Goal: Task Accomplishment & Management: Complete application form

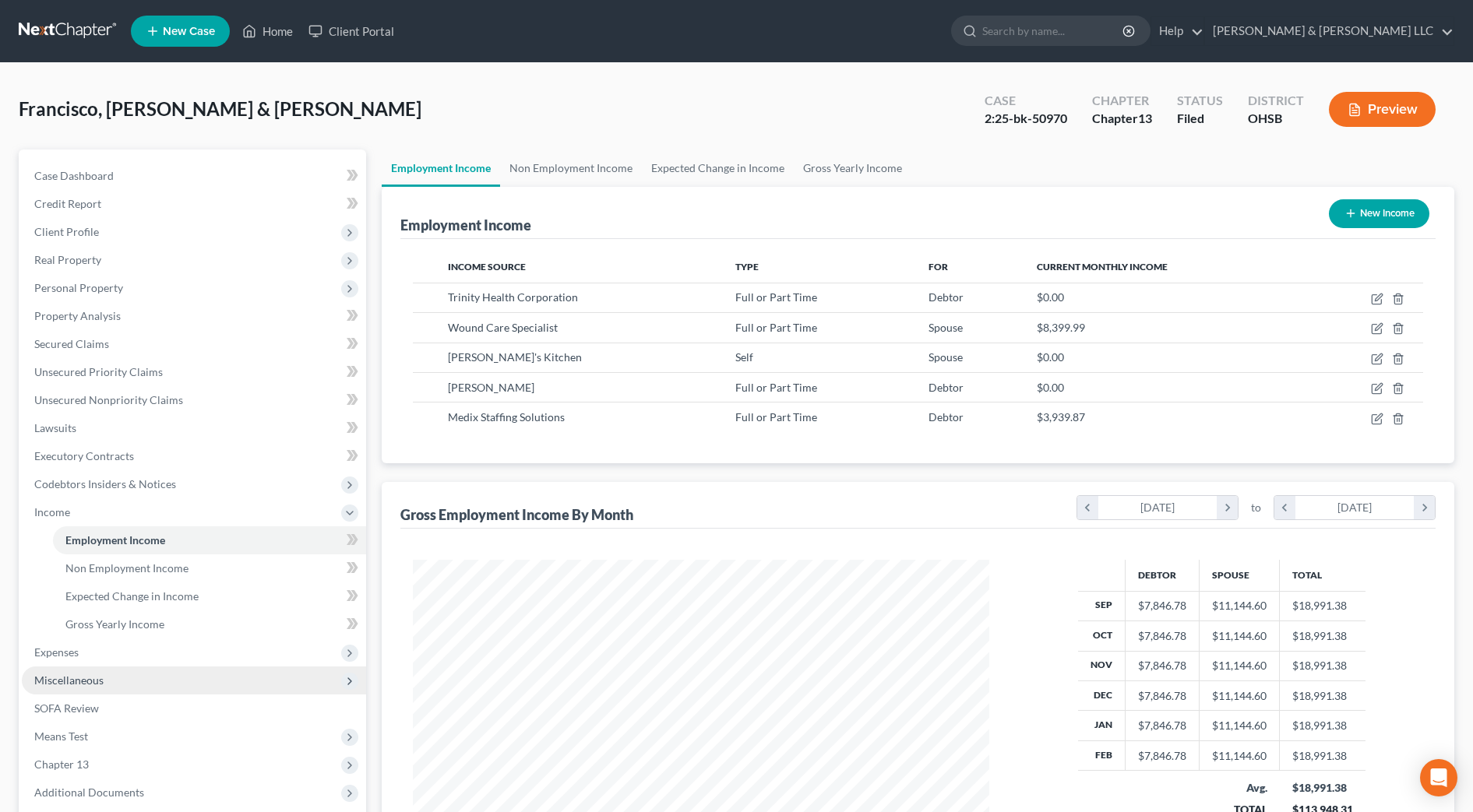
scroll to position [288, 607]
click at [107, 656] on span "Expenses" at bounding box center [194, 652] width 344 height 28
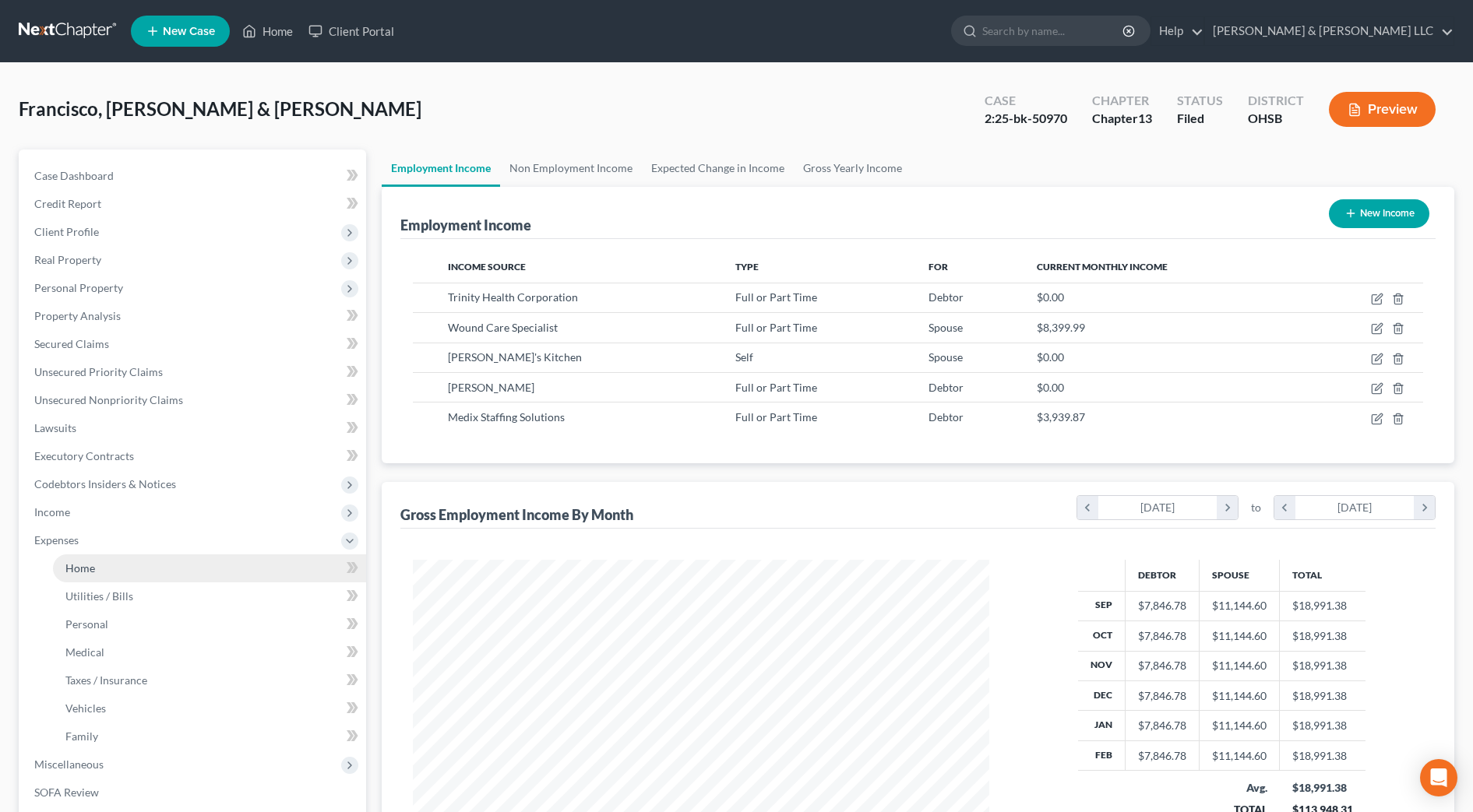
click at [113, 564] on link "Home" at bounding box center [209, 568] width 313 height 28
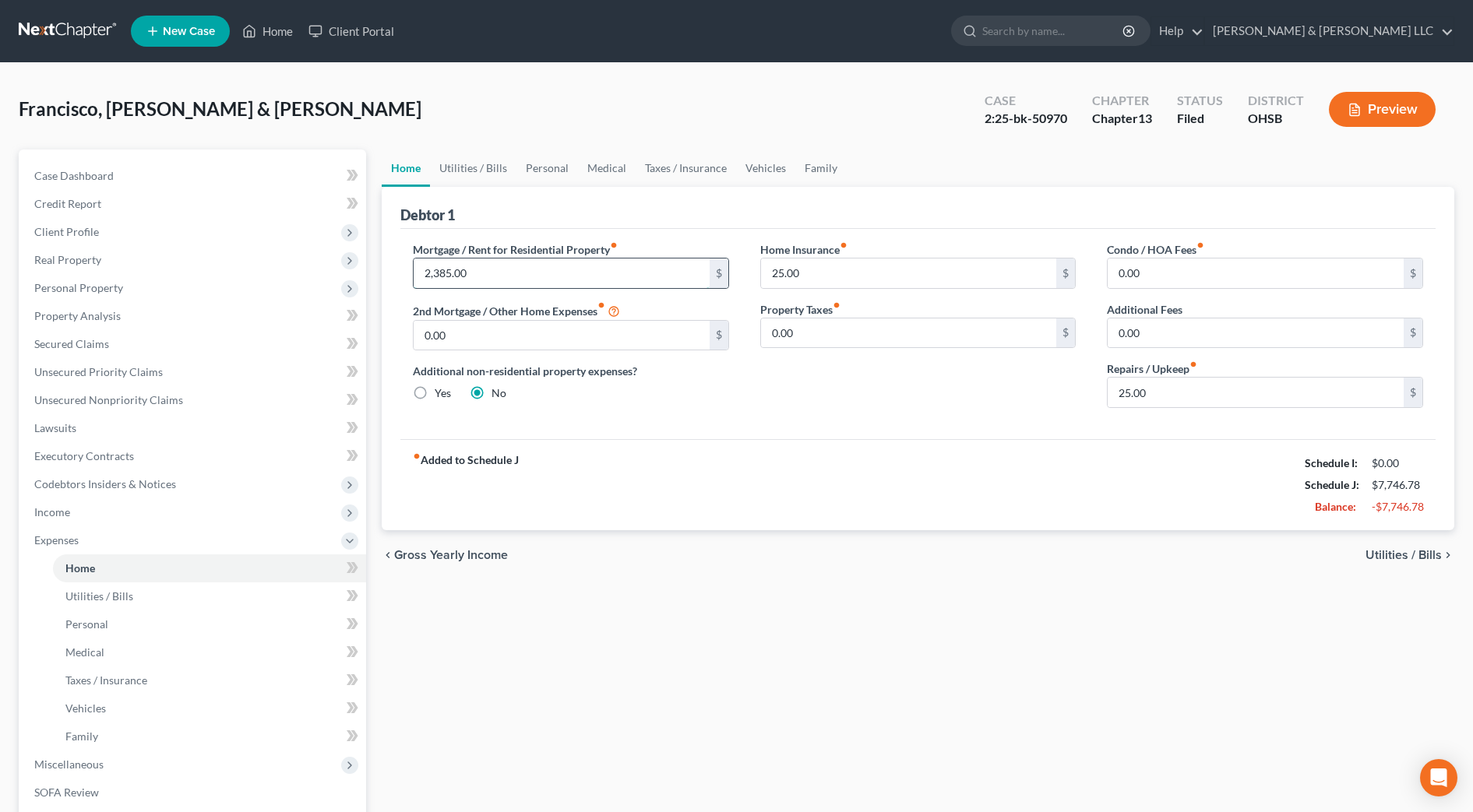
click at [511, 272] on input "2,385.00" at bounding box center [562, 273] width 296 height 30
click at [678, 439] on div "fiber_manual_record Added to Schedule J Schedule I: $8,696.78 Schedule J: $7,83…" at bounding box center [917, 484] width 1036 height 91
drag, startPoint x: 504, startPoint y: 268, endPoint x: 564, endPoint y: 229, distance: 71.6
click at [504, 268] on input "2,475" at bounding box center [562, 273] width 296 height 30
type input "2,471"
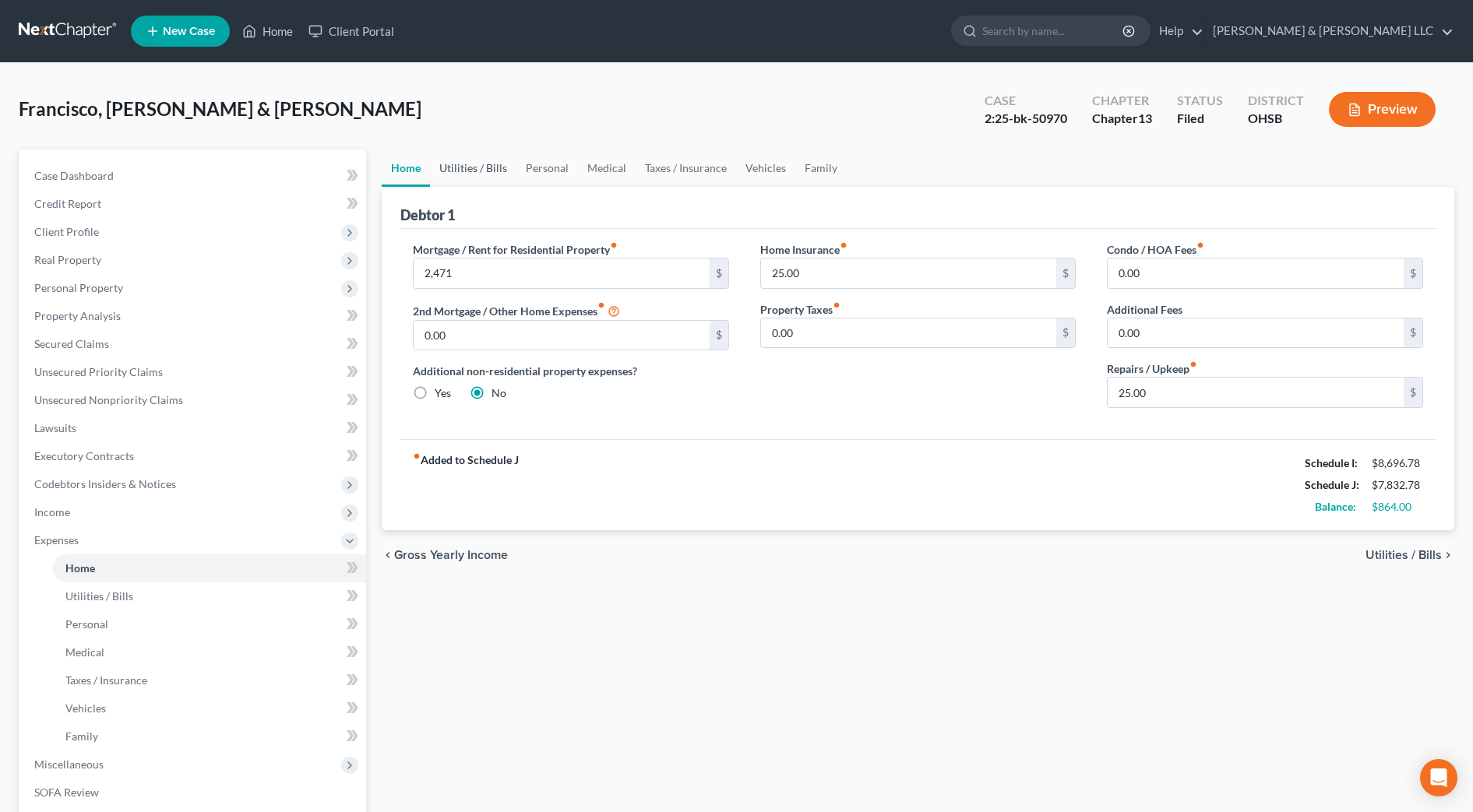
click at [487, 173] on link "Utilities / Bills" at bounding box center [473, 168] width 87 height 37
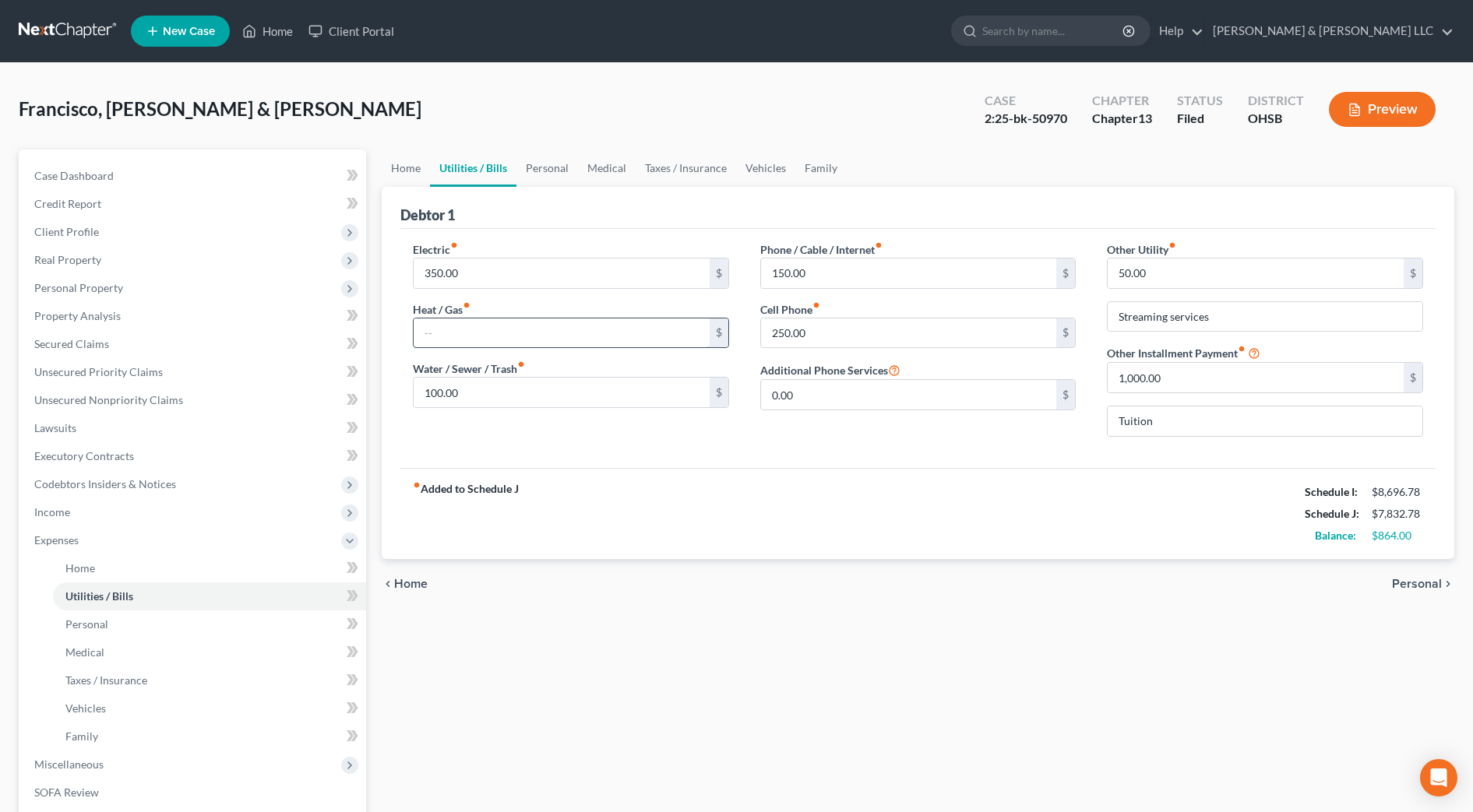
click at [476, 334] on input "text" at bounding box center [562, 333] width 296 height 30
type input "50"
click at [709, 471] on div "fiber_manual_record Added to Schedule J Schedule I: $8,696.78 Schedule J: $7,88…" at bounding box center [917, 513] width 1036 height 91
click at [538, 164] on link "Personal" at bounding box center [547, 168] width 61 height 37
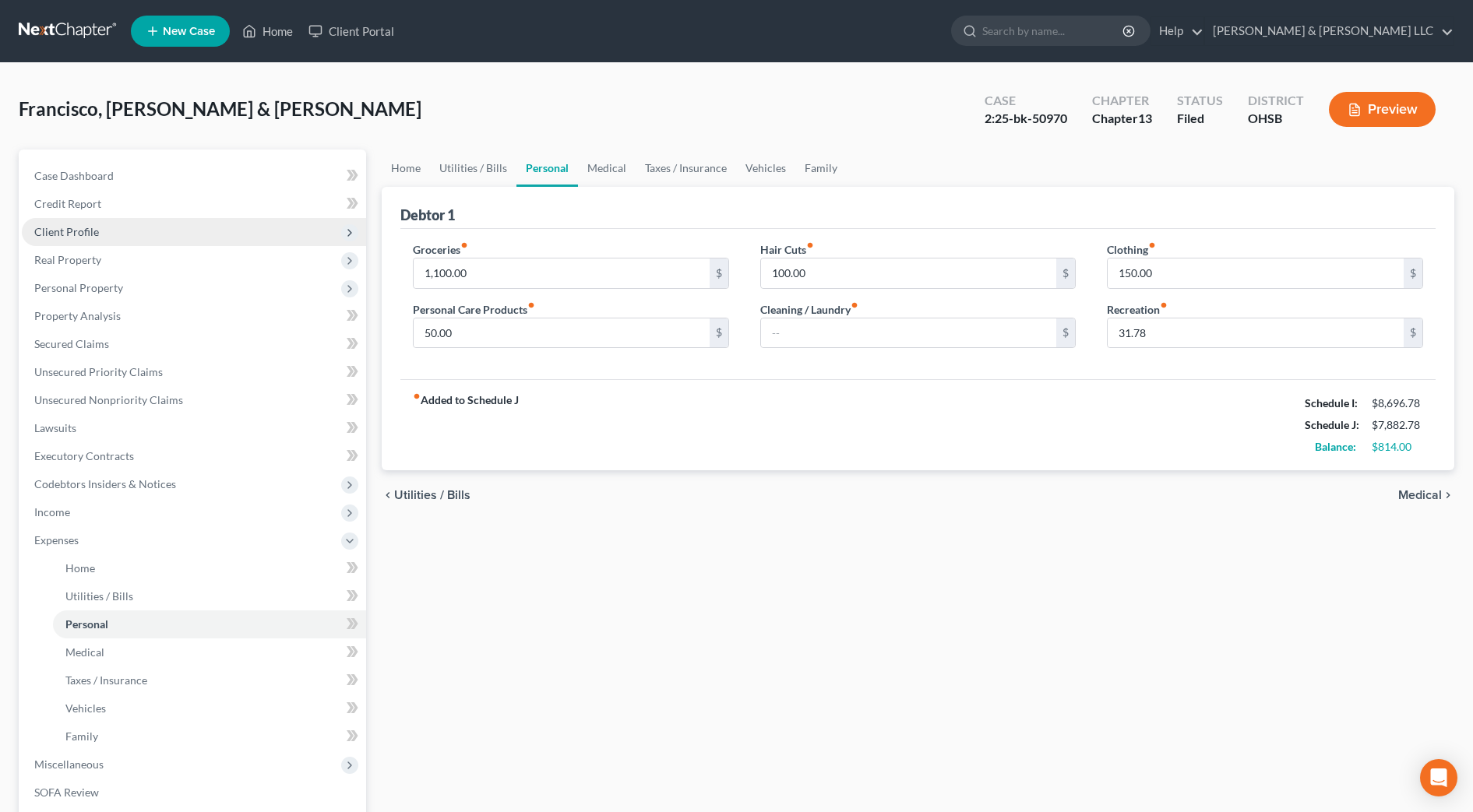
click at [104, 228] on span "Client Profile" at bounding box center [194, 232] width 344 height 28
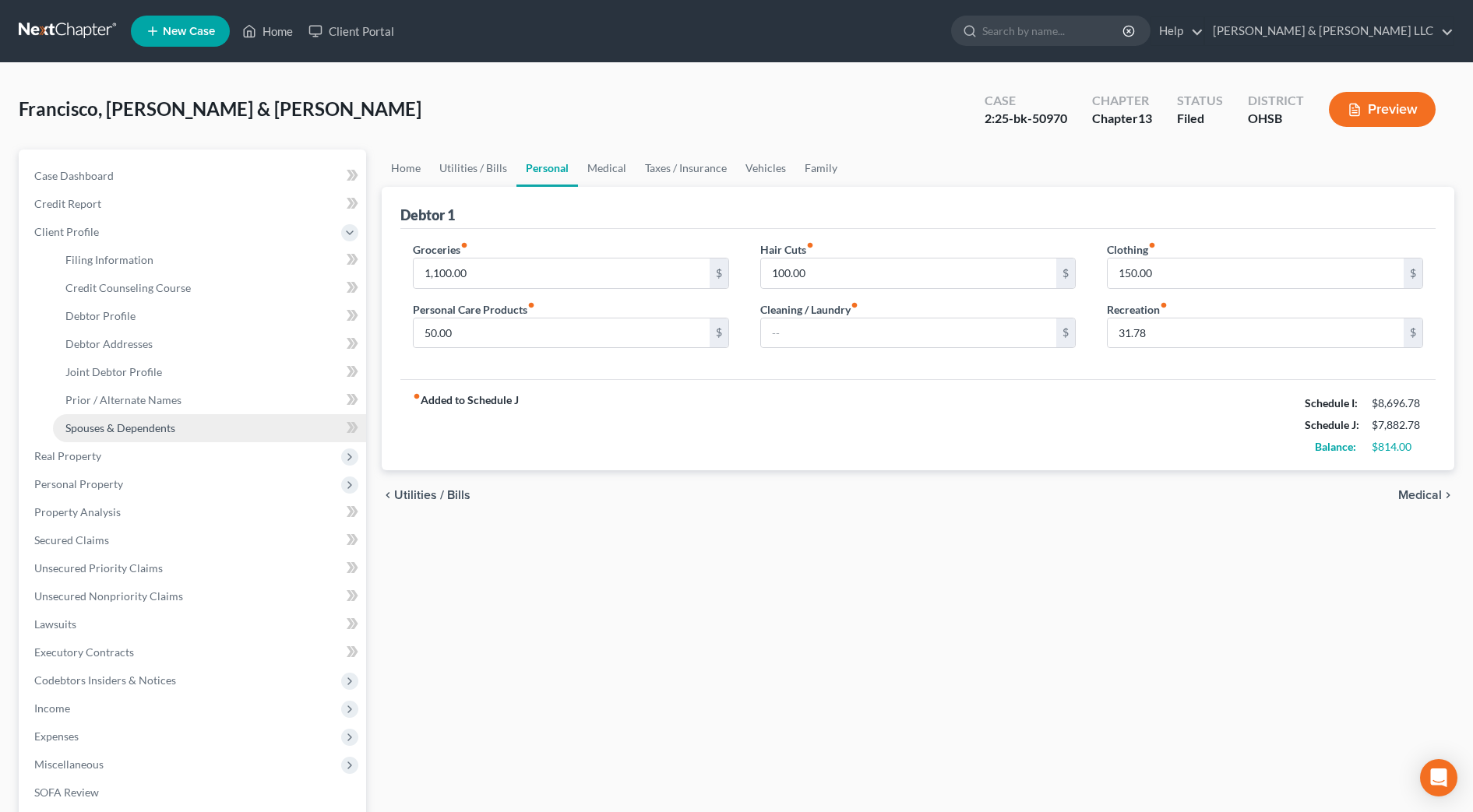
click at [142, 431] on span "Spouses & Dependents" at bounding box center [120, 428] width 110 height 14
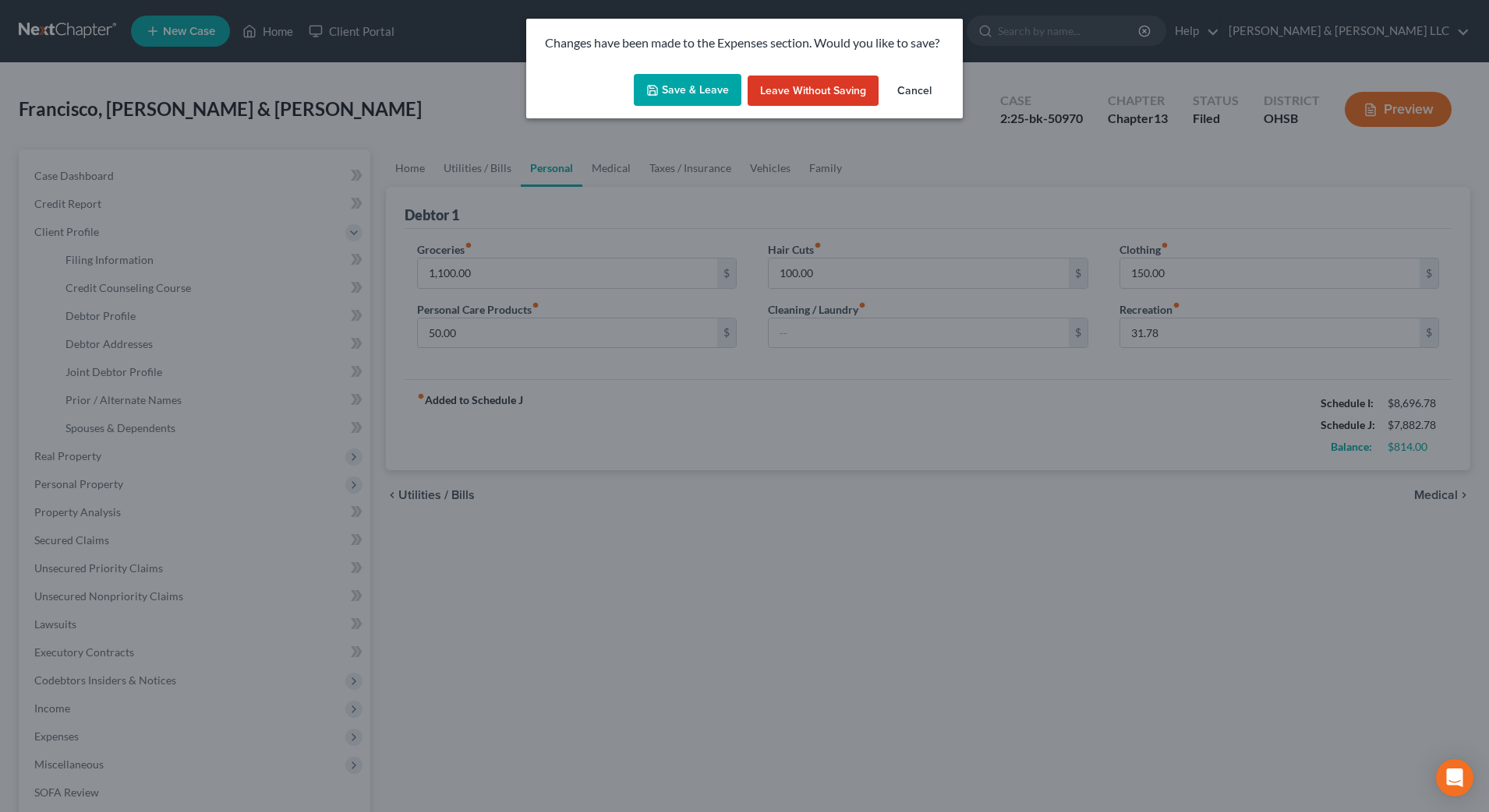
click at [684, 90] on button "Save & Leave" at bounding box center [688, 90] width 108 height 33
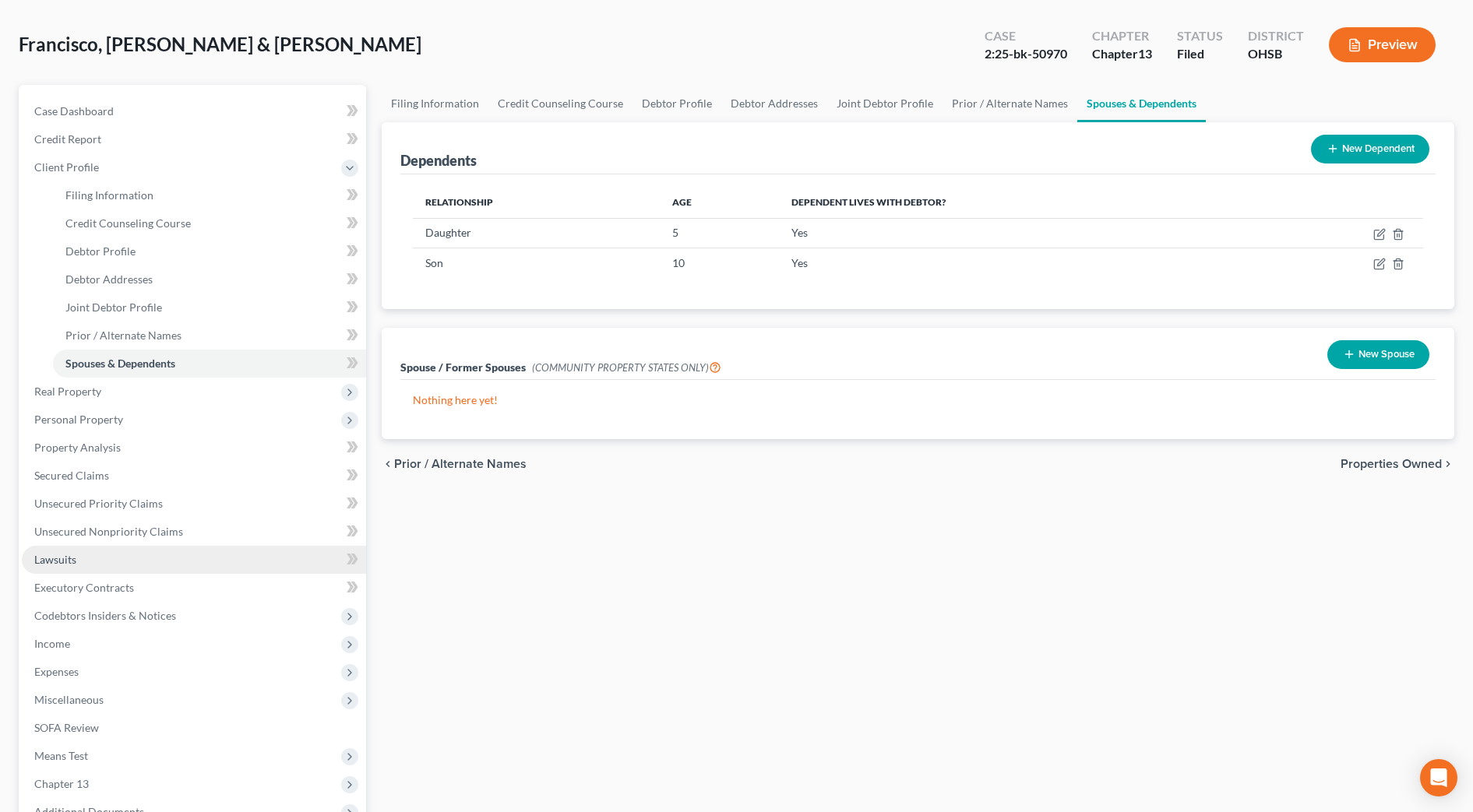
scroll to position [98, 0]
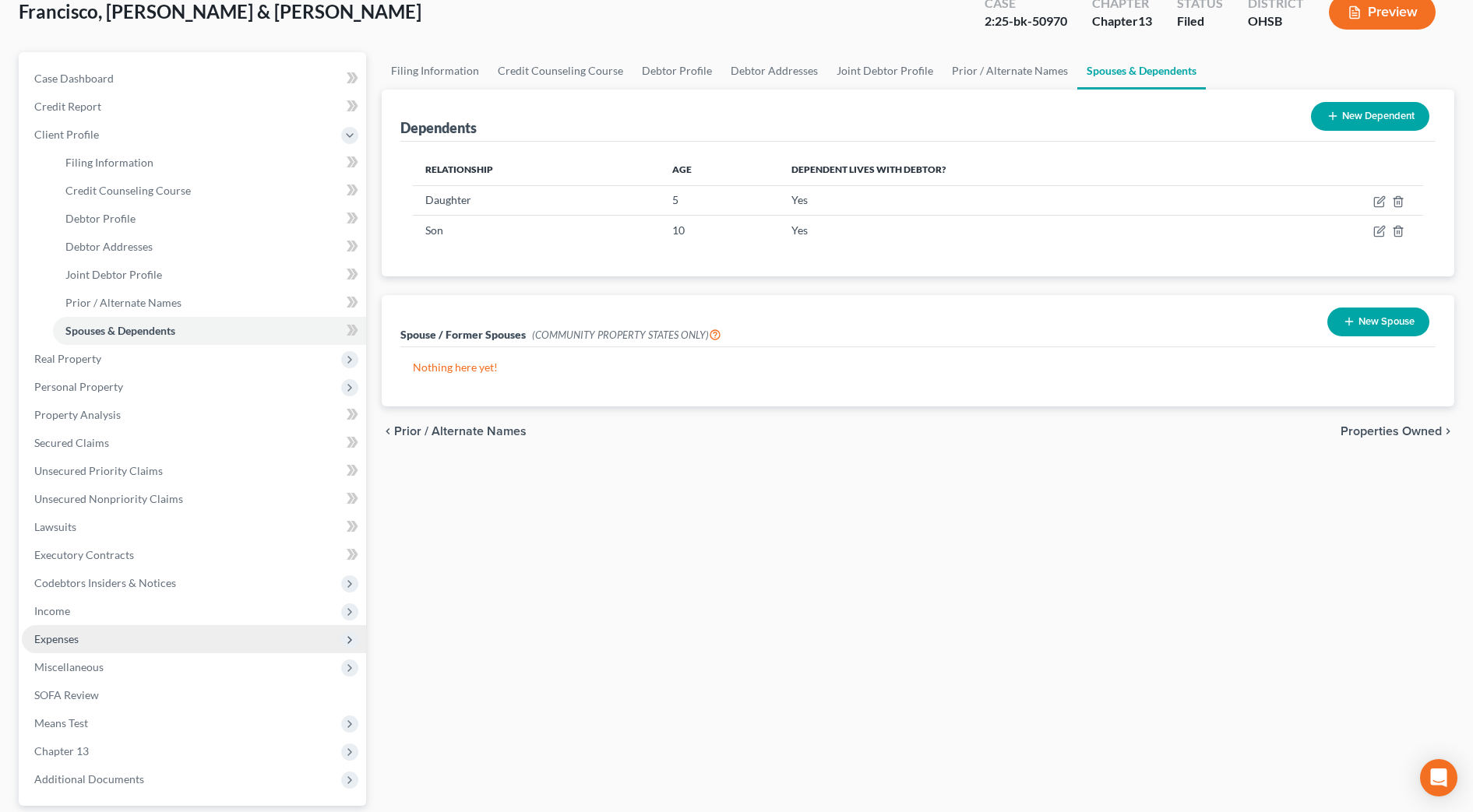
click at [78, 630] on span "Expenses" at bounding box center [194, 639] width 344 height 28
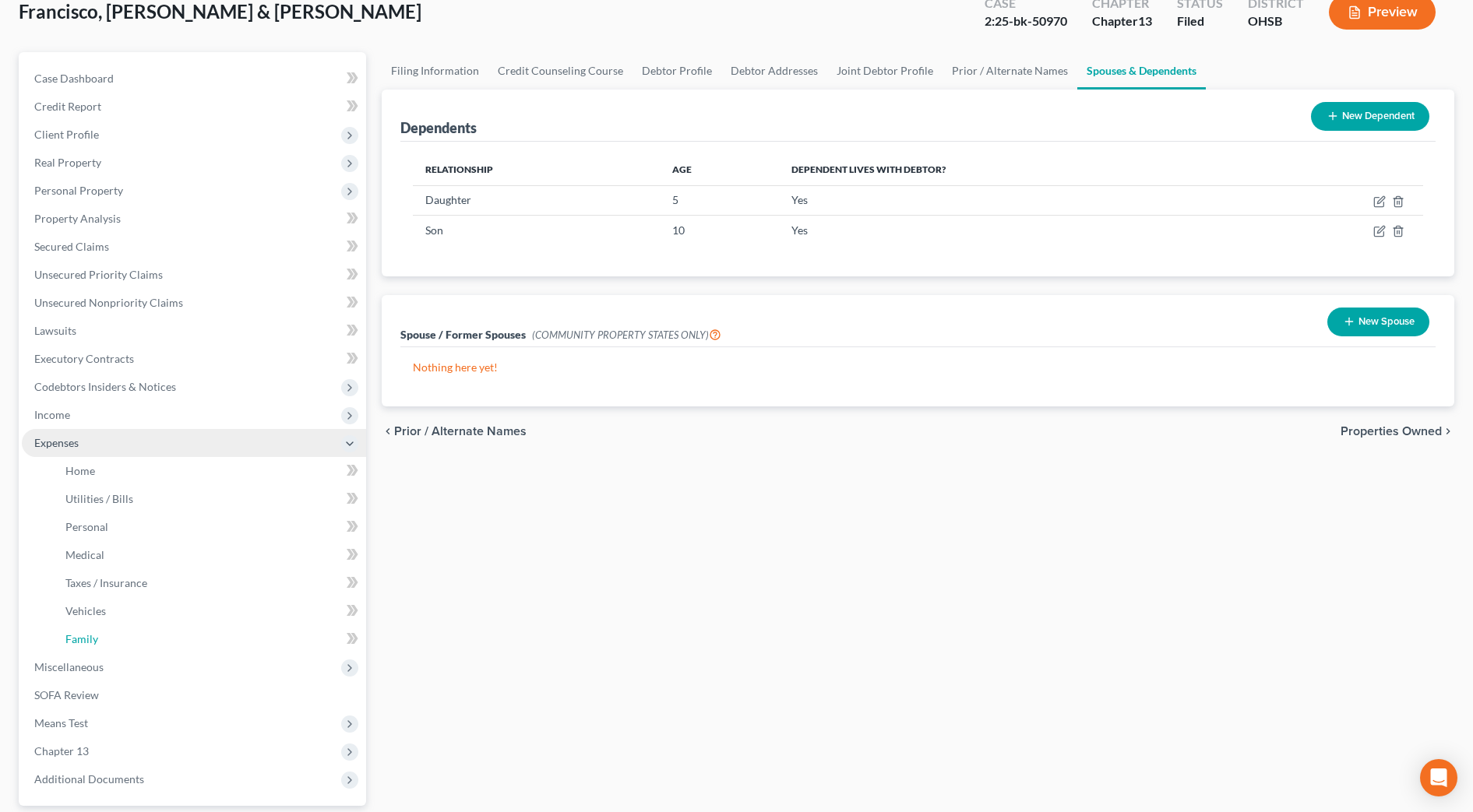
click at [78, 630] on link "Family" at bounding box center [209, 639] width 313 height 28
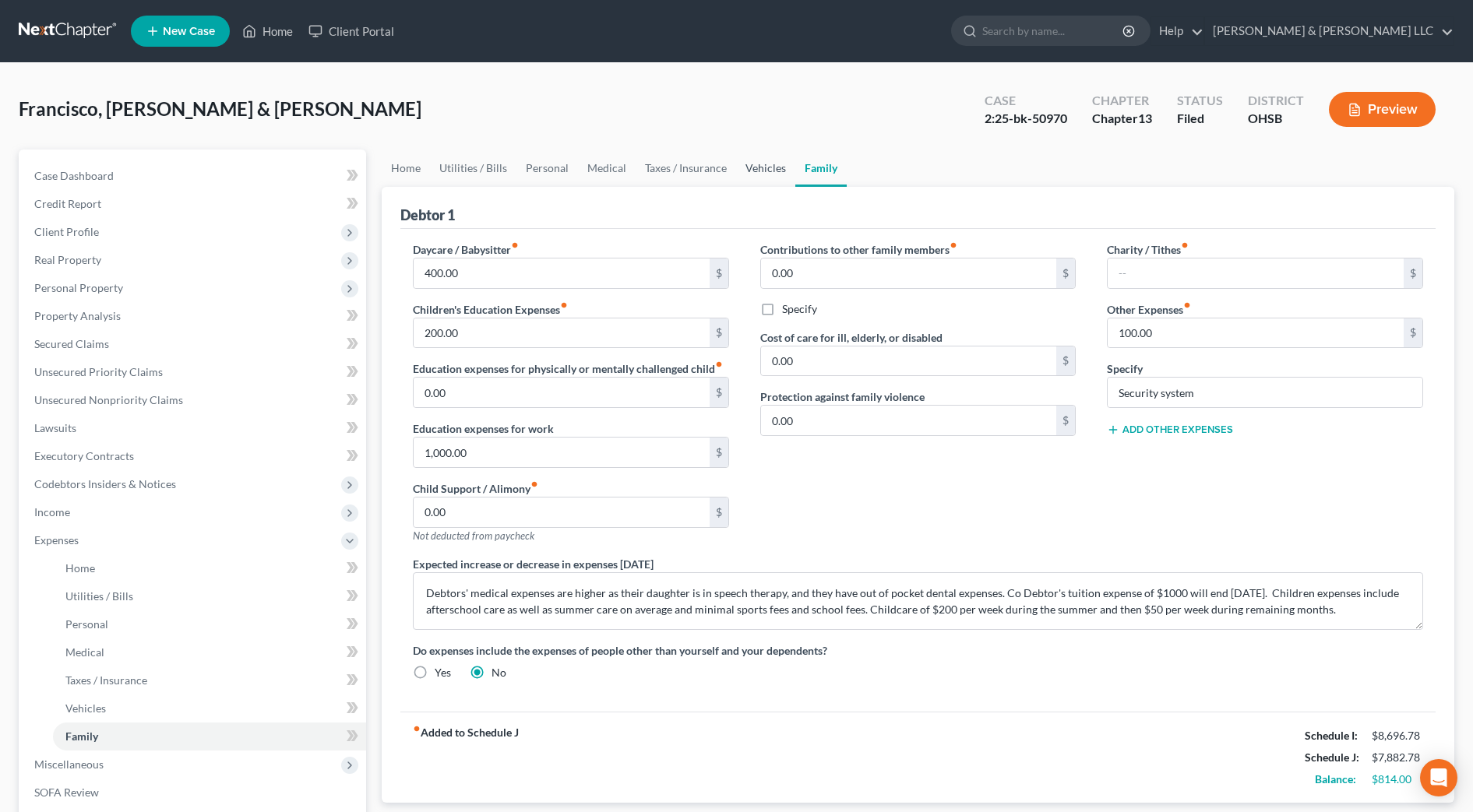
click at [756, 172] on link "Vehicles" at bounding box center [766, 168] width 59 height 37
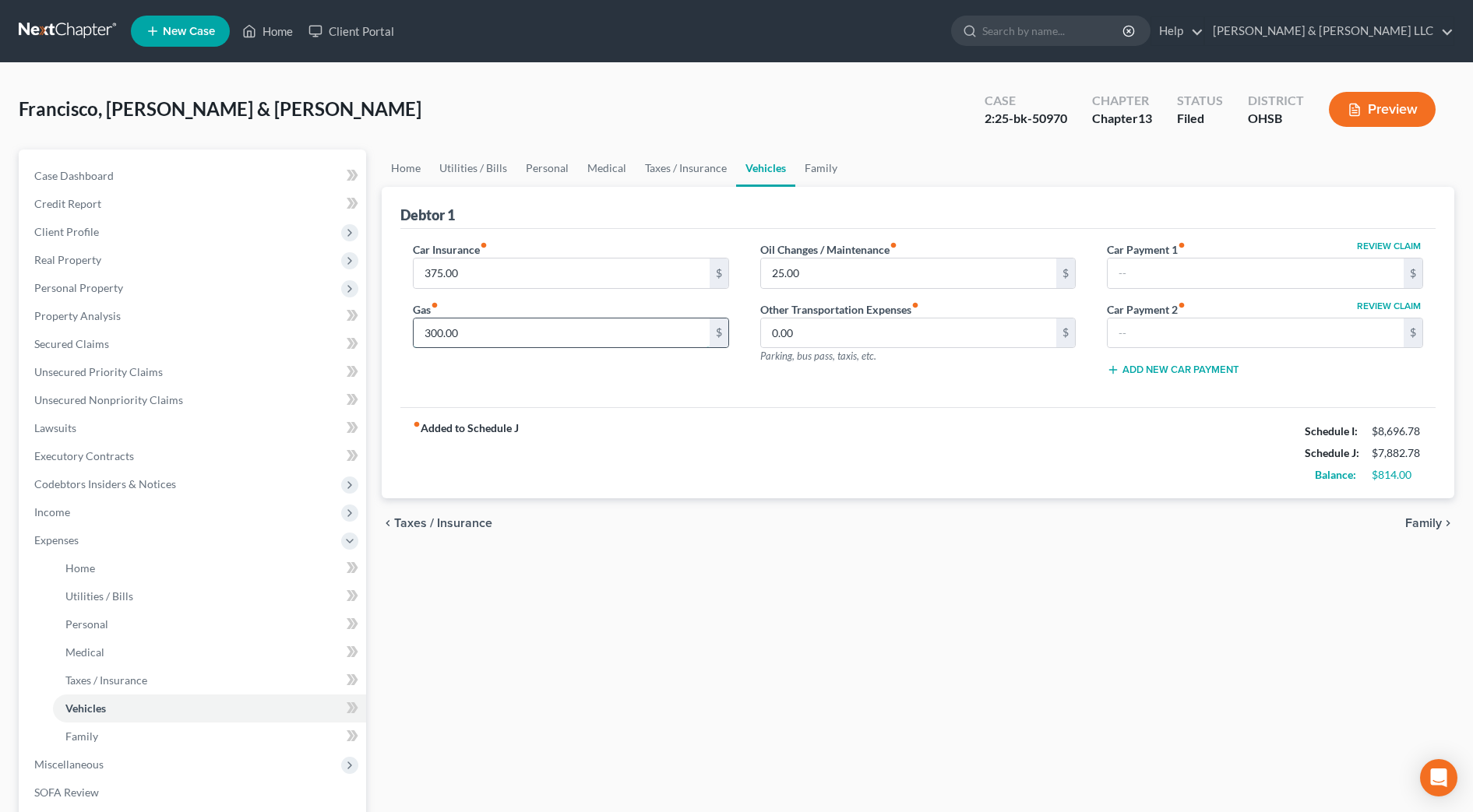
click at [483, 330] on input "300.00" at bounding box center [562, 333] width 296 height 30
click at [816, 164] on link "Family" at bounding box center [821, 168] width 52 height 37
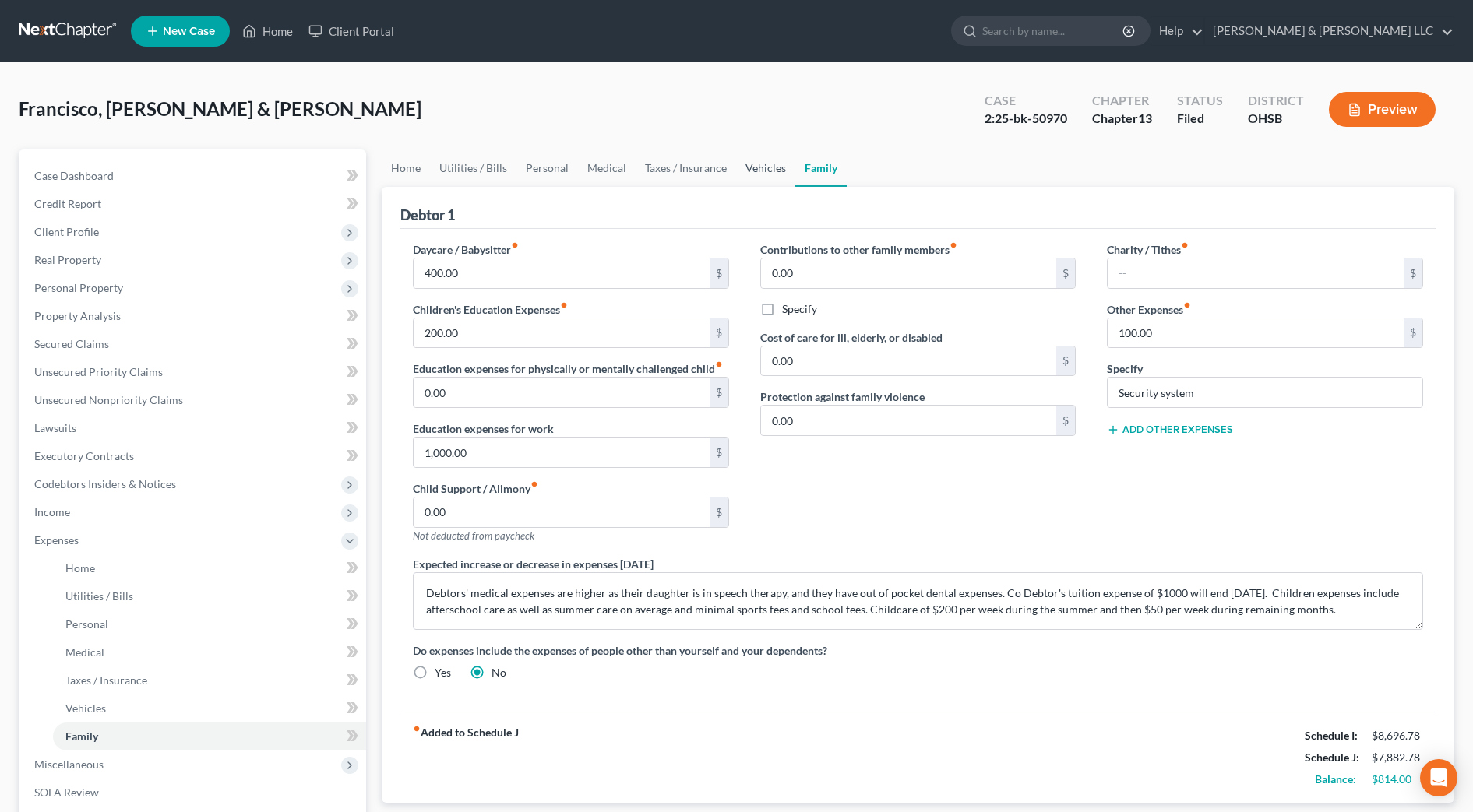
click at [765, 172] on link "Vehicles" at bounding box center [766, 168] width 59 height 37
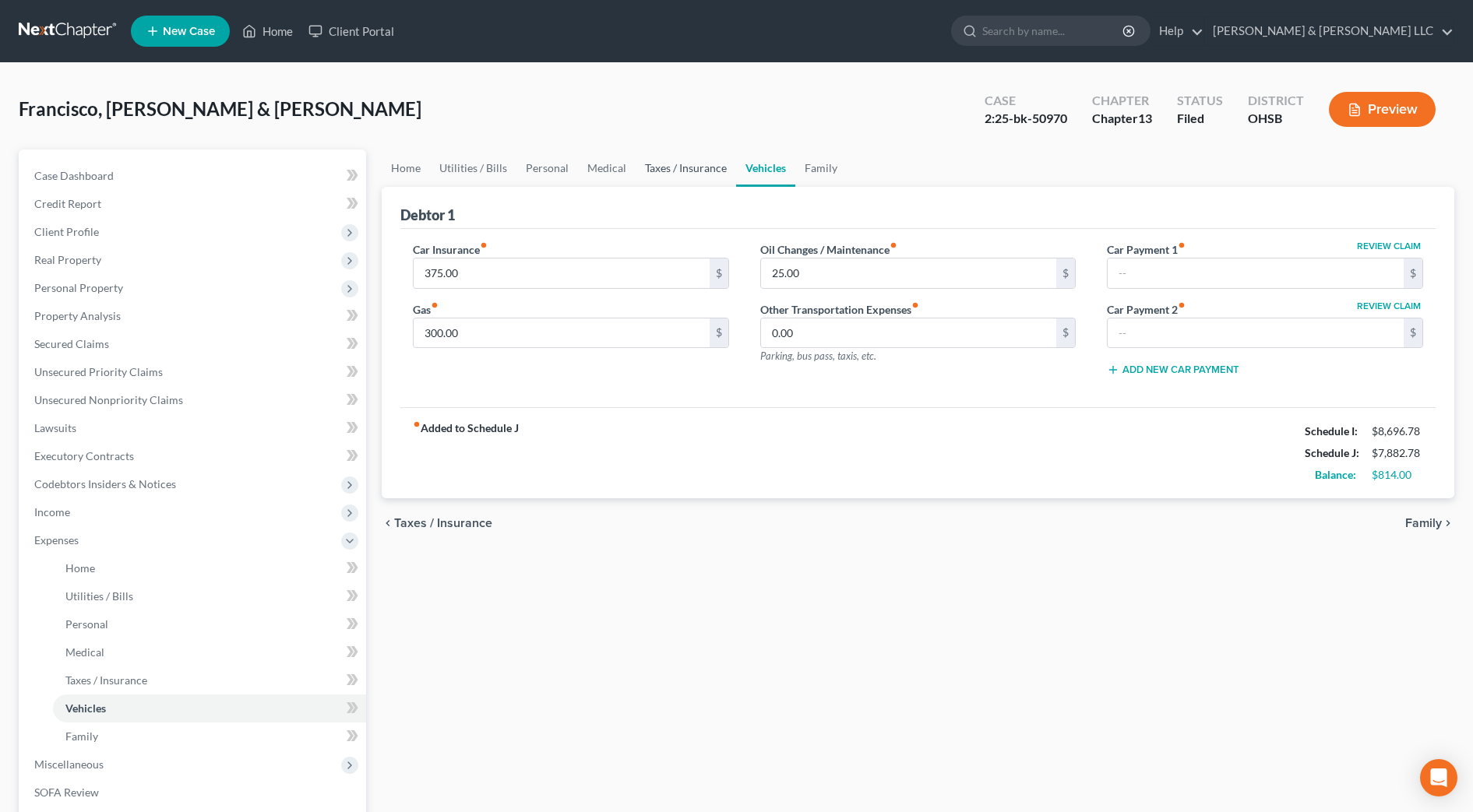
click at [700, 178] on link "Taxes / Insurance" at bounding box center [686, 168] width 100 height 37
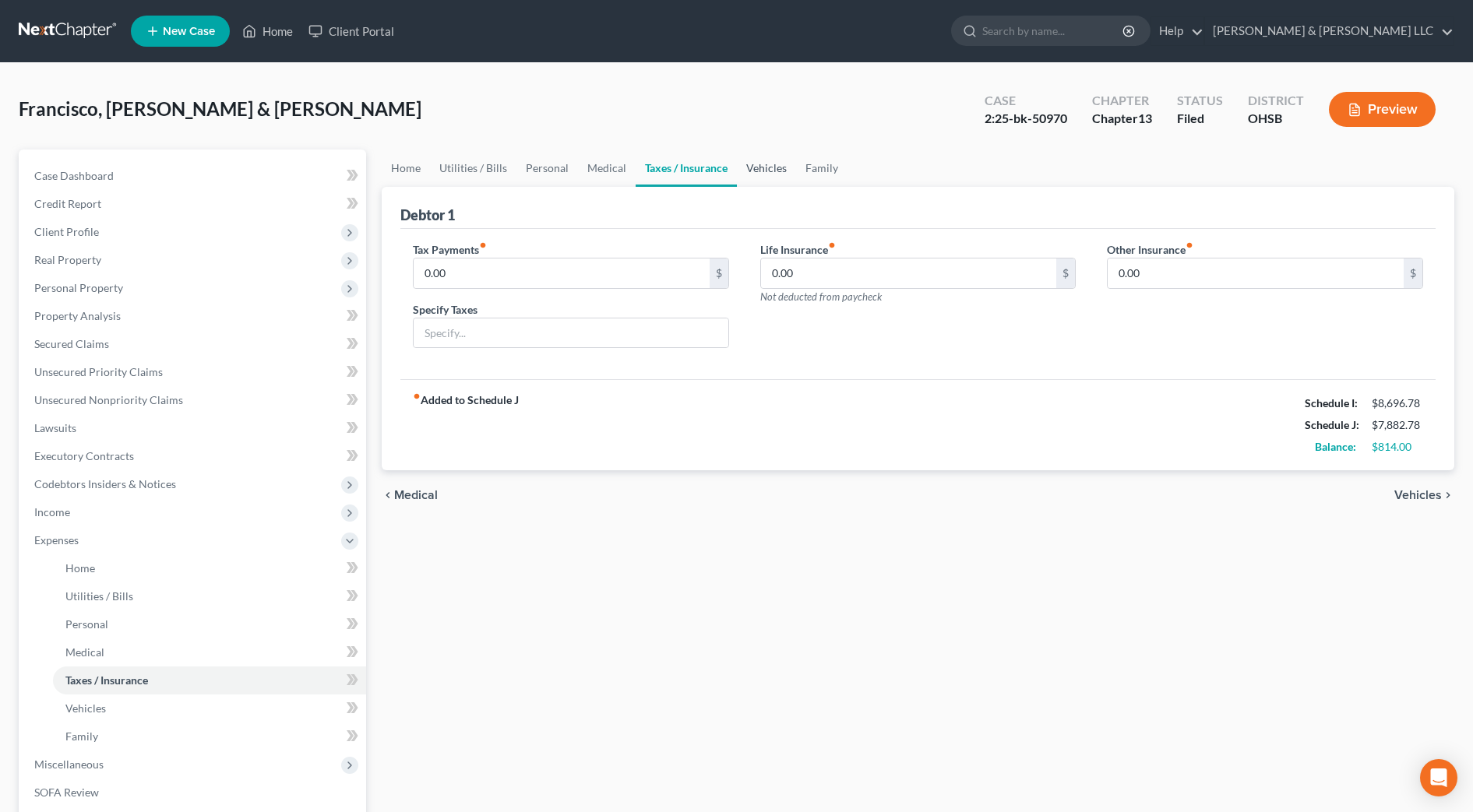
click at [757, 170] on link "Vehicles" at bounding box center [767, 168] width 59 height 37
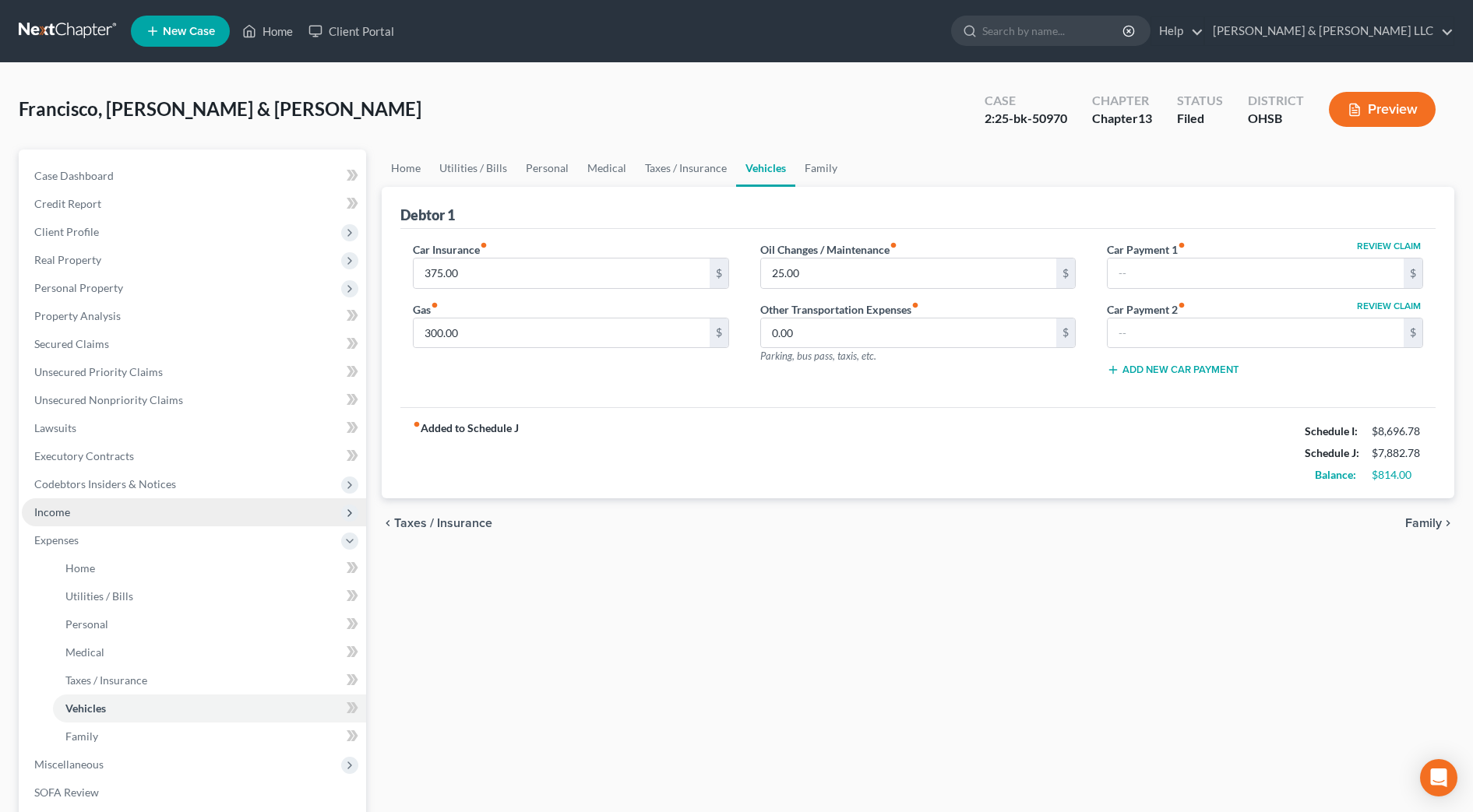
click at [161, 514] on span "Income" at bounding box center [194, 512] width 344 height 28
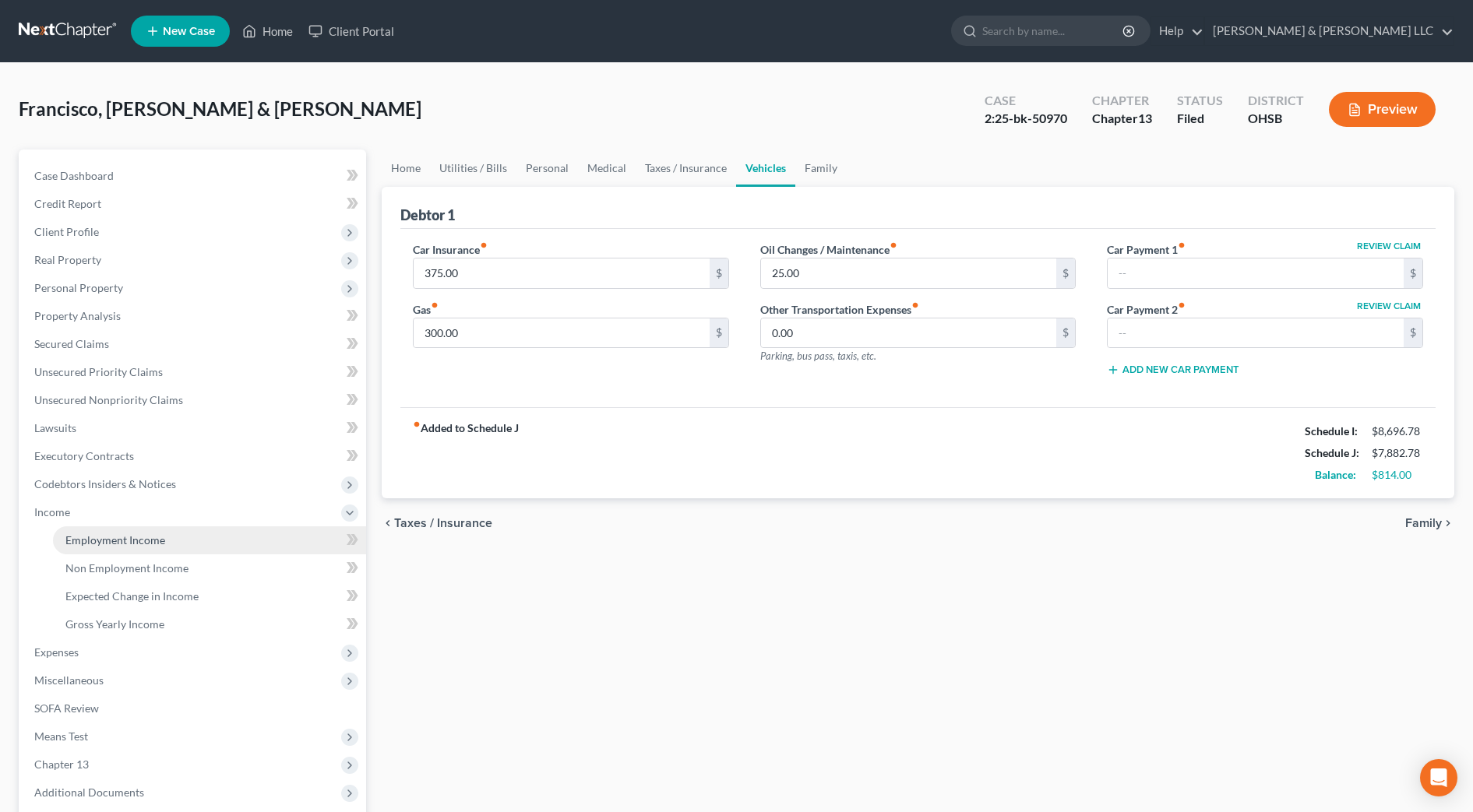
click at [154, 538] on span "Employment Income" at bounding box center [115, 540] width 99 height 14
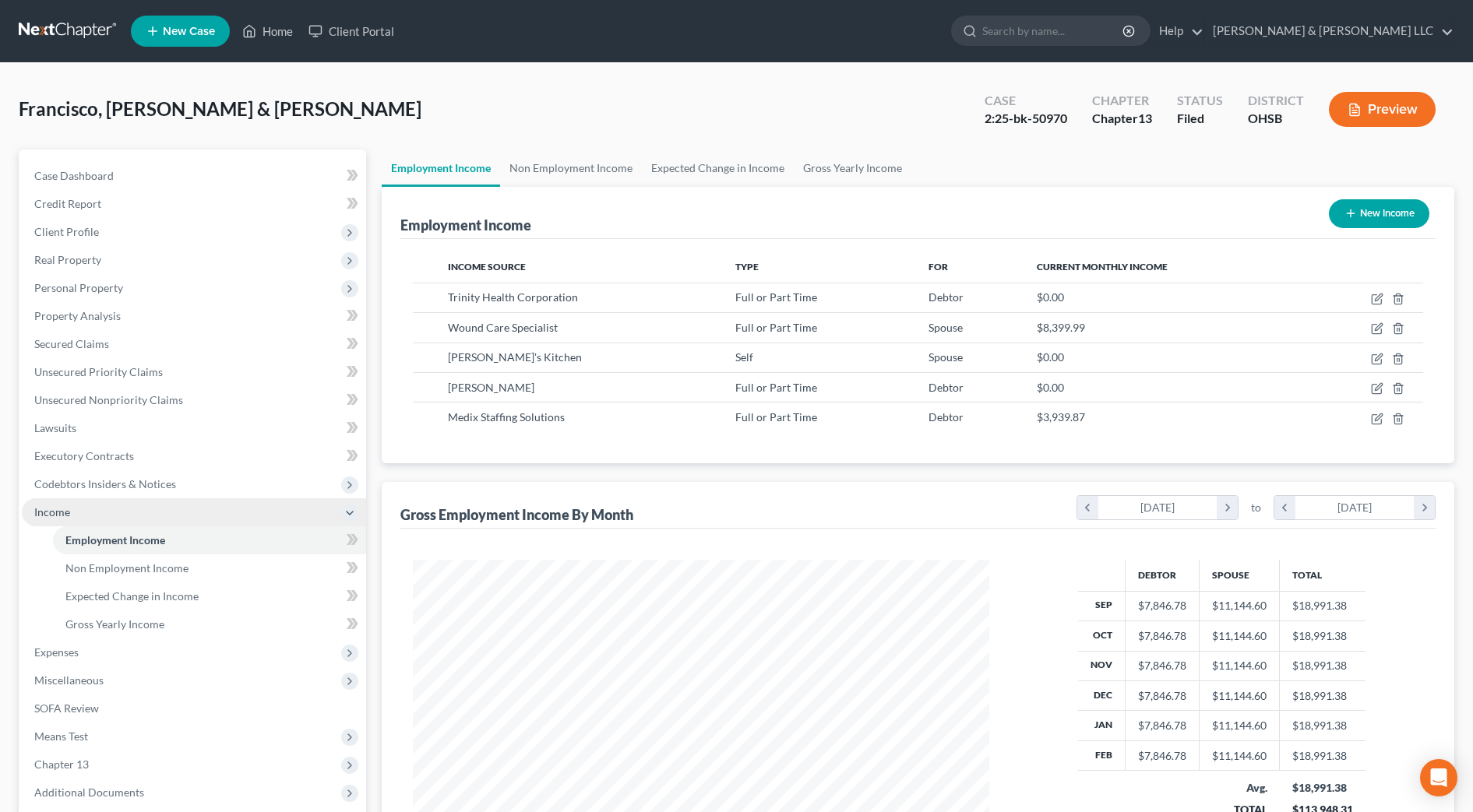
scroll to position [288, 607]
click at [562, 169] on link "Non Employment Income" at bounding box center [571, 168] width 142 height 37
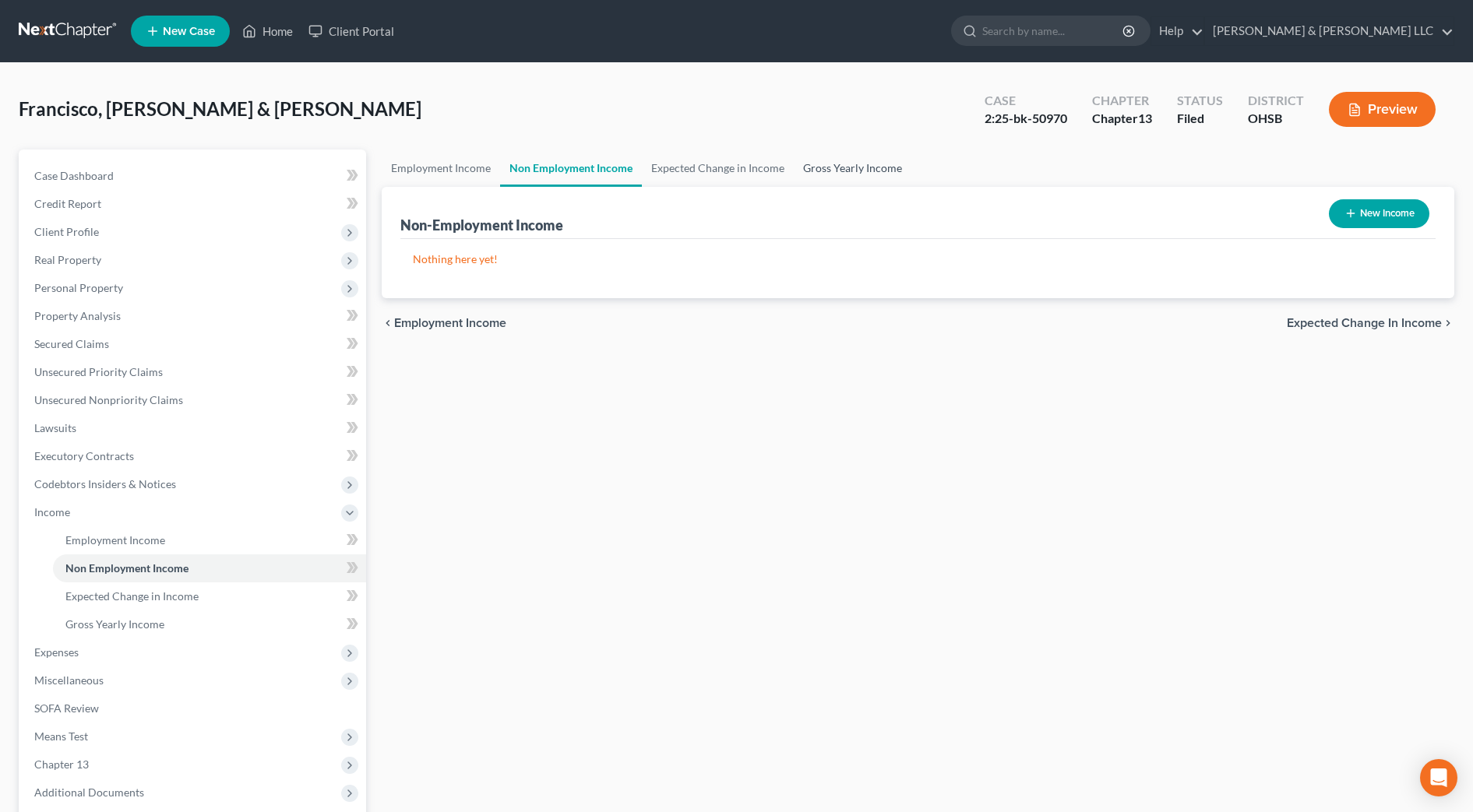
click at [843, 166] on link "Gross Yearly Income" at bounding box center [852, 168] width 117 height 37
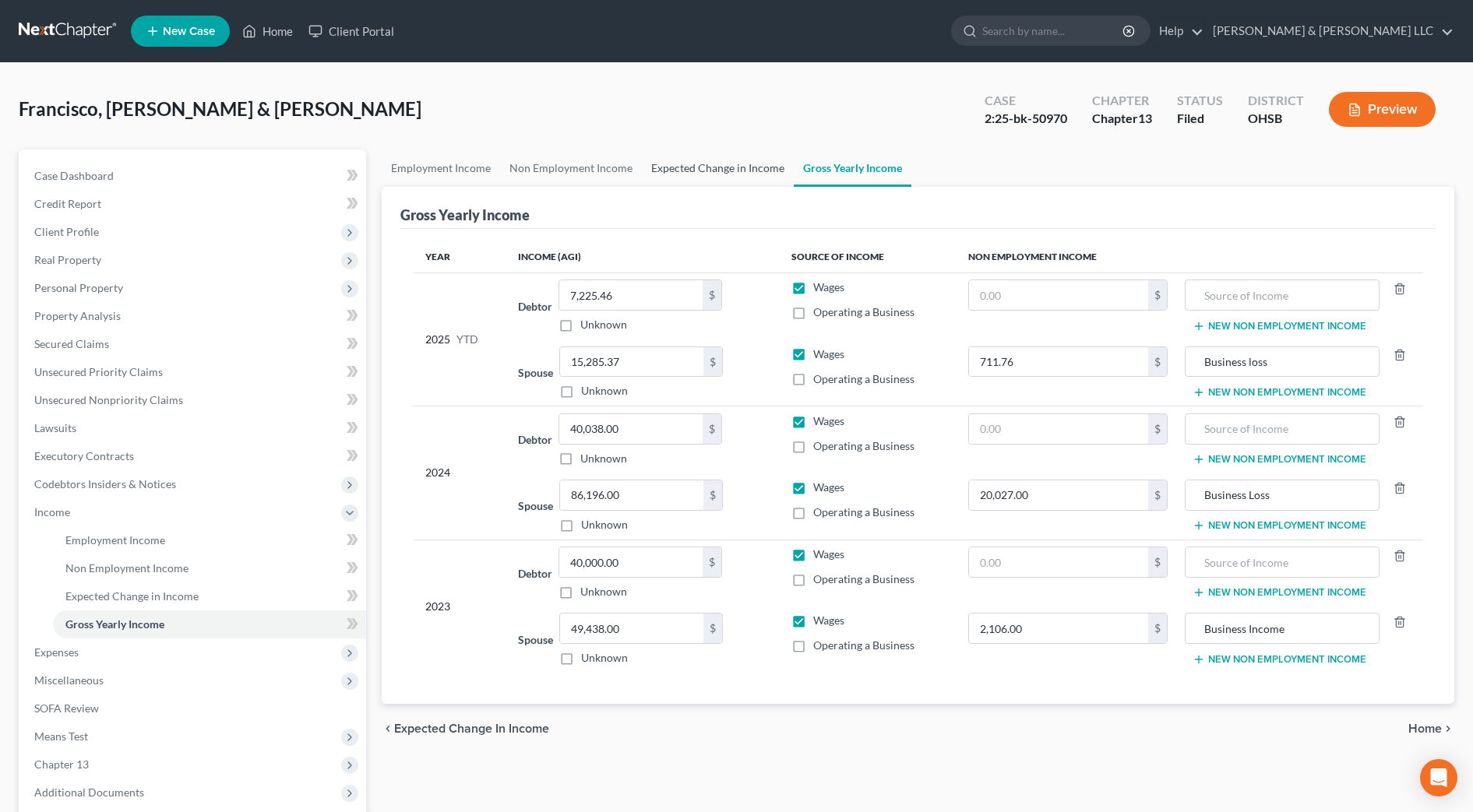
click at [736, 171] on link "Expected Change in Income" at bounding box center [718, 168] width 152 height 37
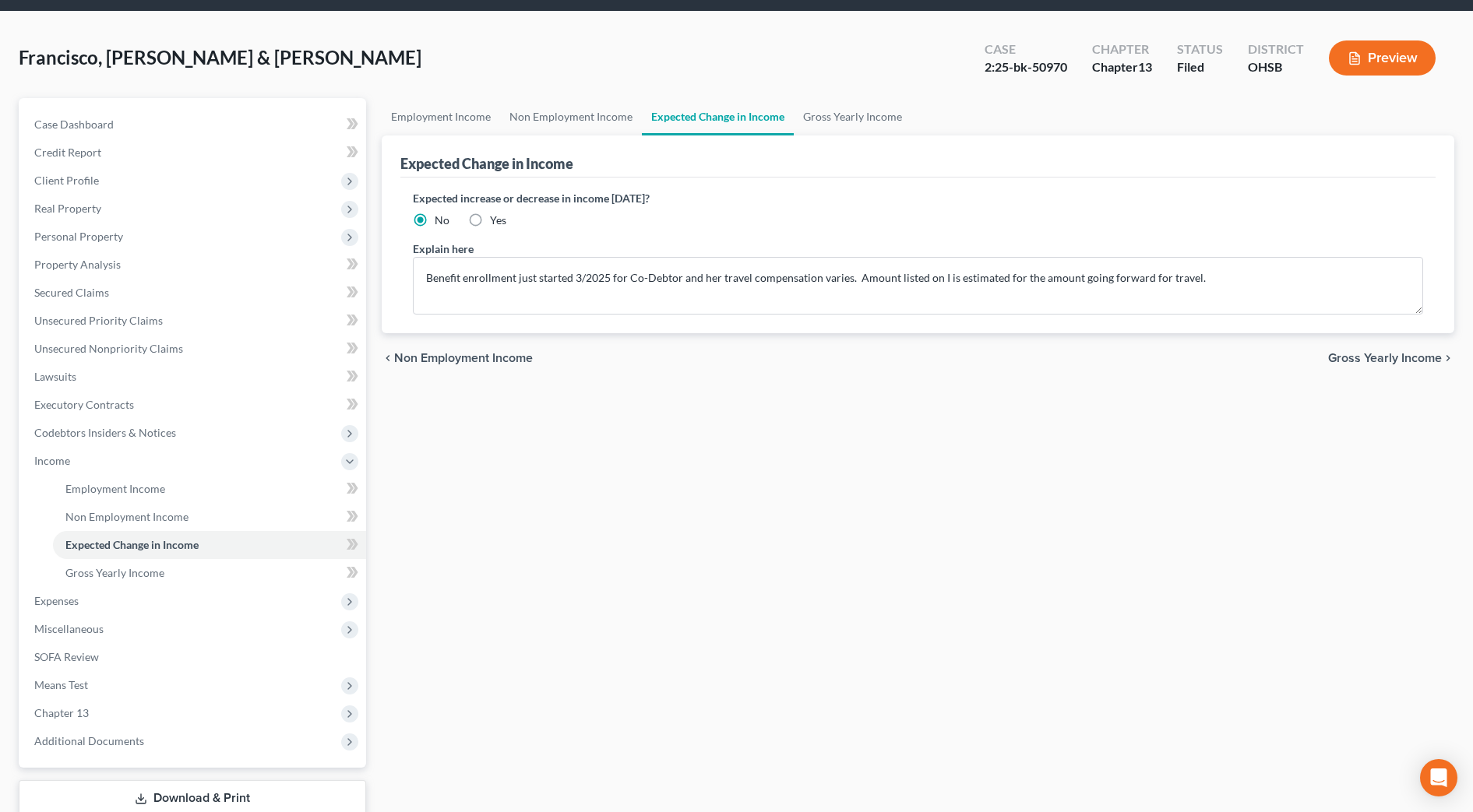
scroll to position [98, 0]
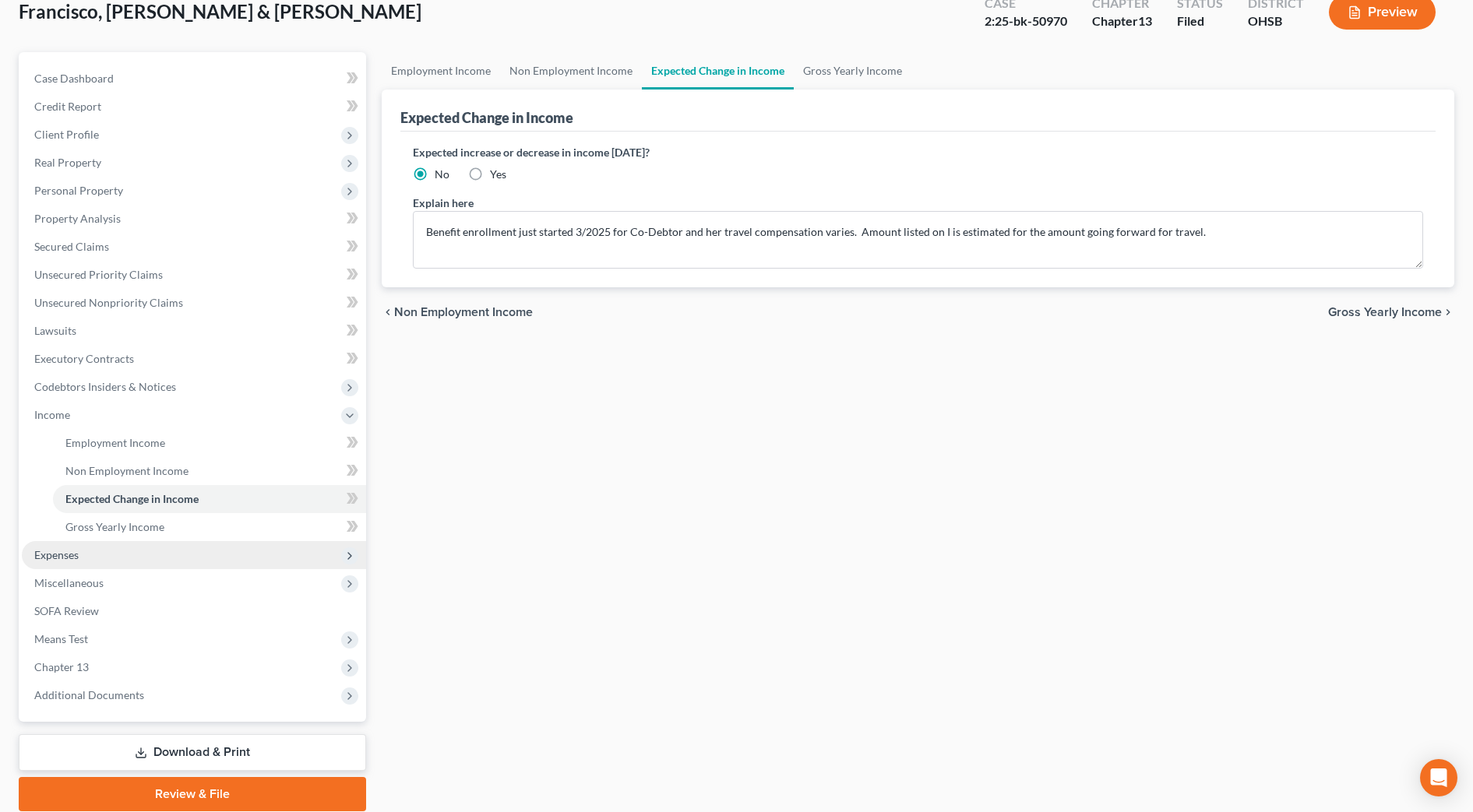
click at [66, 550] on span "Expenses" at bounding box center [56, 555] width 44 height 14
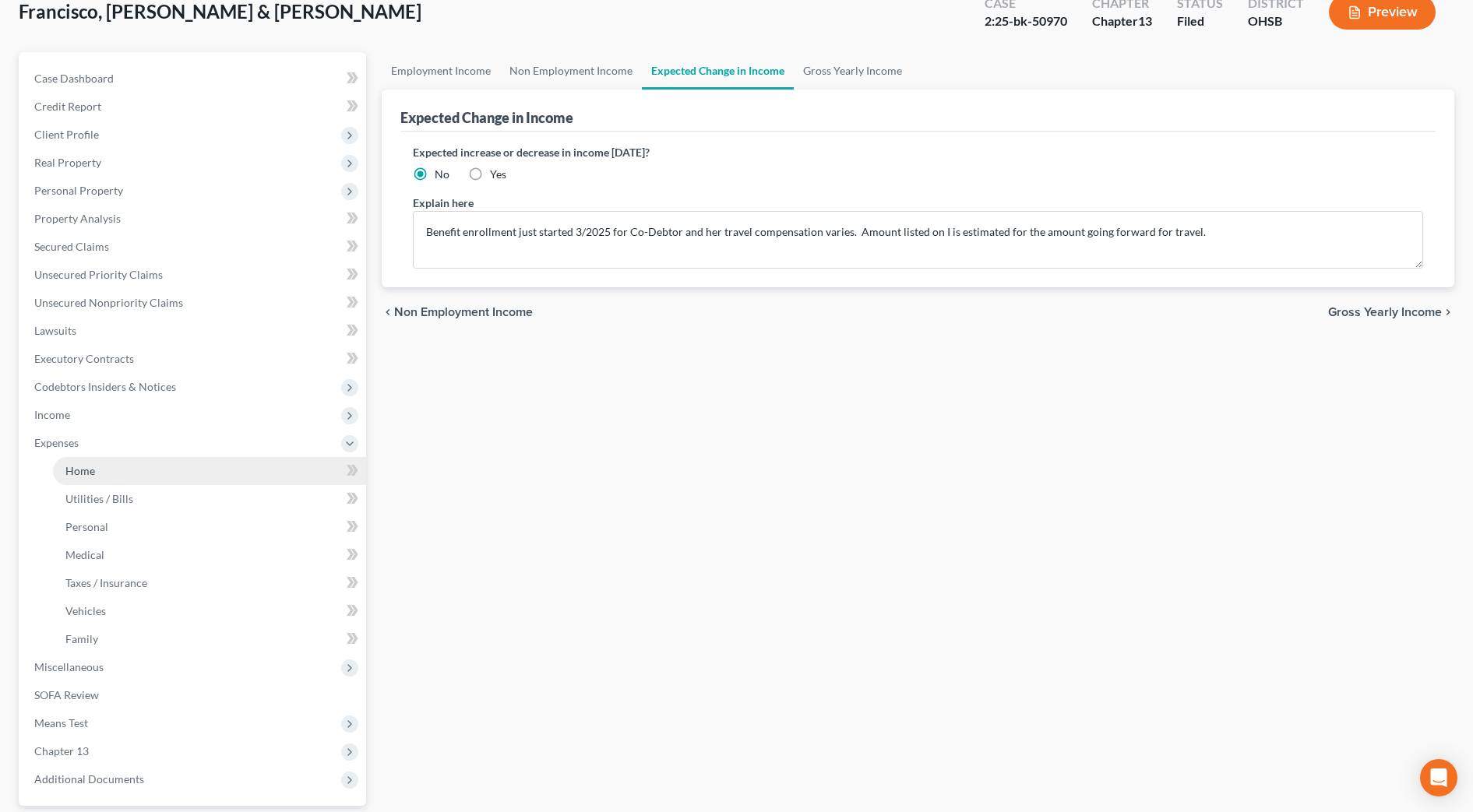
click at [104, 474] on link "Home" at bounding box center [209, 471] width 313 height 28
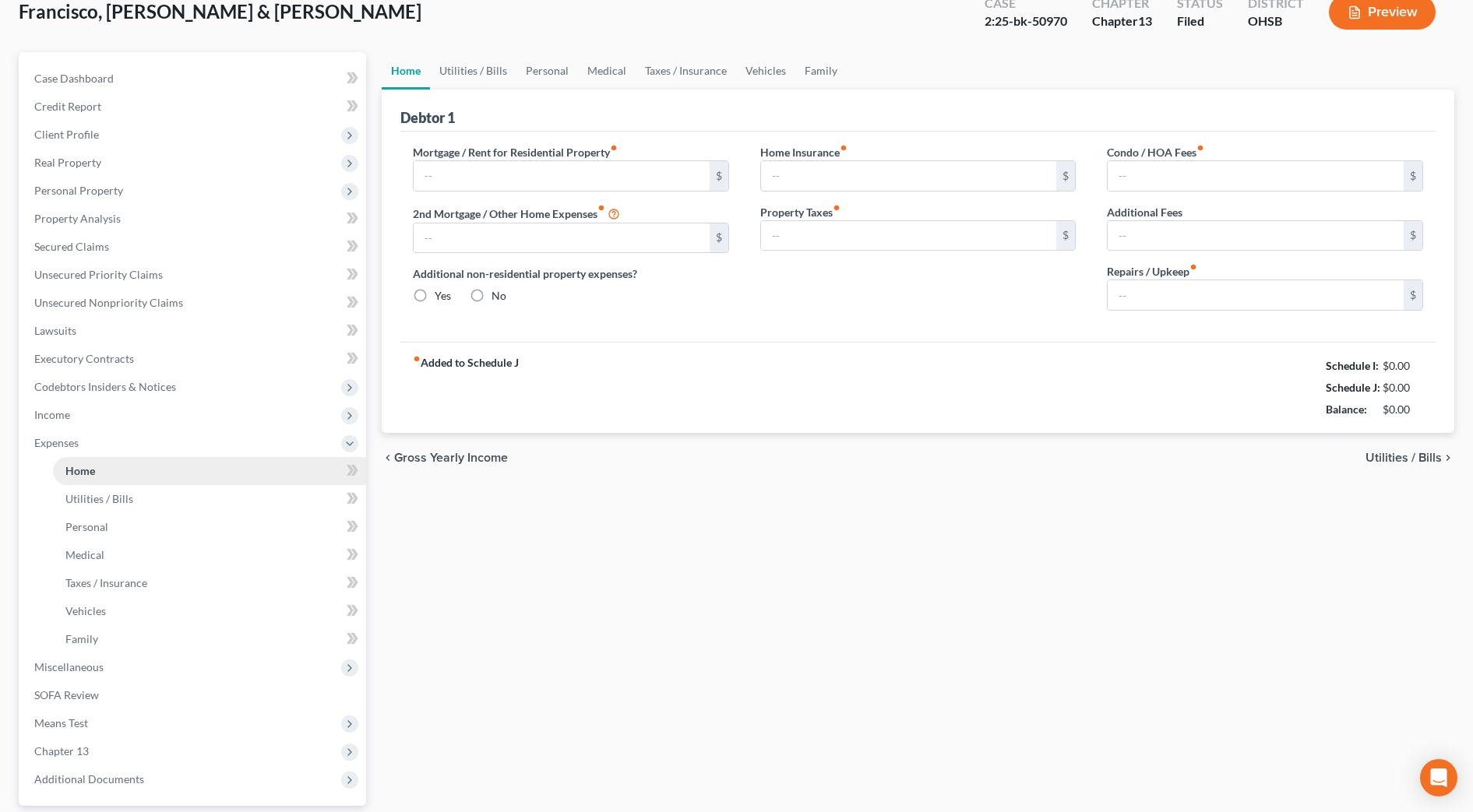
type input "2,471.00"
type input "0.00"
radio input "true"
type input "25.00"
type input "0.00"
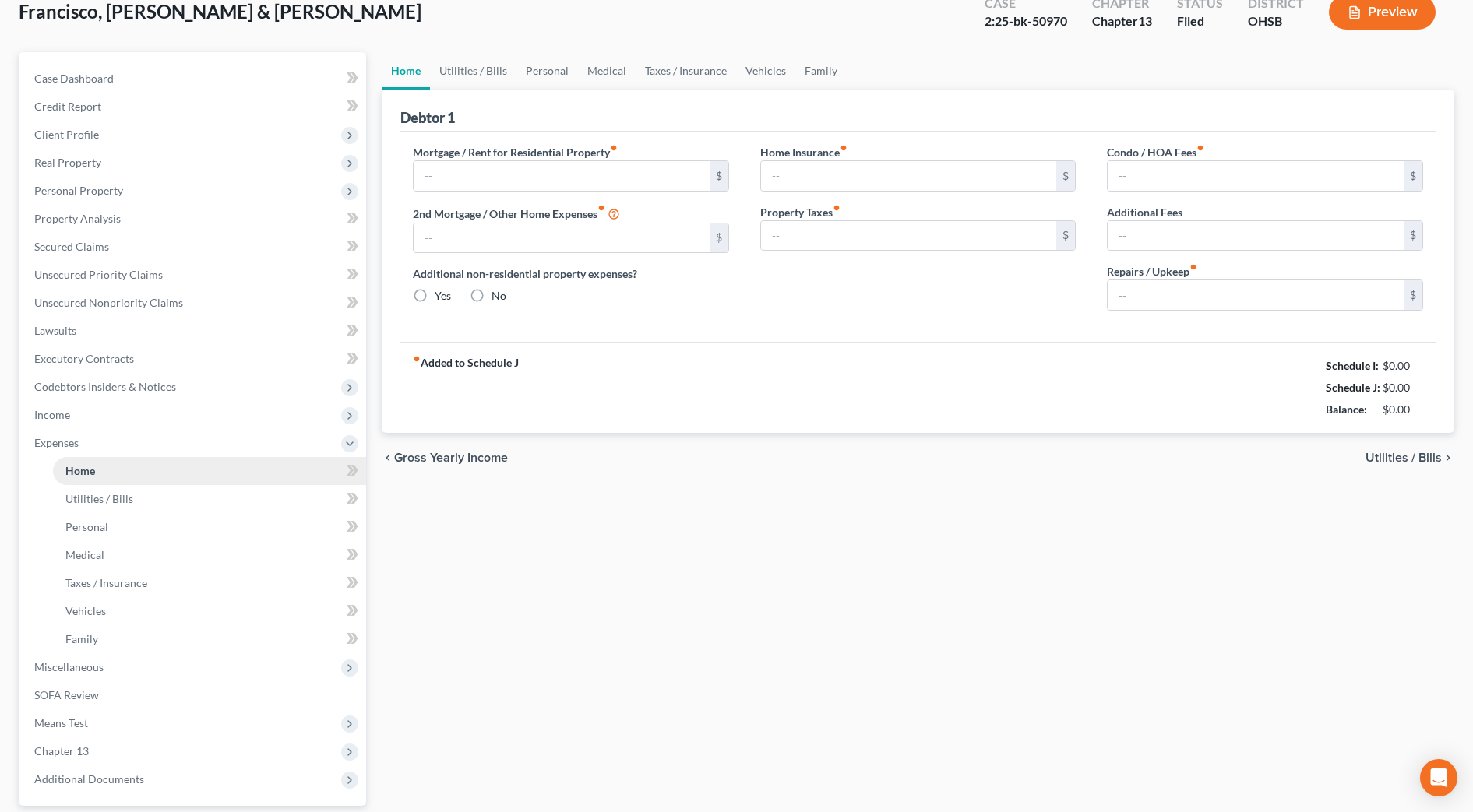
type input "0.00"
type input "25.00"
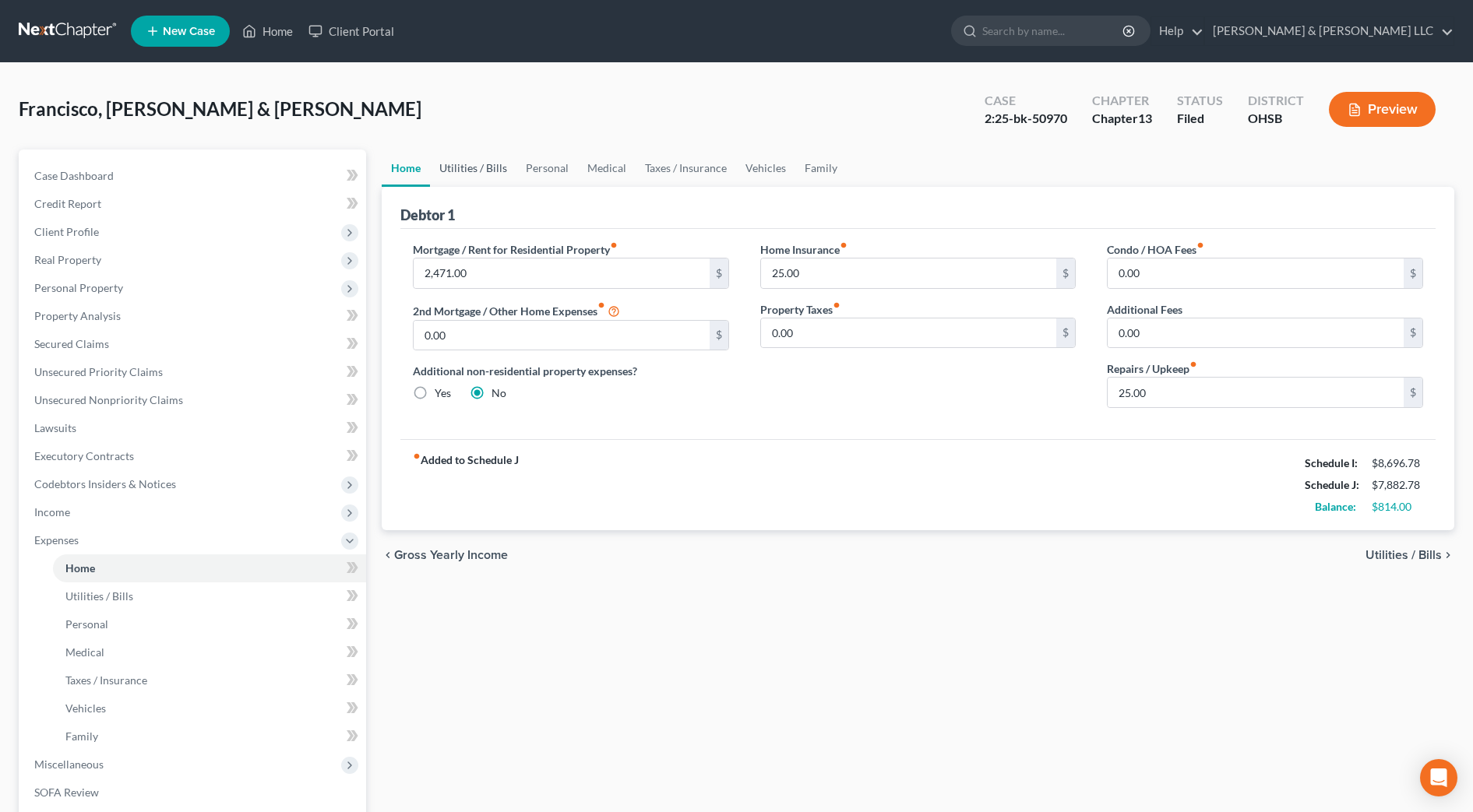
click at [488, 169] on link "Utilities / Bills" at bounding box center [473, 168] width 87 height 37
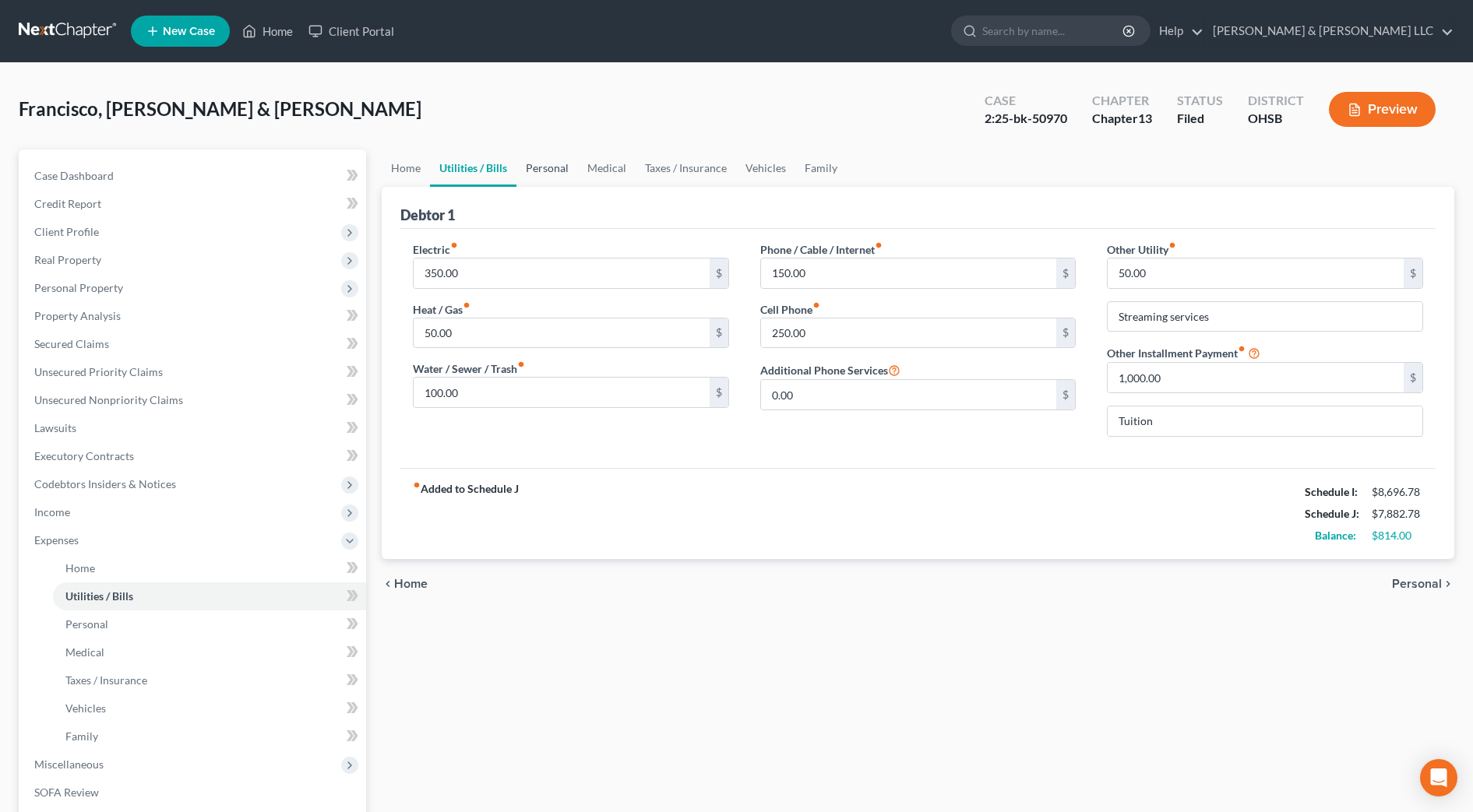
click at [549, 166] on link "Personal" at bounding box center [547, 168] width 61 height 37
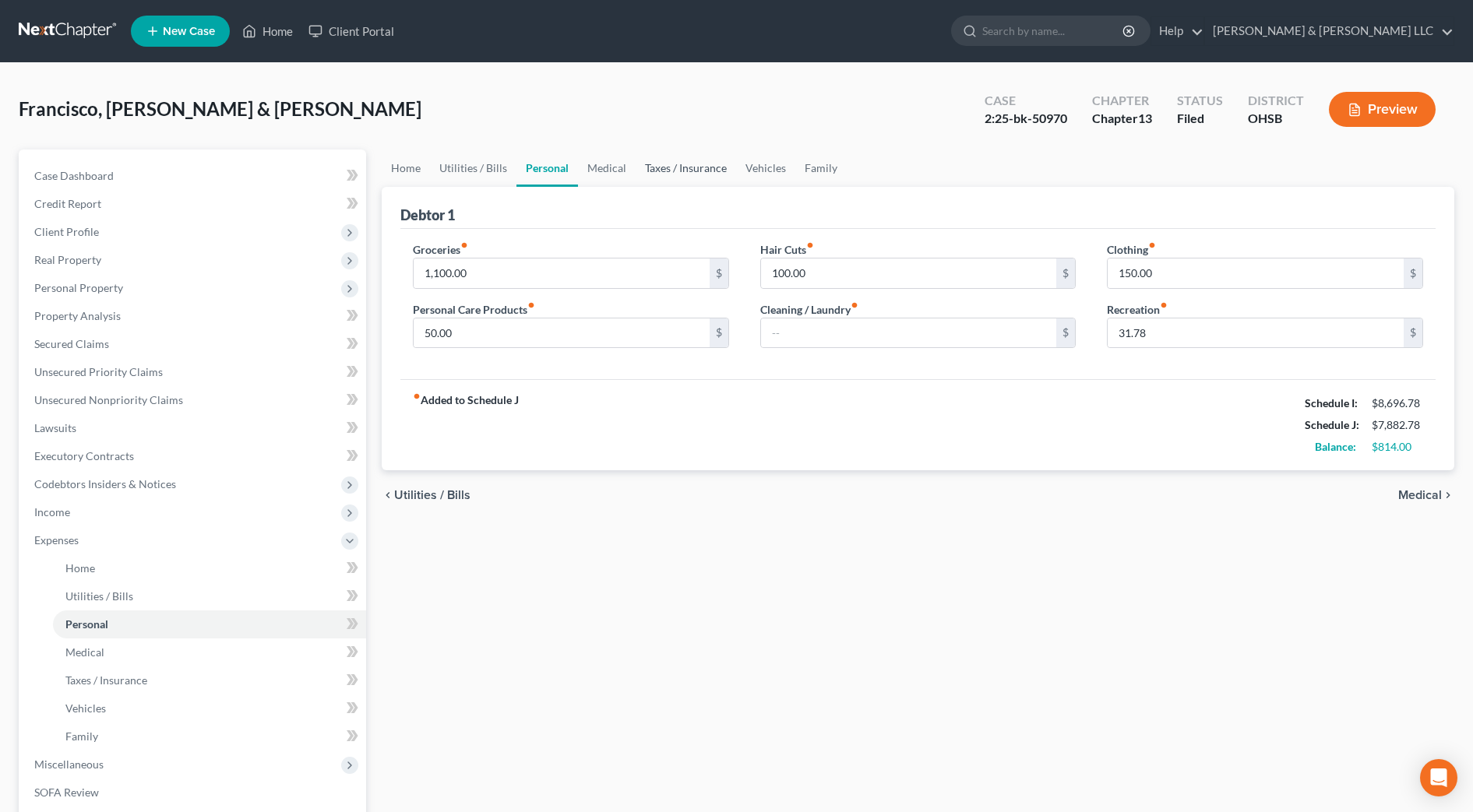
click at [667, 156] on link "Taxes / Insurance" at bounding box center [686, 168] width 100 height 37
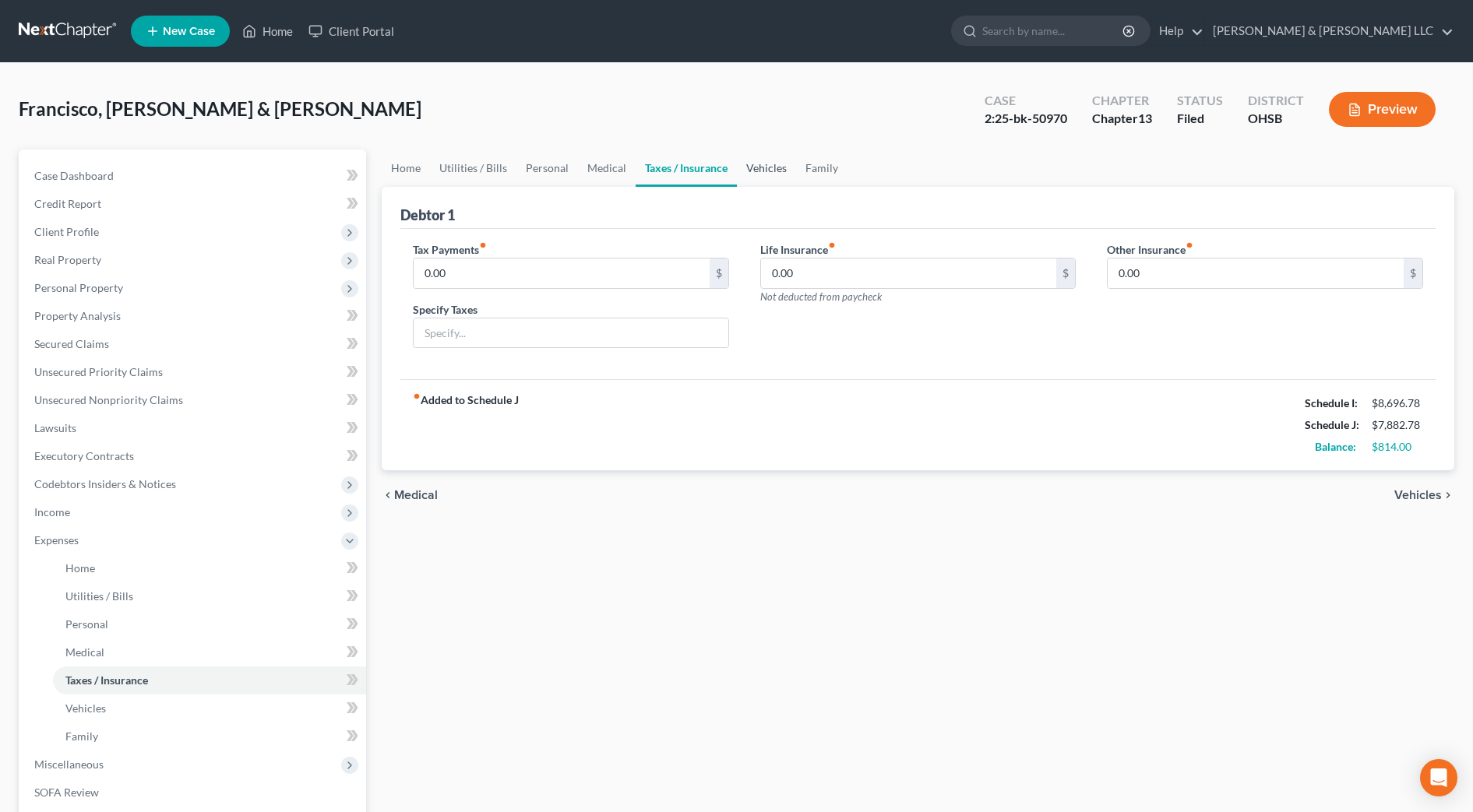
click at [773, 169] on link "Vehicles" at bounding box center [767, 168] width 59 height 37
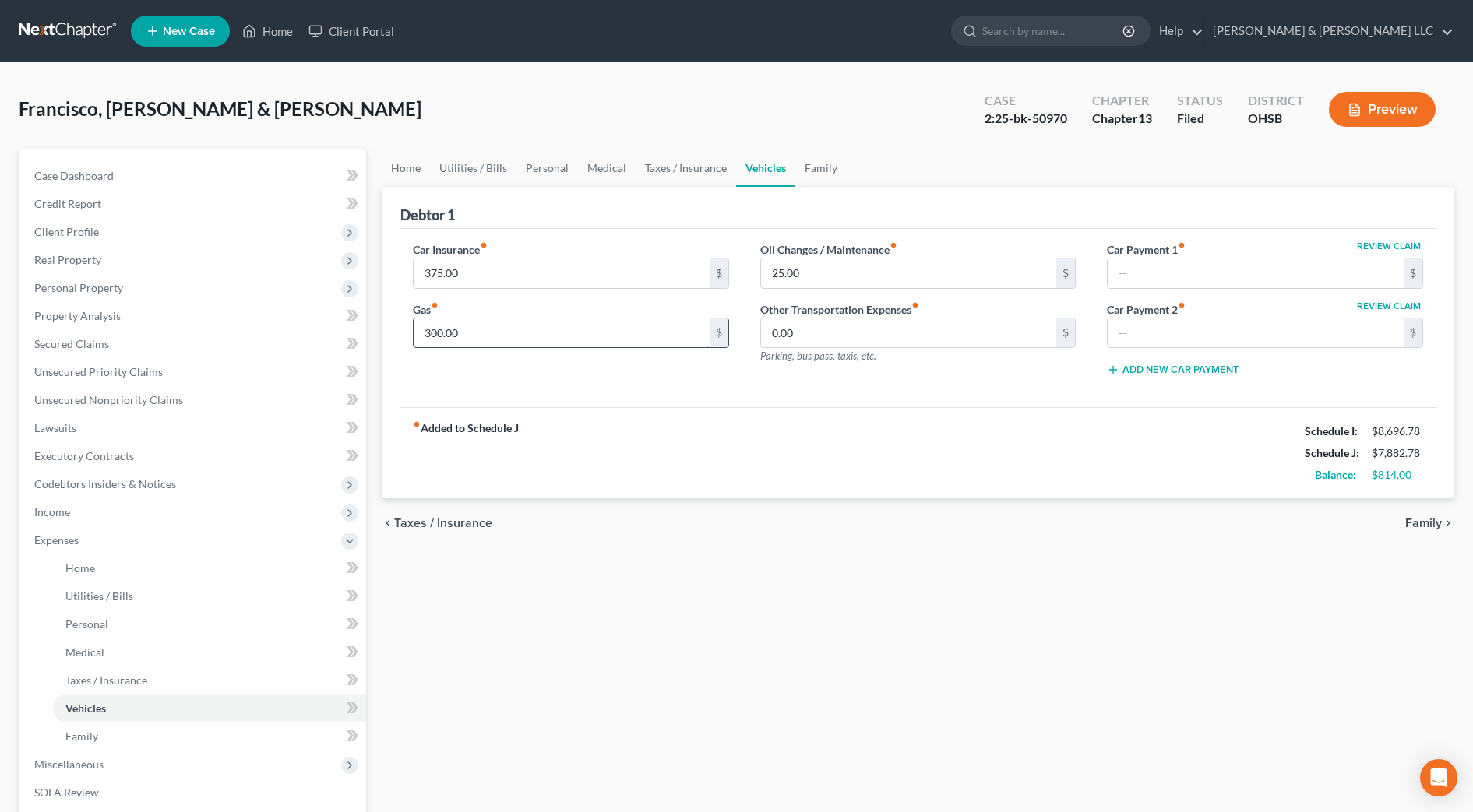
click at [503, 333] on input "300.00" at bounding box center [562, 333] width 296 height 30
type input "350"
click at [903, 443] on div "fiber_manual_record Added to Schedule J Schedule I: $8,696.78 Schedule J: $7,93…" at bounding box center [917, 453] width 1036 height 91
click at [682, 165] on link "Taxes / Insurance" at bounding box center [686, 168] width 100 height 37
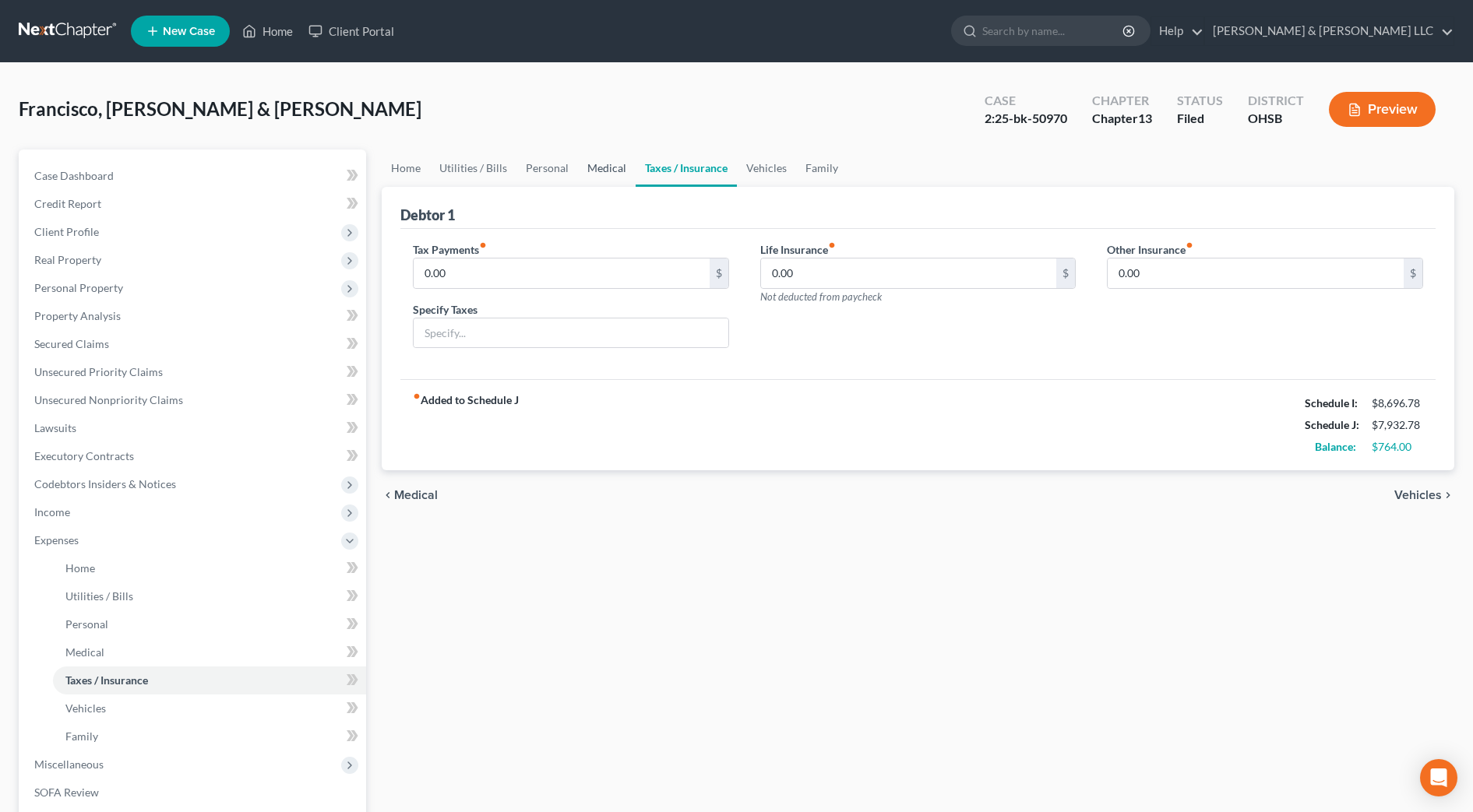
click at [607, 169] on link "Medical" at bounding box center [607, 168] width 58 height 37
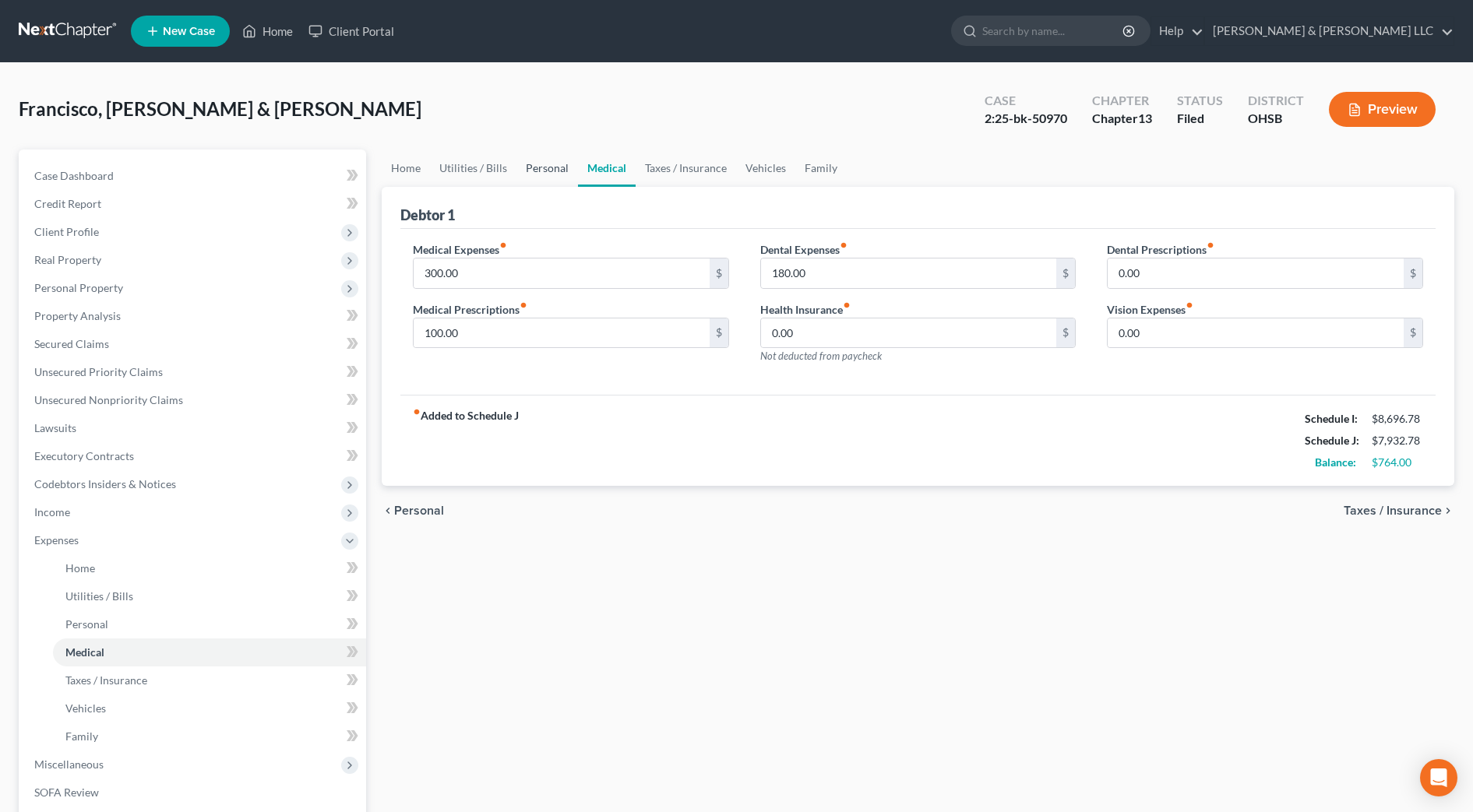
click at [534, 172] on link "Personal" at bounding box center [547, 168] width 61 height 37
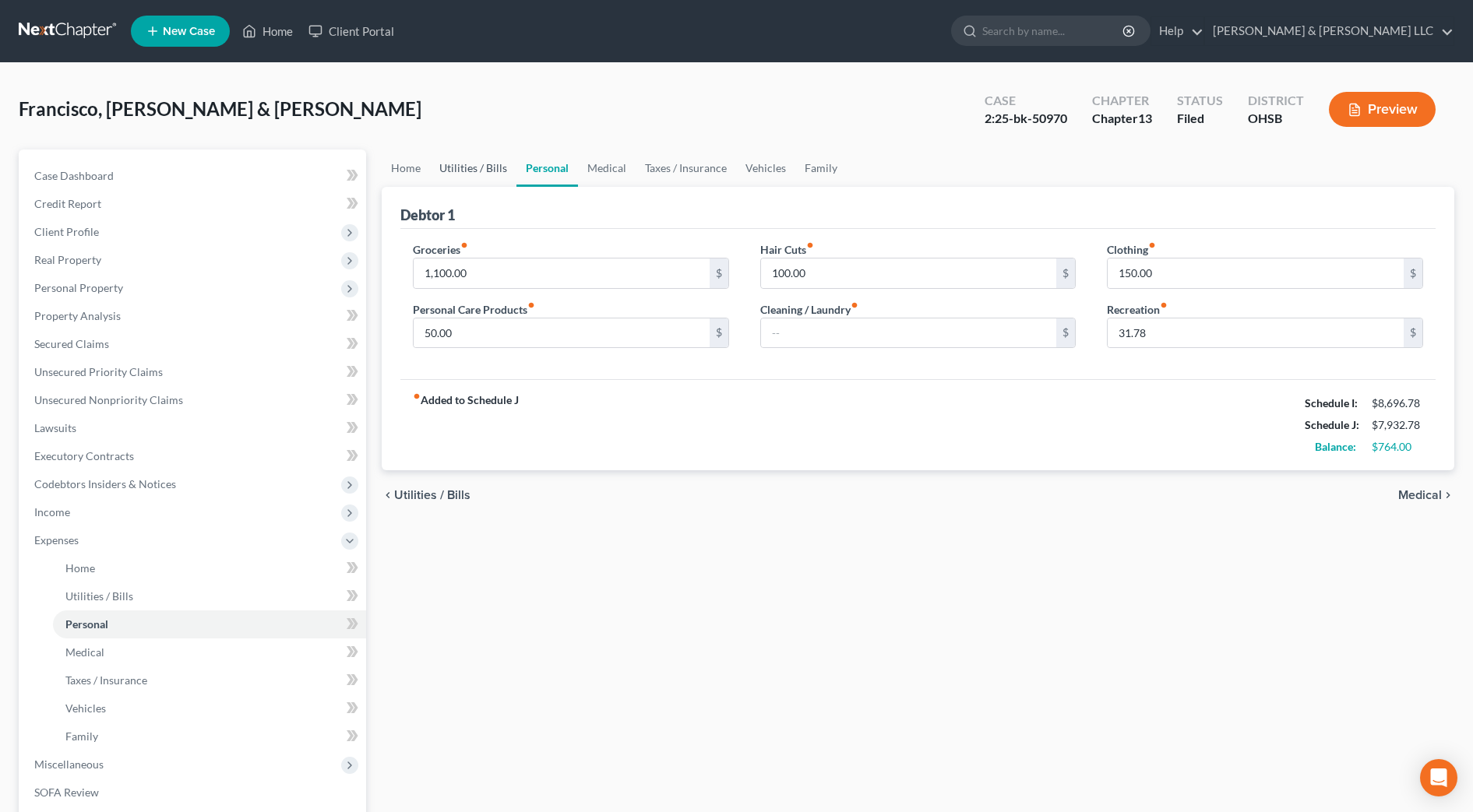
click at [496, 172] on link "Utilities / Bills" at bounding box center [473, 168] width 87 height 37
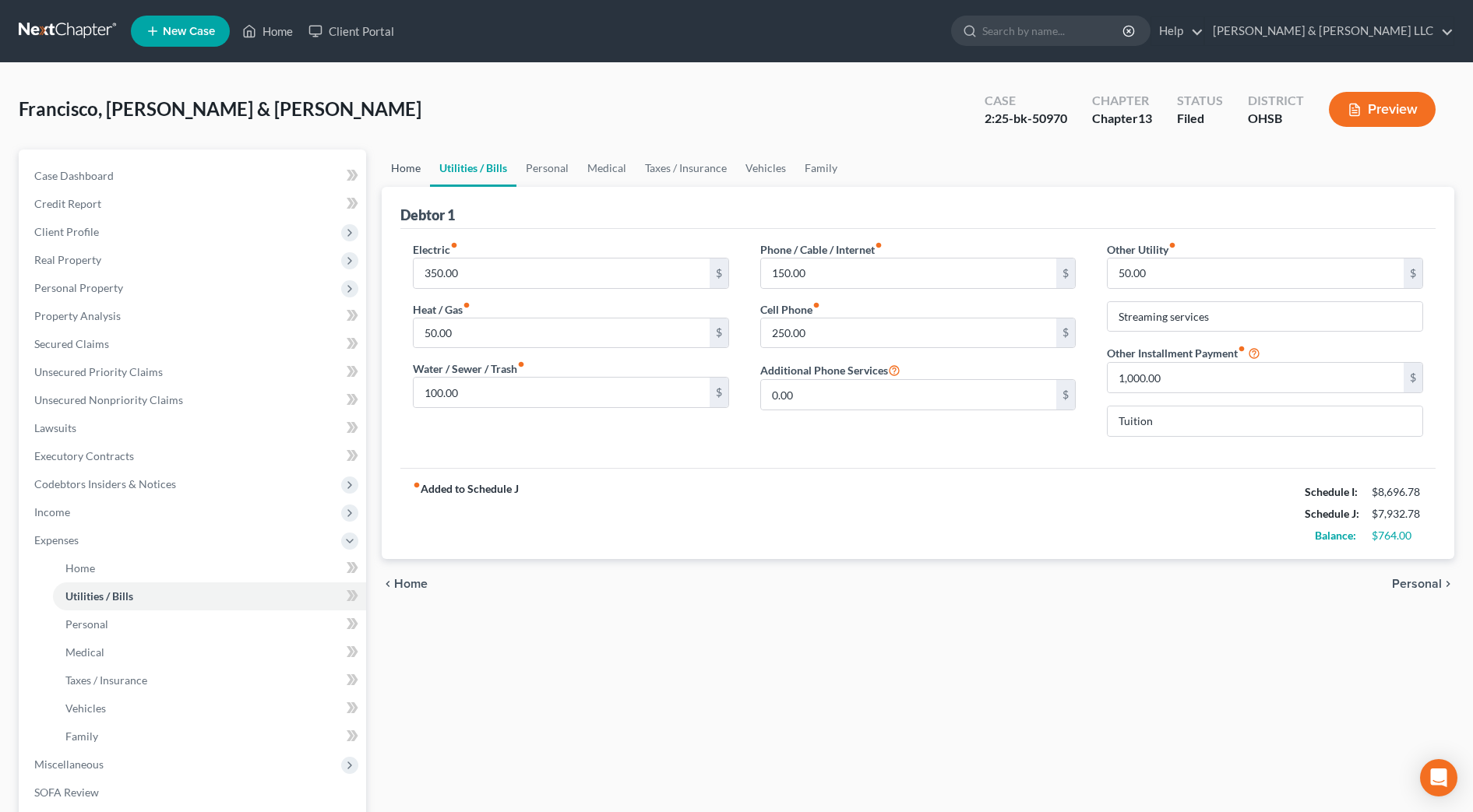
click at [397, 164] on link "Home" at bounding box center [405, 168] width 48 height 37
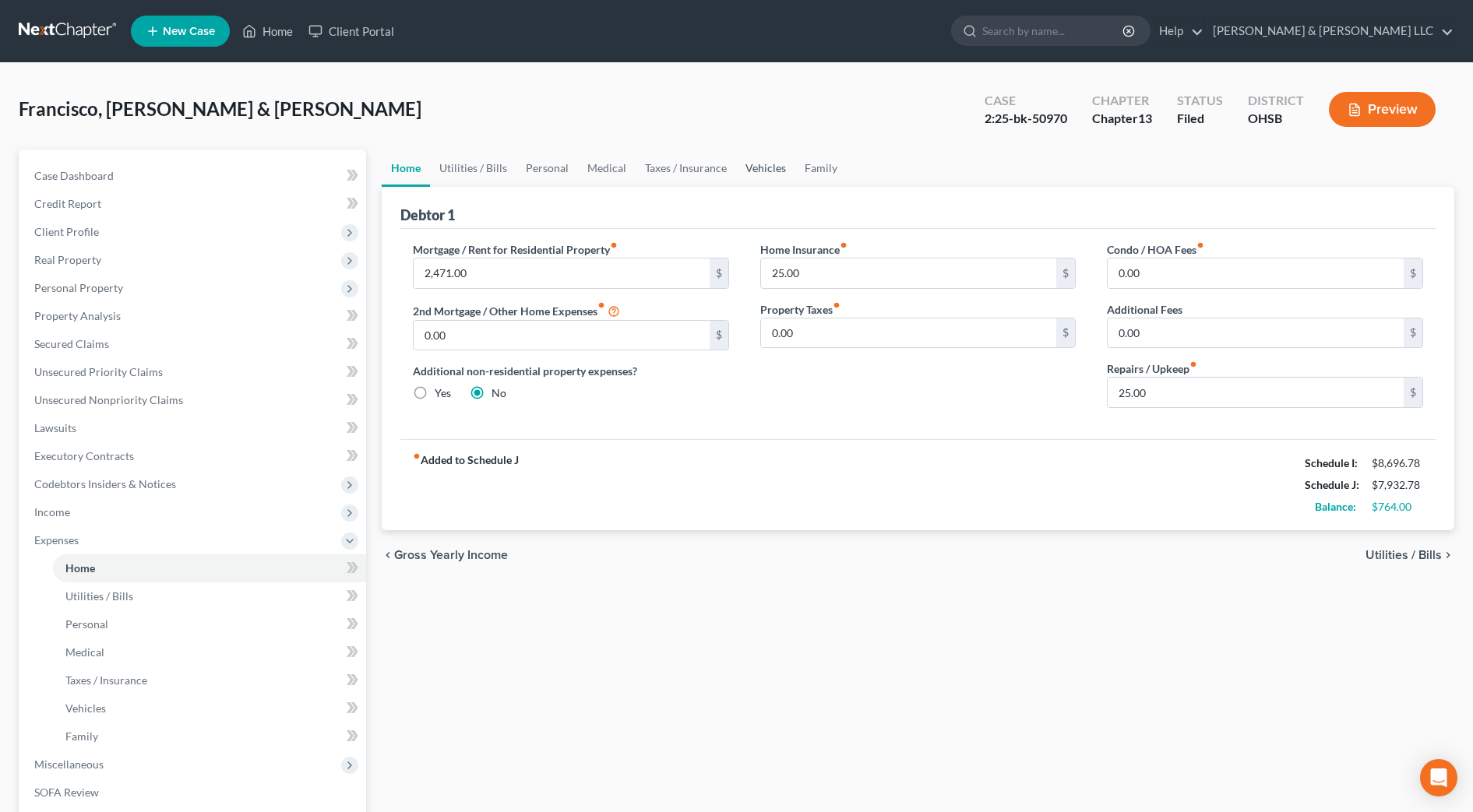
click at [759, 166] on link "Vehicles" at bounding box center [766, 168] width 59 height 37
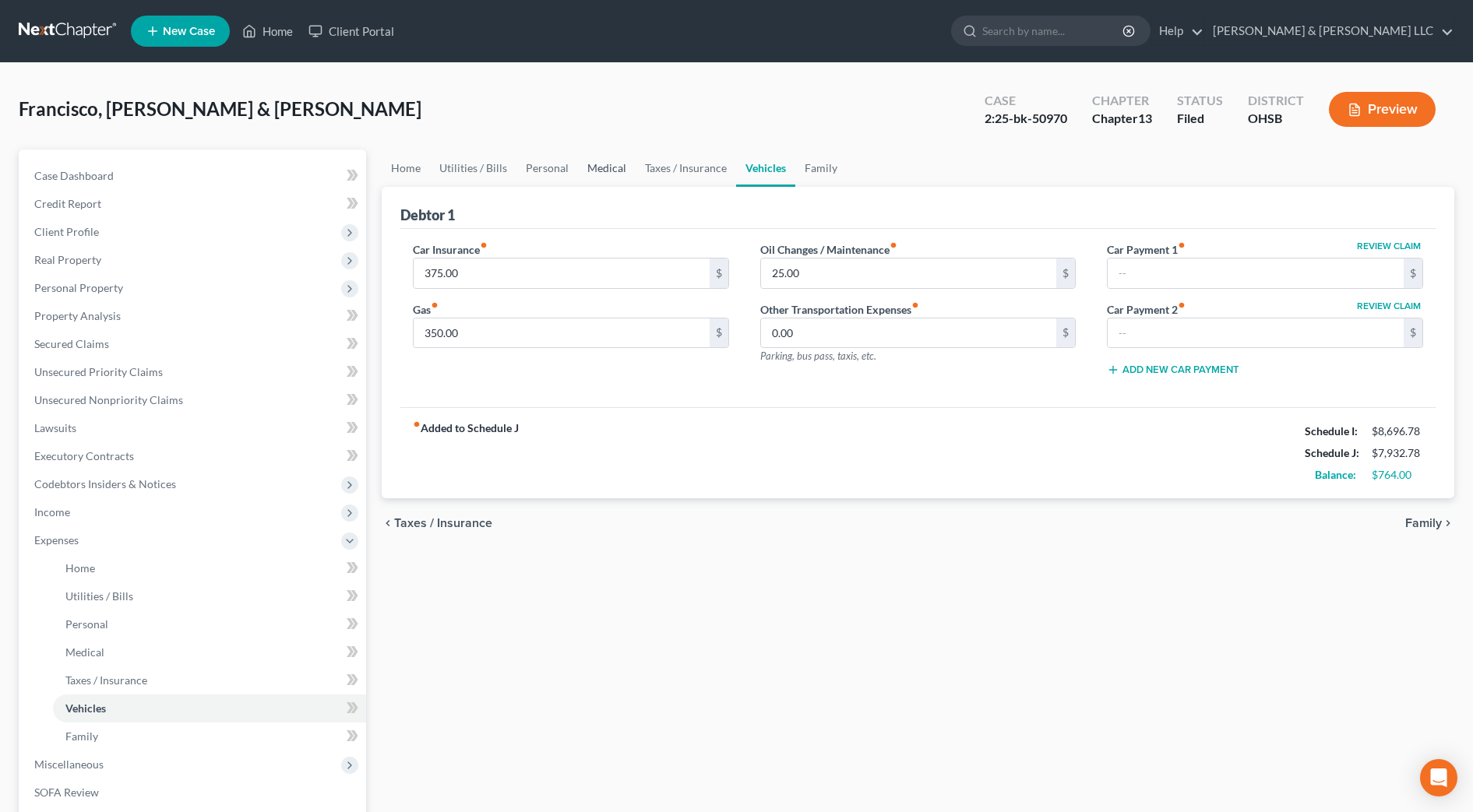
click at [601, 168] on link "Medical" at bounding box center [607, 168] width 58 height 37
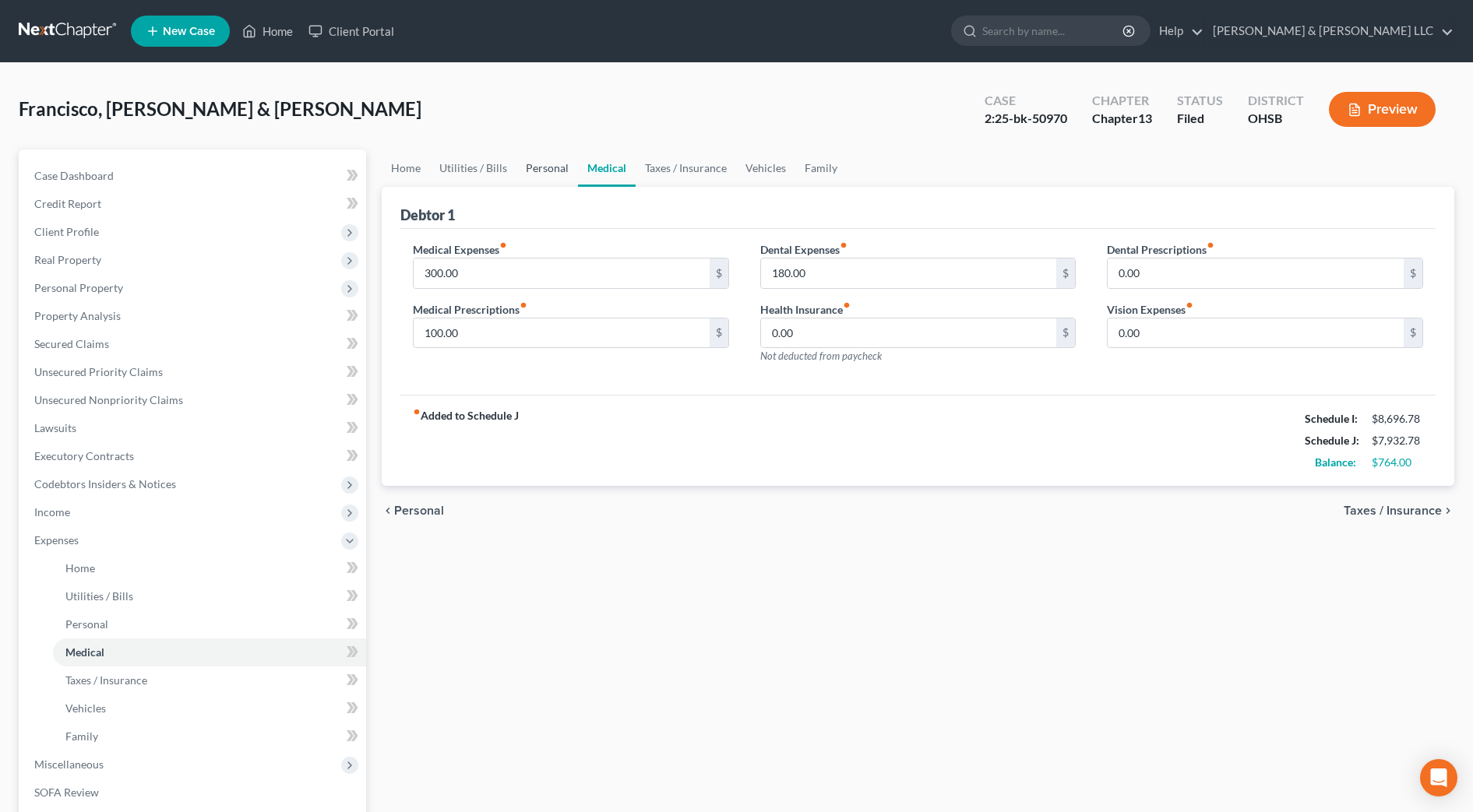
click at [539, 165] on link "Personal" at bounding box center [547, 168] width 61 height 37
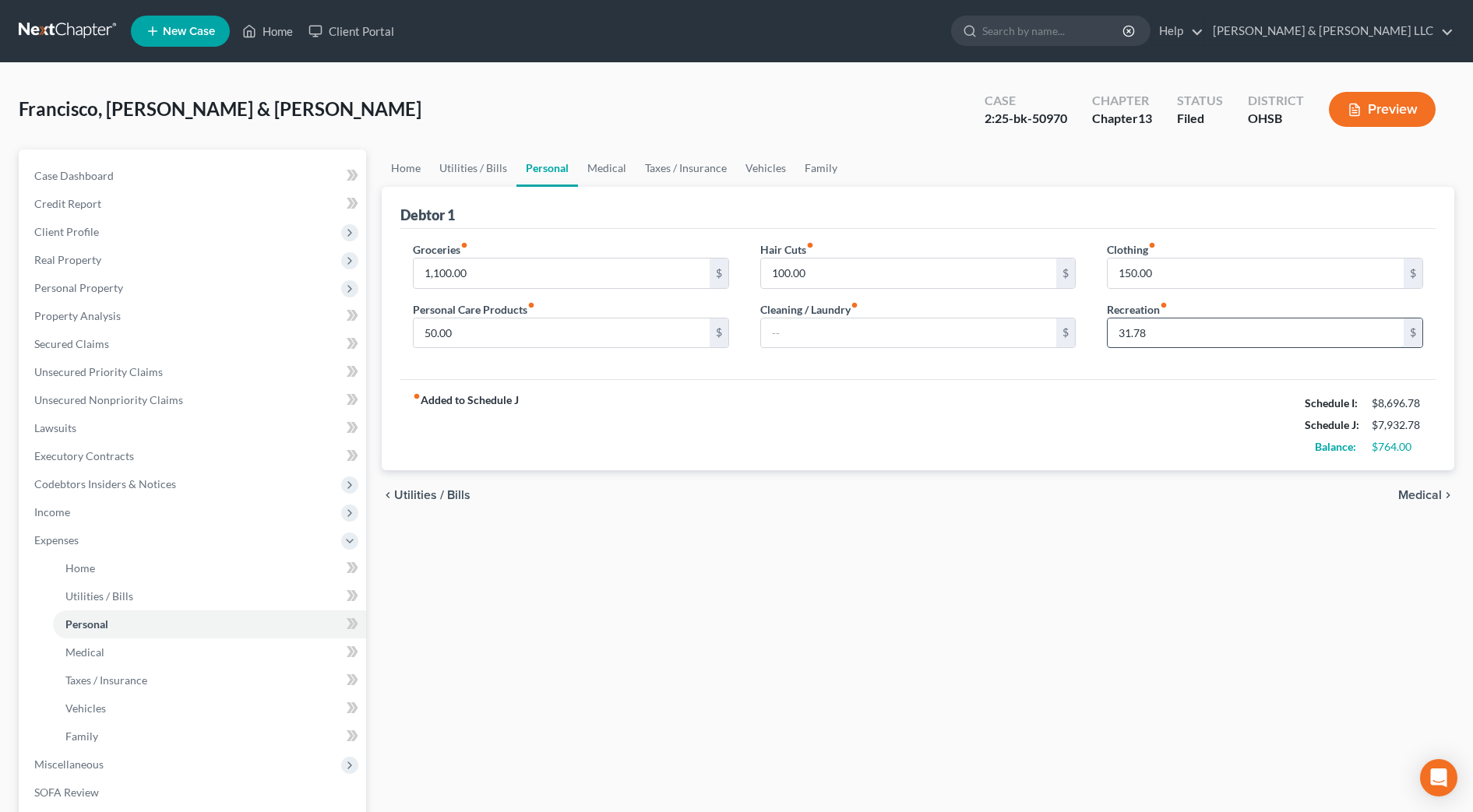
click at [1170, 333] on input "31.78" at bounding box center [1256, 333] width 296 height 30
click at [1130, 334] on input "31.78" at bounding box center [1256, 333] width 296 height 30
type input "0"
click at [951, 450] on div "fiber_manual_record Added to Schedule J Schedule I: $8,696.78 Schedule J: $7,94…" at bounding box center [917, 425] width 1036 height 91
click at [1159, 330] on input "40." at bounding box center [1256, 333] width 296 height 30
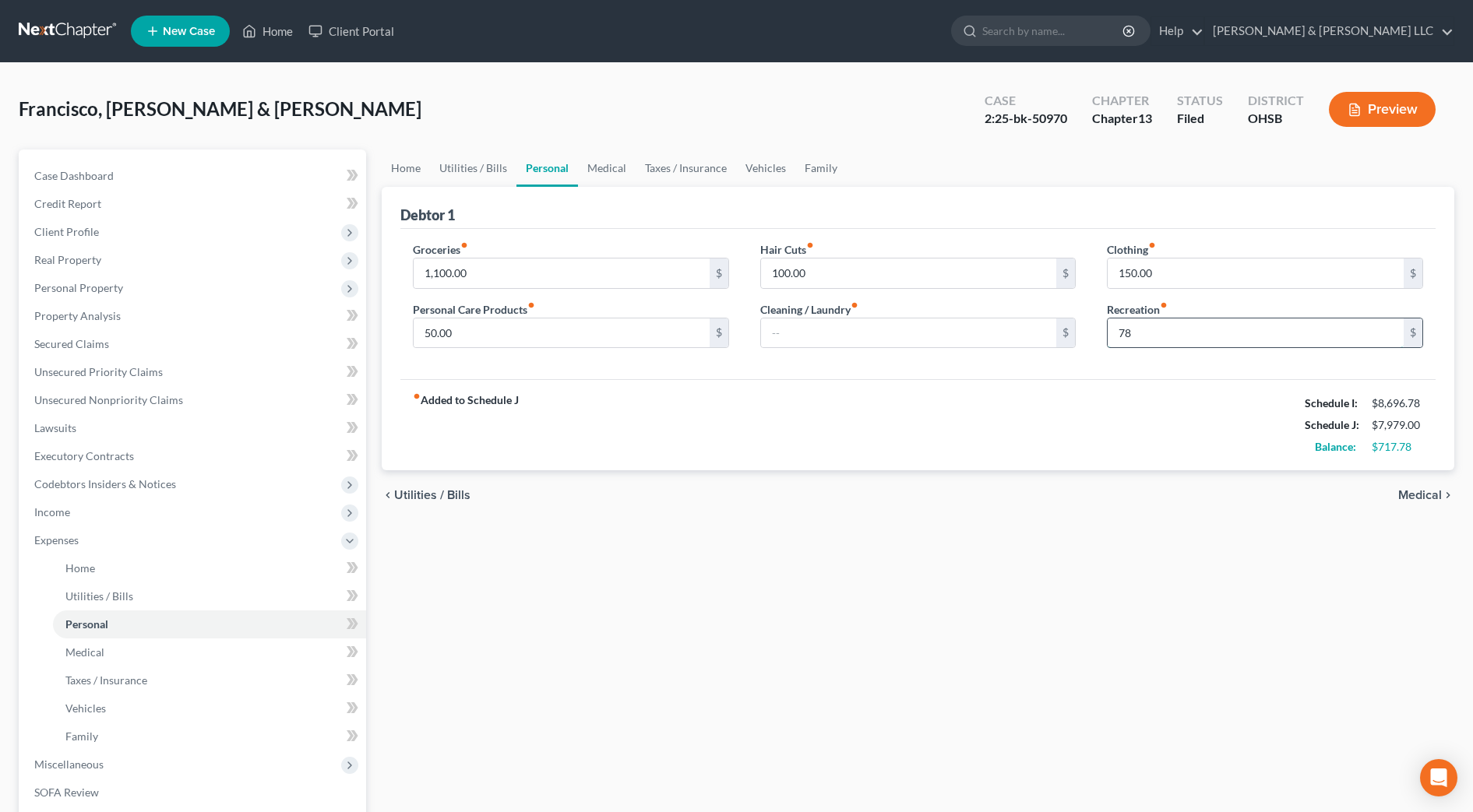
type input "7"
type input "40.78"
click at [736, 166] on link "Vehicles" at bounding box center [766, 168] width 59 height 37
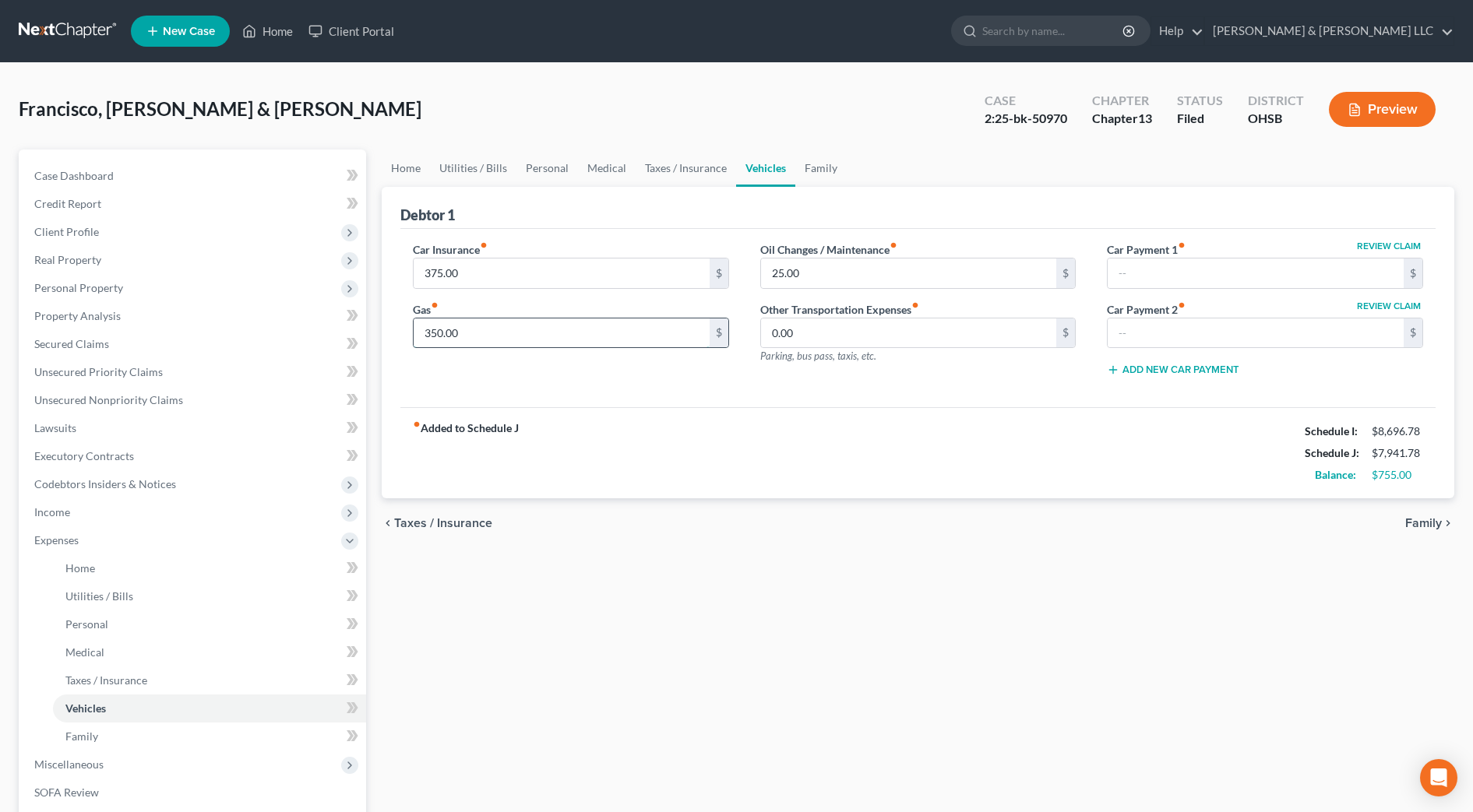
click at [474, 334] on input "350.00" at bounding box center [562, 333] width 296 height 30
click at [765, 436] on div "fiber_manual_record Added to Schedule J Schedule I: $8,696.78 Schedule J: $7,94…" at bounding box center [917, 453] width 1036 height 91
click at [125, 517] on span "Income" at bounding box center [194, 512] width 344 height 28
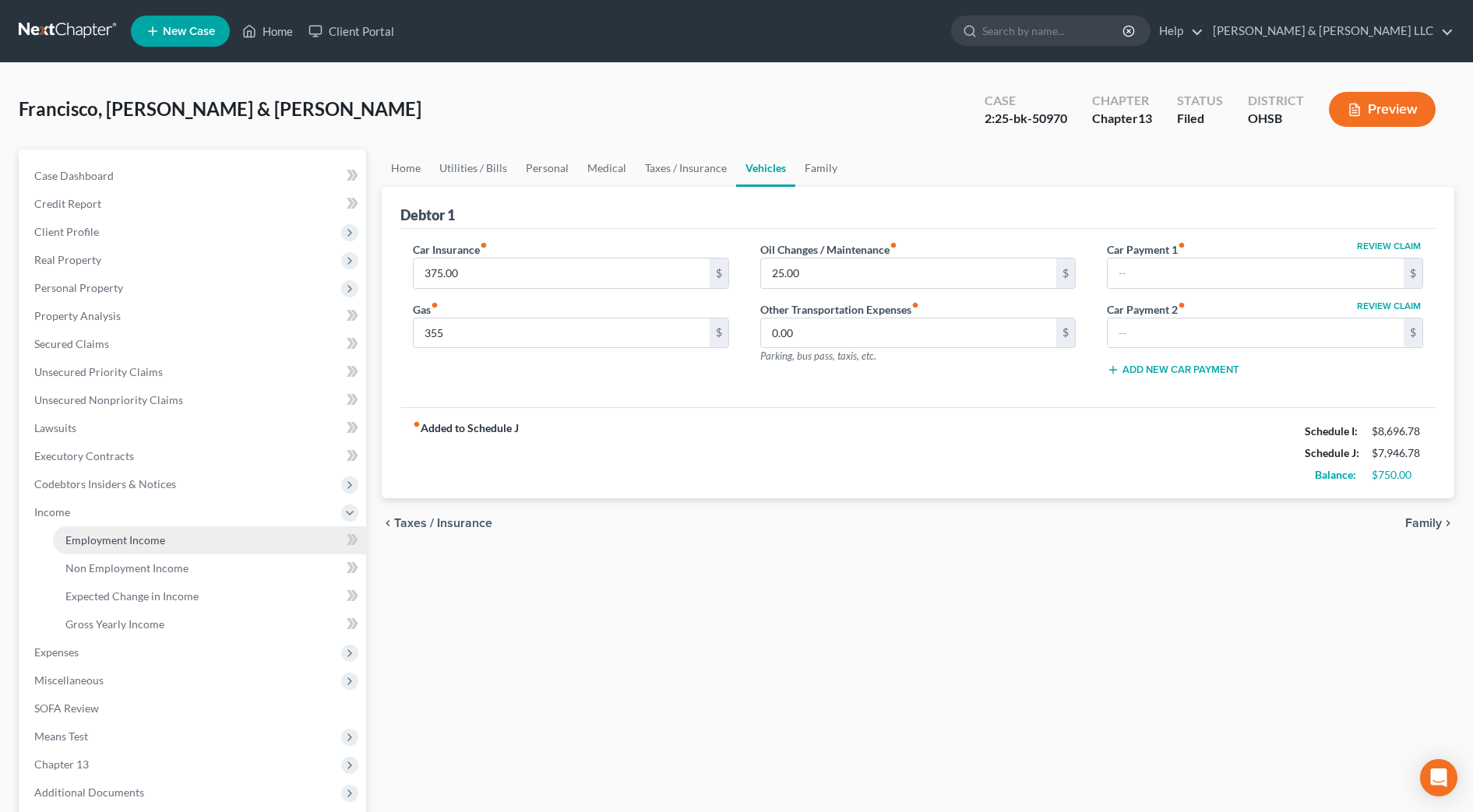
click at [126, 539] on span "Employment Income" at bounding box center [115, 540] width 99 height 14
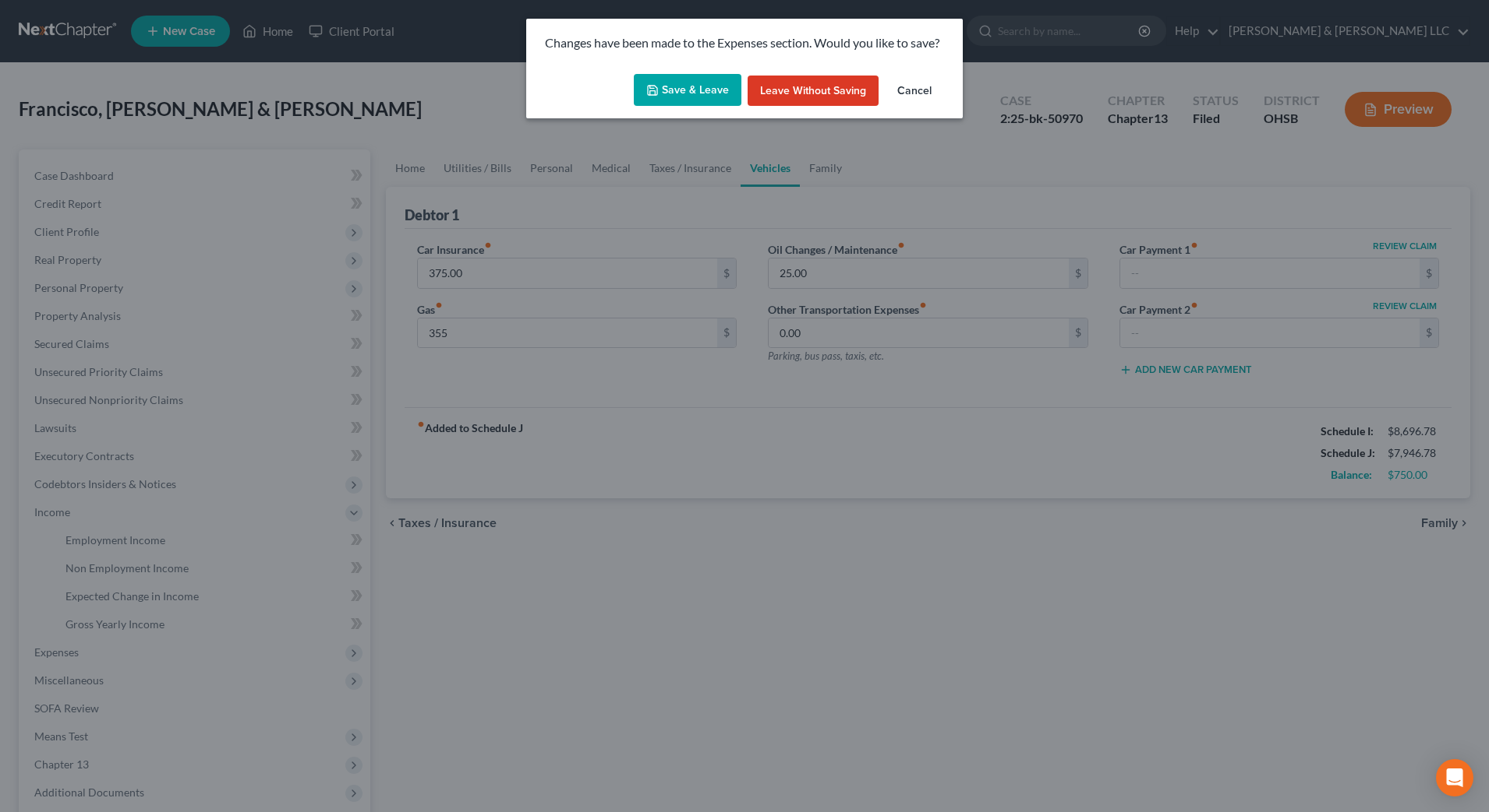
click at [690, 81] on button "Save & Leave" at bounding box center [688, 90] width 108 height 33
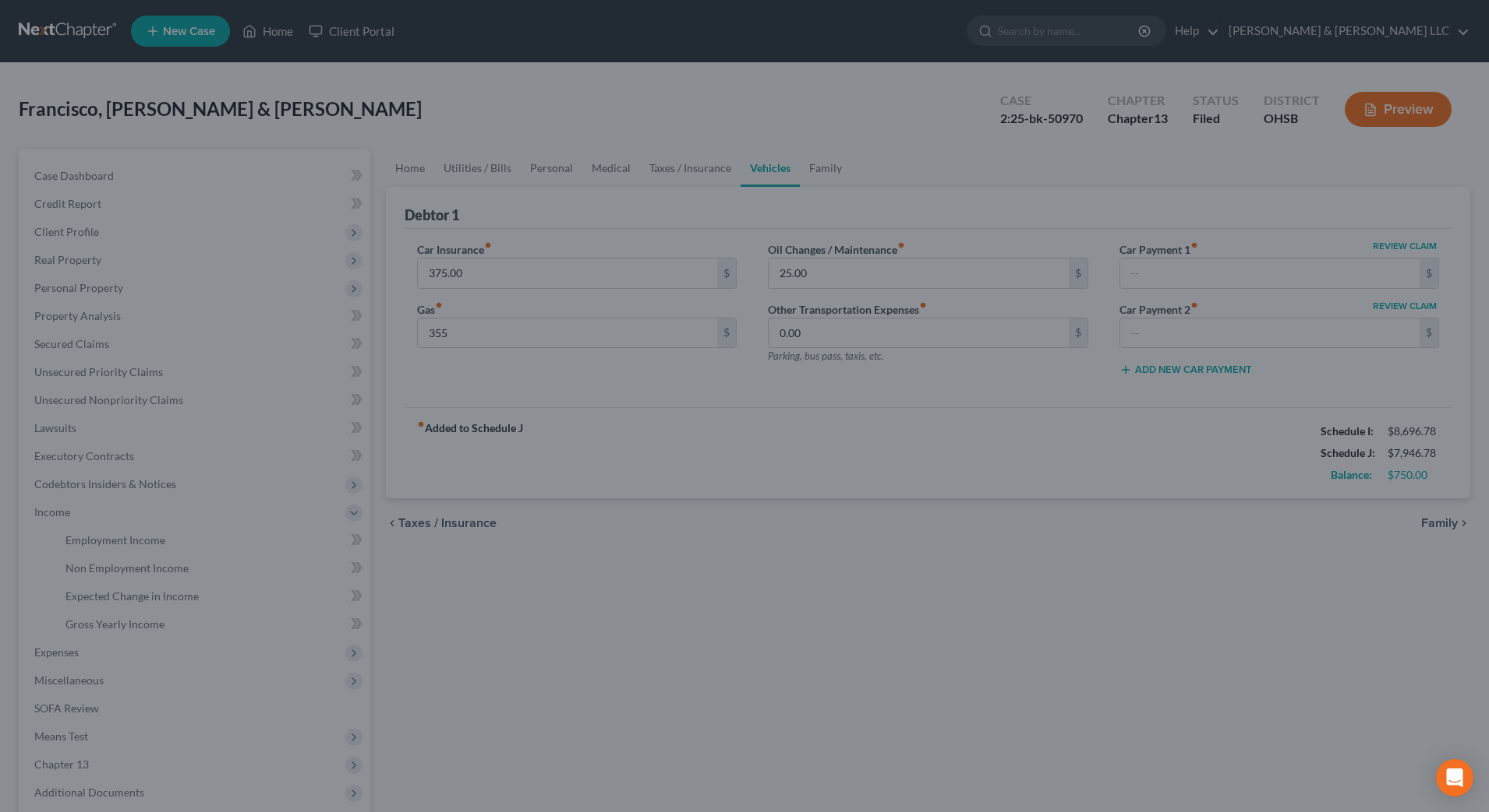
type input "355.00"
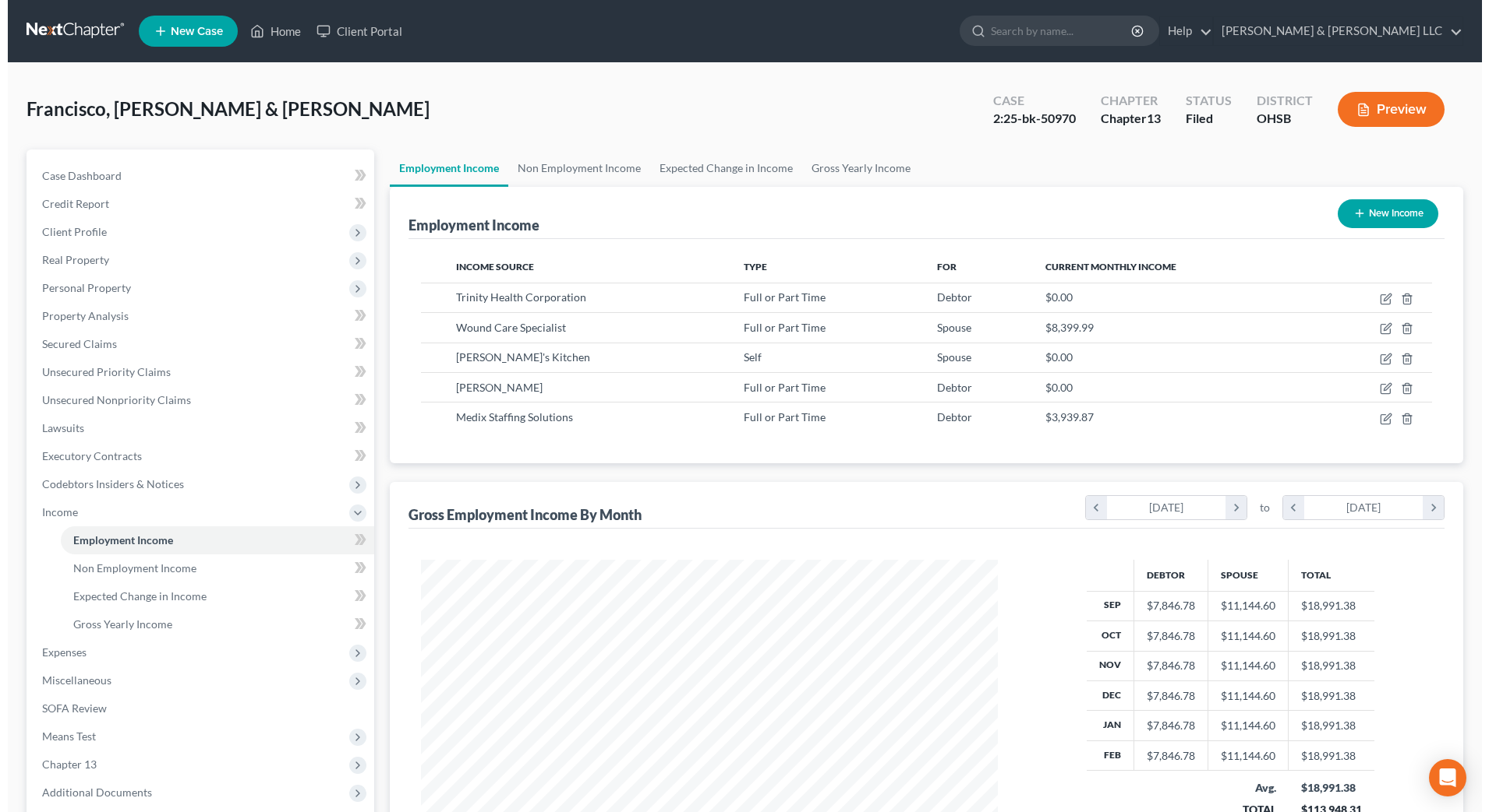
scroll to position [288, 608]
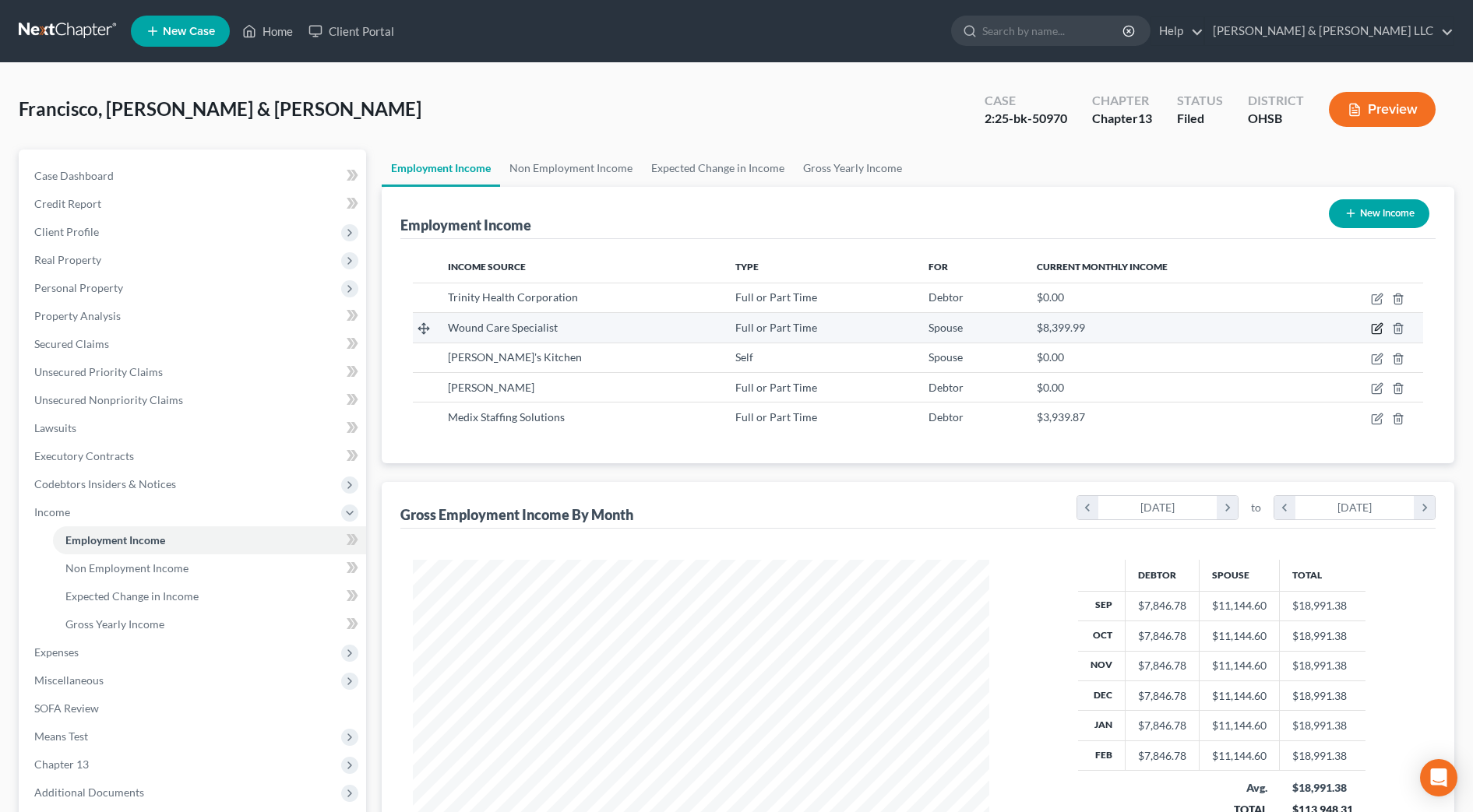
click at [1375, 333] on icon "button" at bounding box center [1377, 329] width 13 height 13
select select "0"
select select "36"
select select "2"
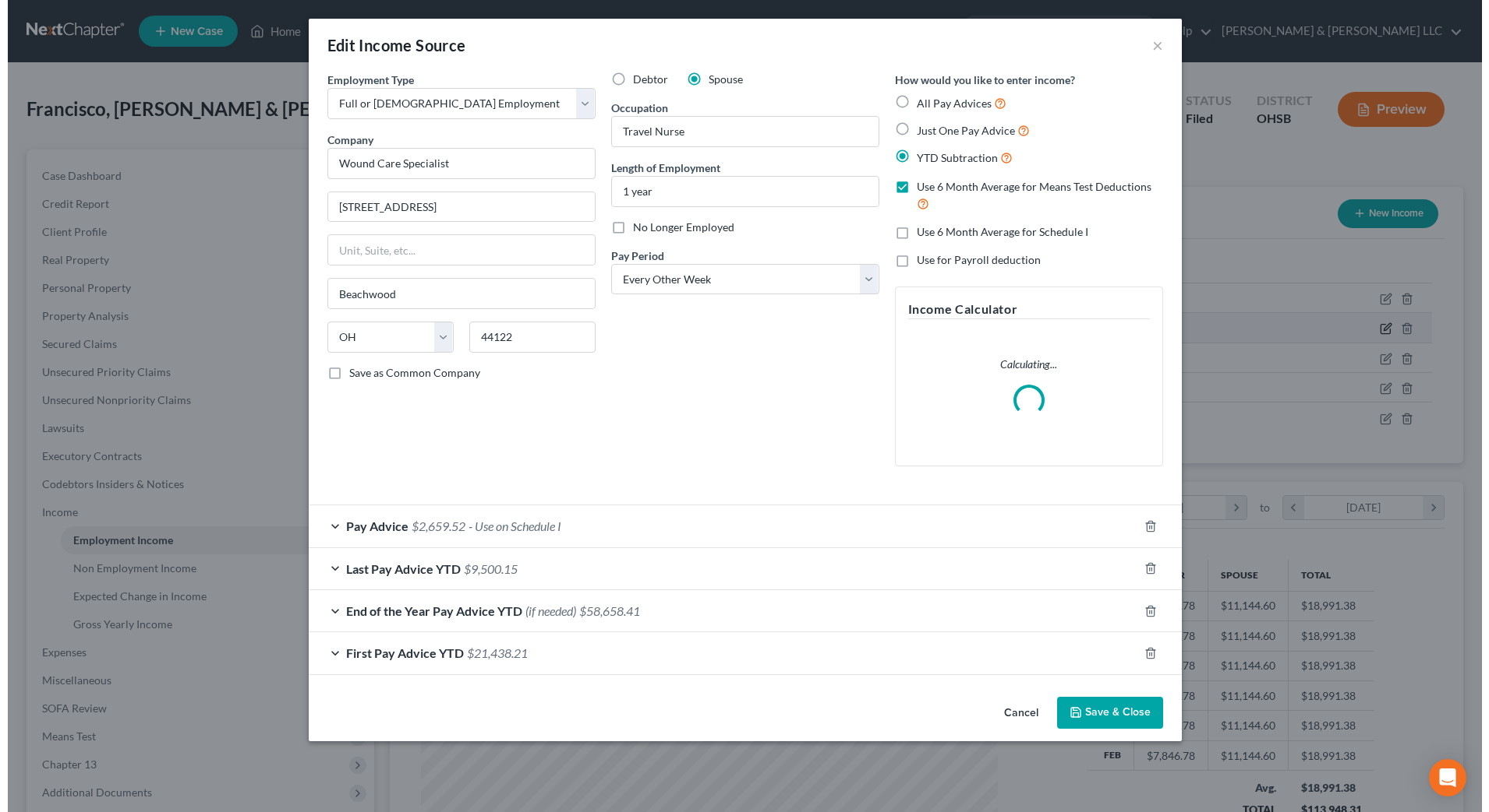
scroll to position [291, 615]
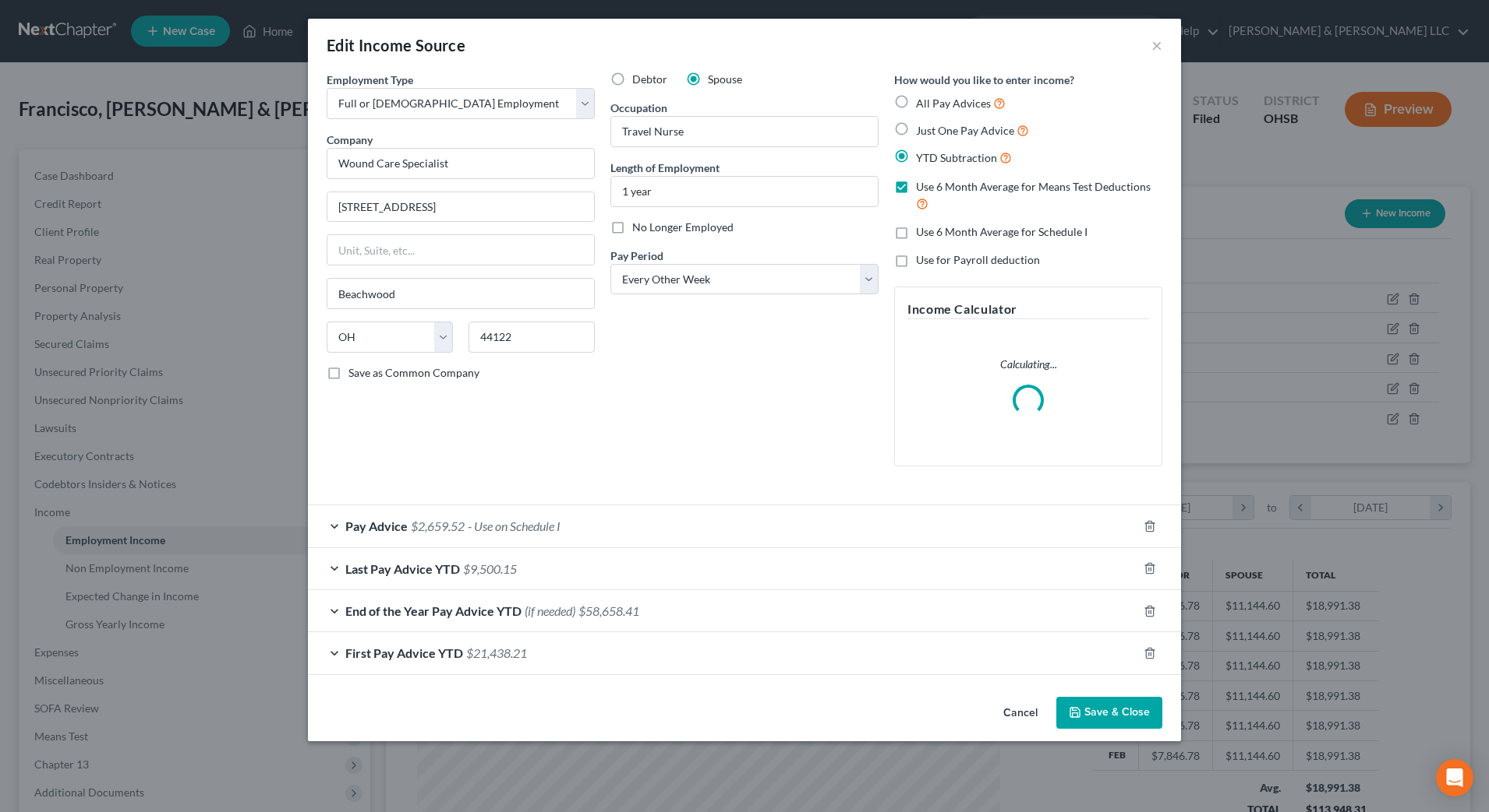
click at [907, 520] on div "Pay Advice $2,659.52 - Use on Schedule I" at bounding box center [722, 526] width 829 height 42
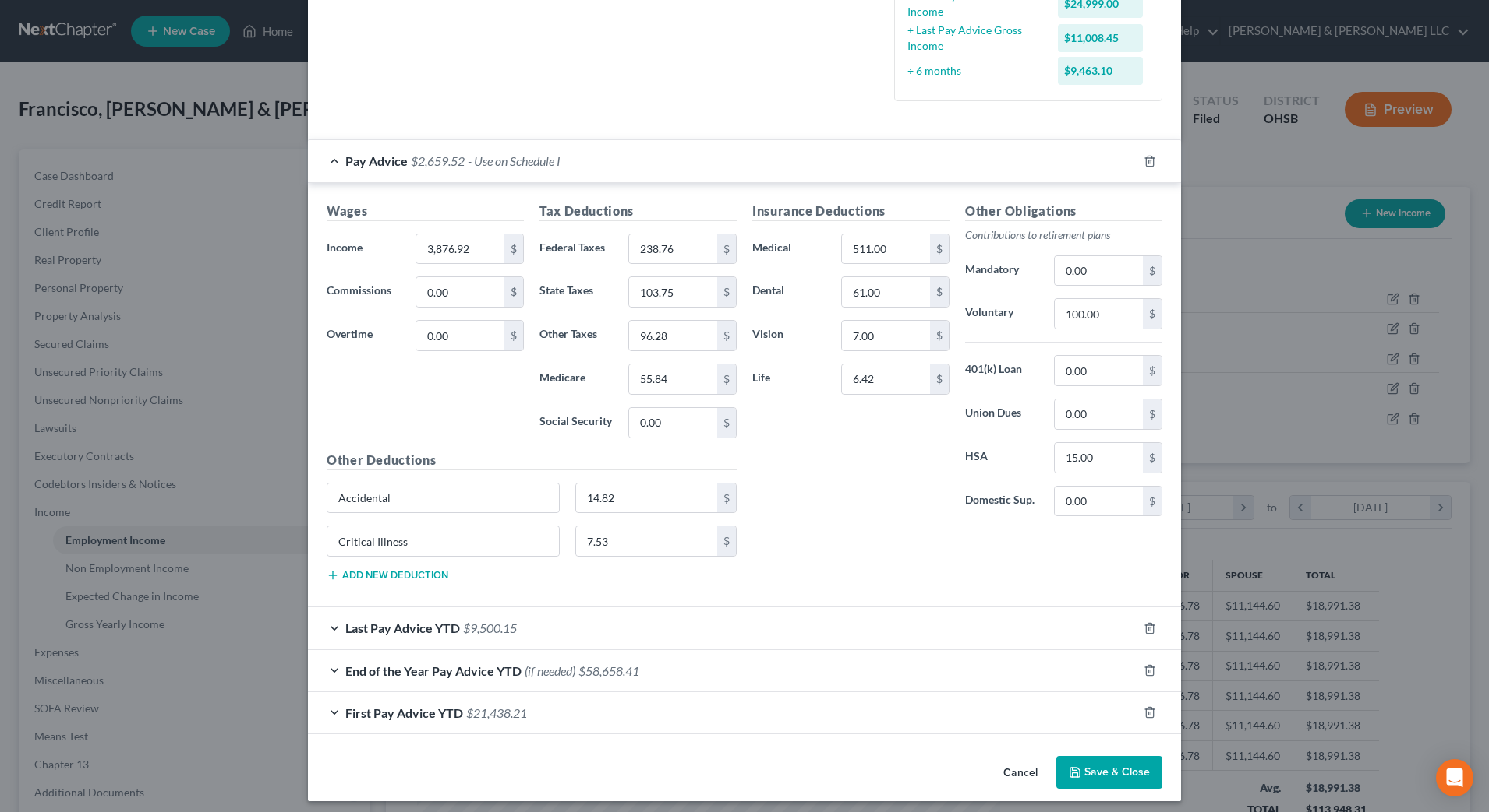
scroll to position [390, 0]
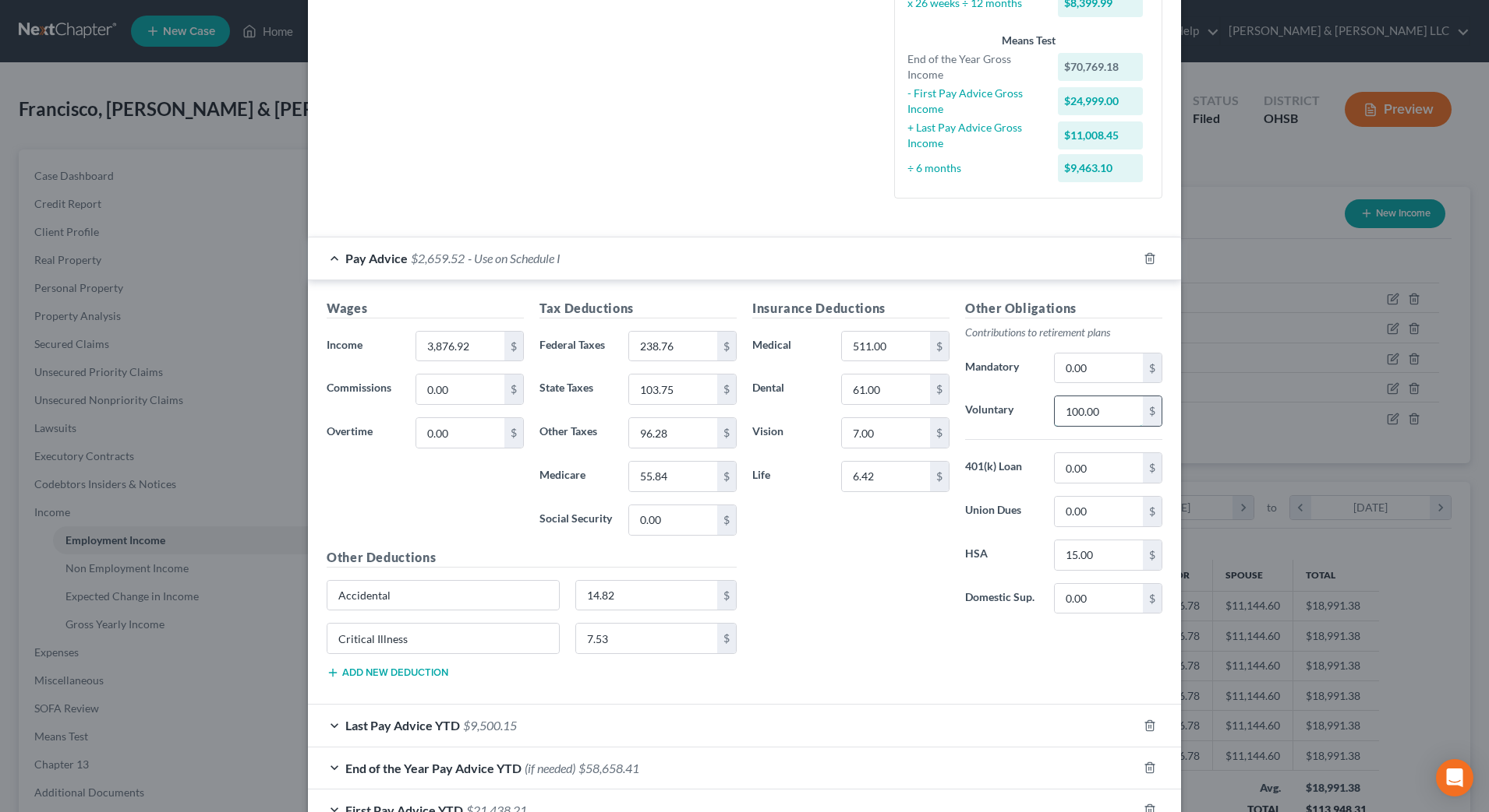
click at [1096, 414] on input "100.00" at bounding box center [1099, 411] width 88 height 30
type input "1"
click at [844, 544] on div "Insurance Deductions Medical 511.00 $ Dental 61.00 $ Vision 7.00 $ Life 6.42 $" at bounding box center [851, 463] width 212 height 328
click at [468, 353] on input "3,876.92" at bounding box center [461, 347] width 88 height 30
type input "4,276.92"
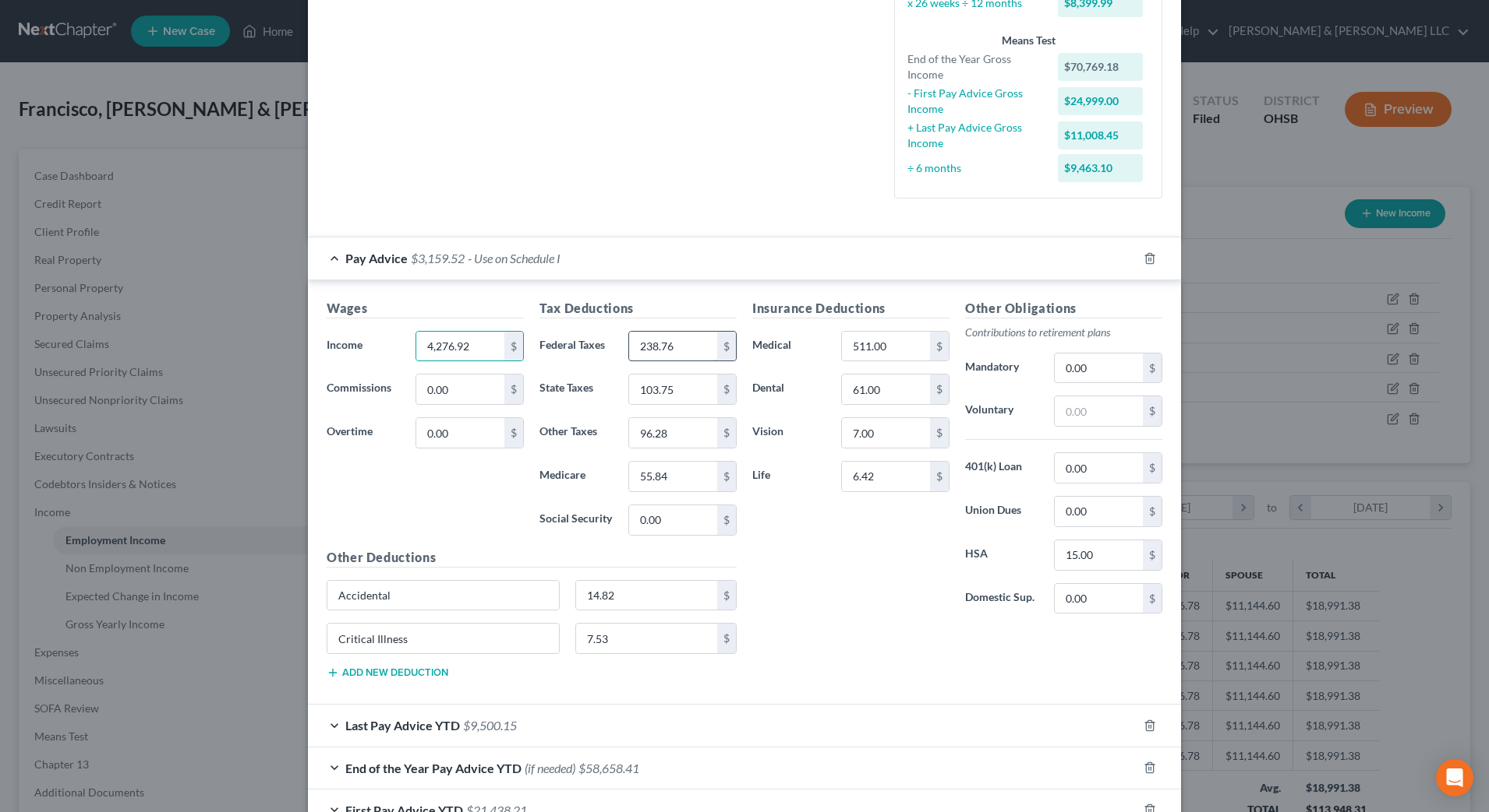
click at [682, 341] on input "238.76" at bounding box center [673, 347] width 88 height 30
click at [807, 506] on div "Insurance Deductions Medical 511.00 $ Dental 61.00 $ Vision 7.00 $ Life 6.42 $" at bounding box center [851, 463] width 212 height 328
click at [1106, 419] on input "text" at bounding box center [1099, 411] width 88 height 30
drag, startPoint x: 868, startPoint y: 563, endPoint x: 1033, endPoint y: 447, distance: 201.7
click at [868, 563] on div "Insurance Deductions Medical 511.00 $ Dental 61.00 $ Vision 7.00 $ Life 6.42 $" at bounding box center [851, 463] width 212 height 328
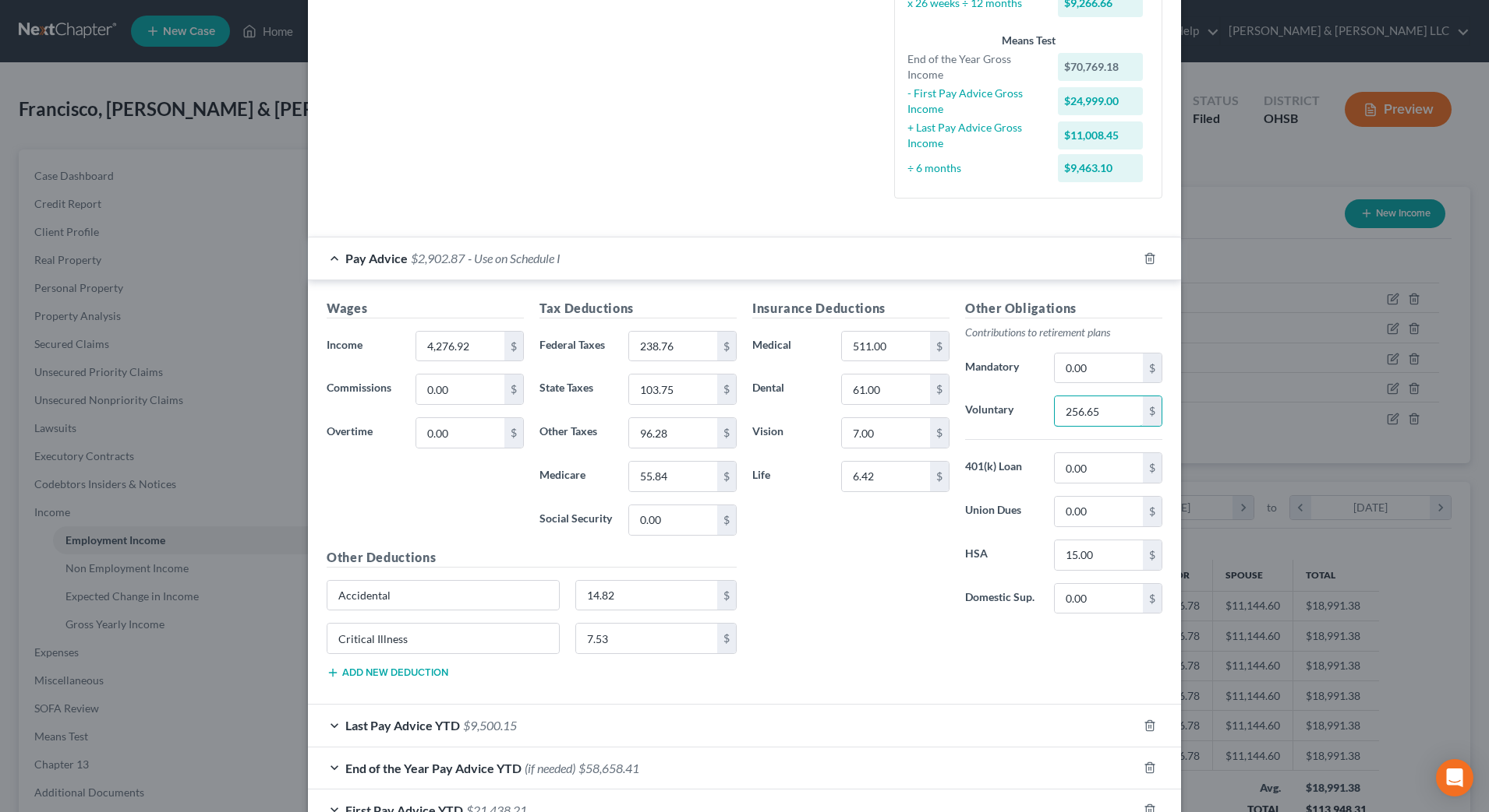
type input "256.65"
drag, startPoint x: 874, startPoint y: 638, endPoint x: 895, endPoint y: 604, distance: 40.0
click at [875, 638] on div "Insurance Deductions Medical 511.00 $ Dental 61.00 $ Vision 7.00 $ Life 6.42 $ …" at bounding box center [957, 495] width 426 height 392
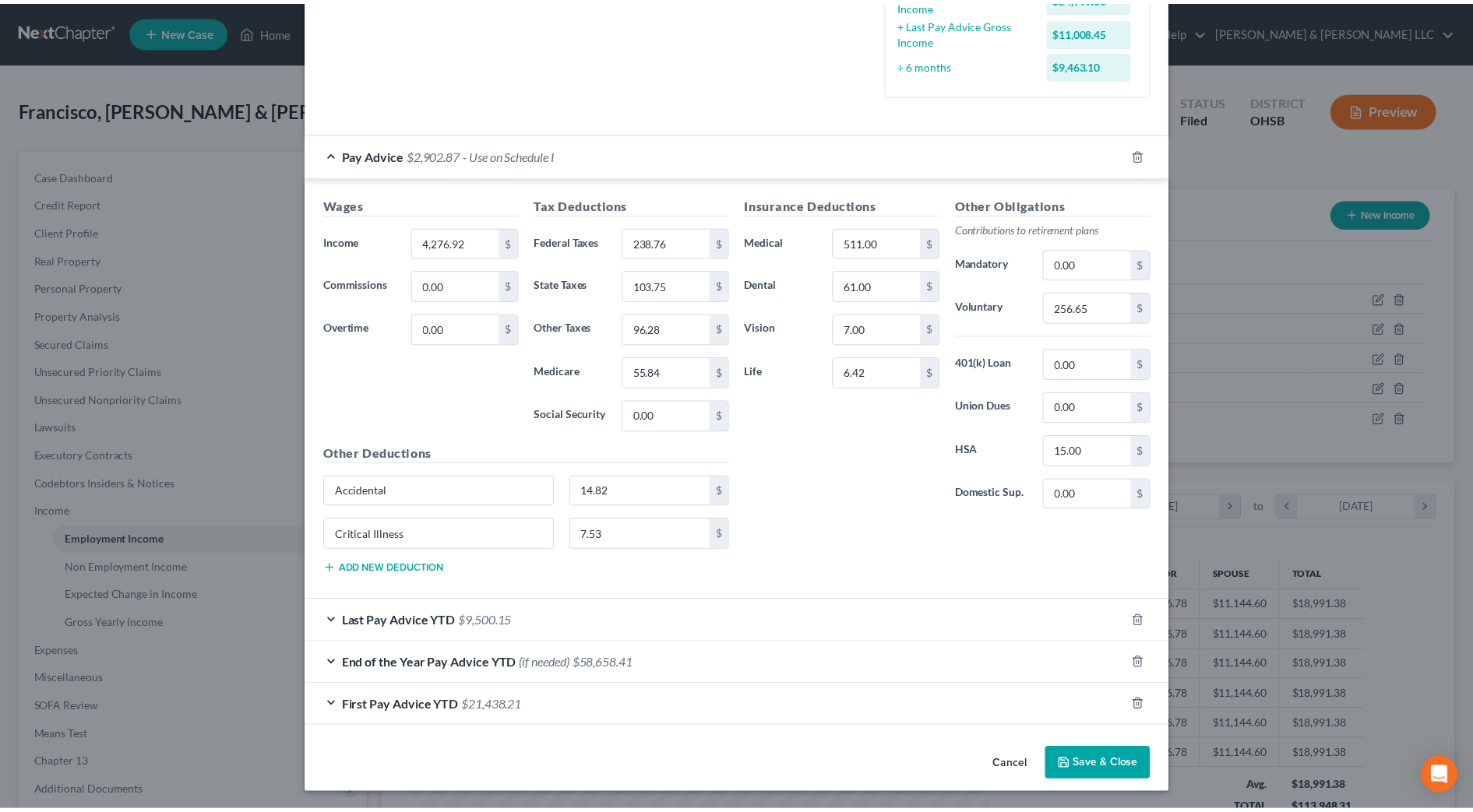
scroll to position [494, 0]
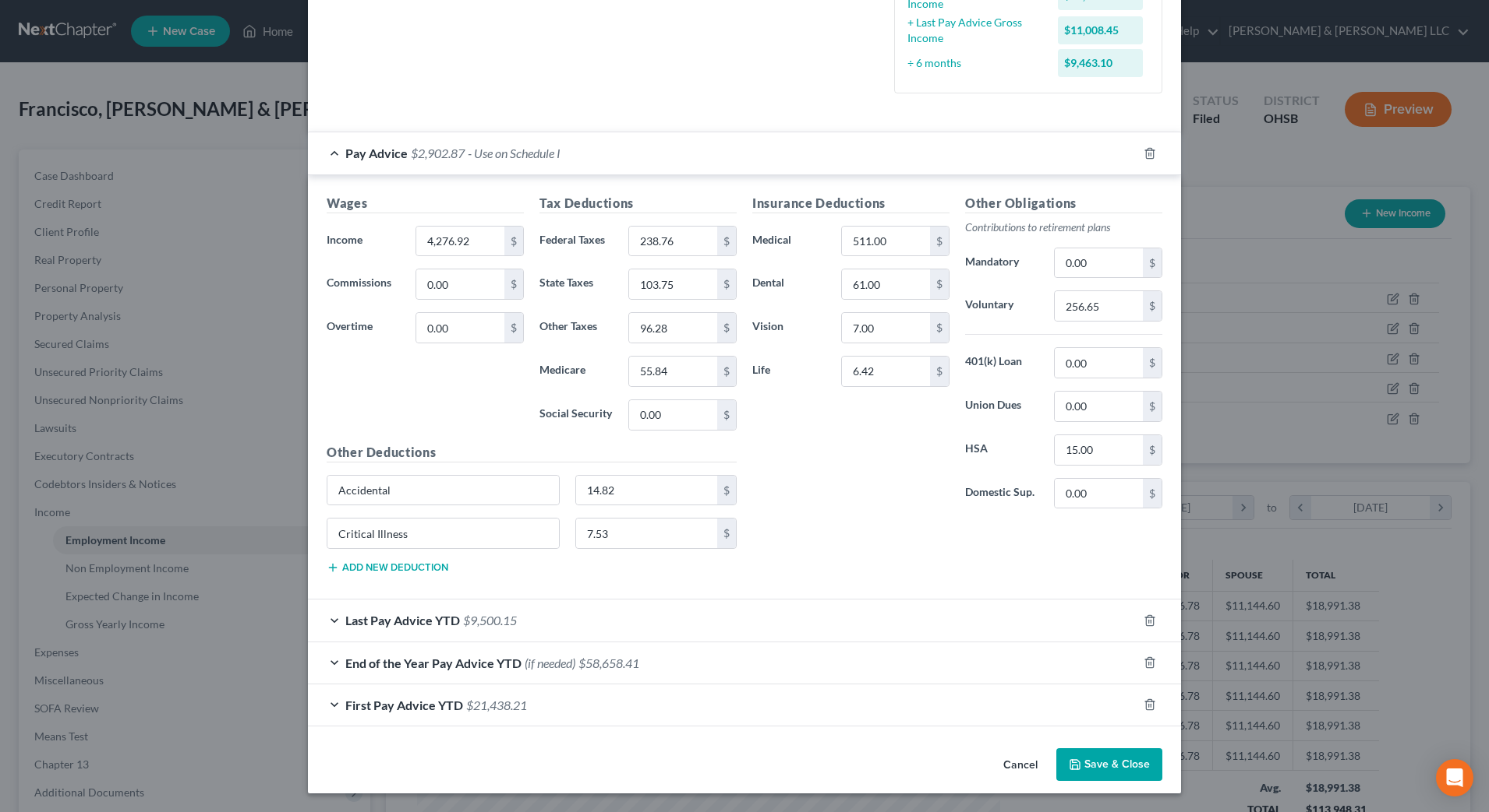
click at [1058, 758] on button "Save & Close" at bounding box center [1109, 764] width 106 height 33
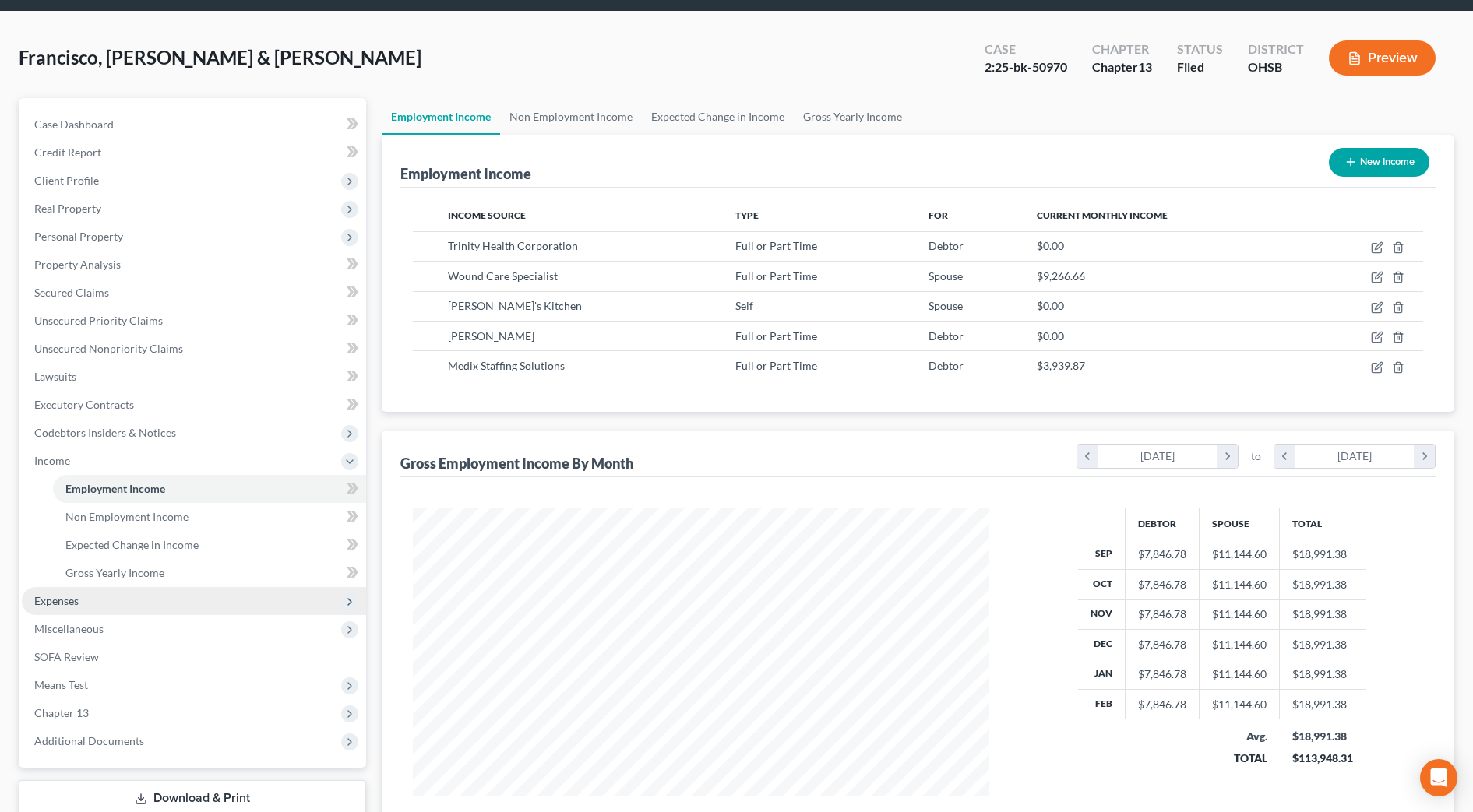
scroll to position [98, 0]
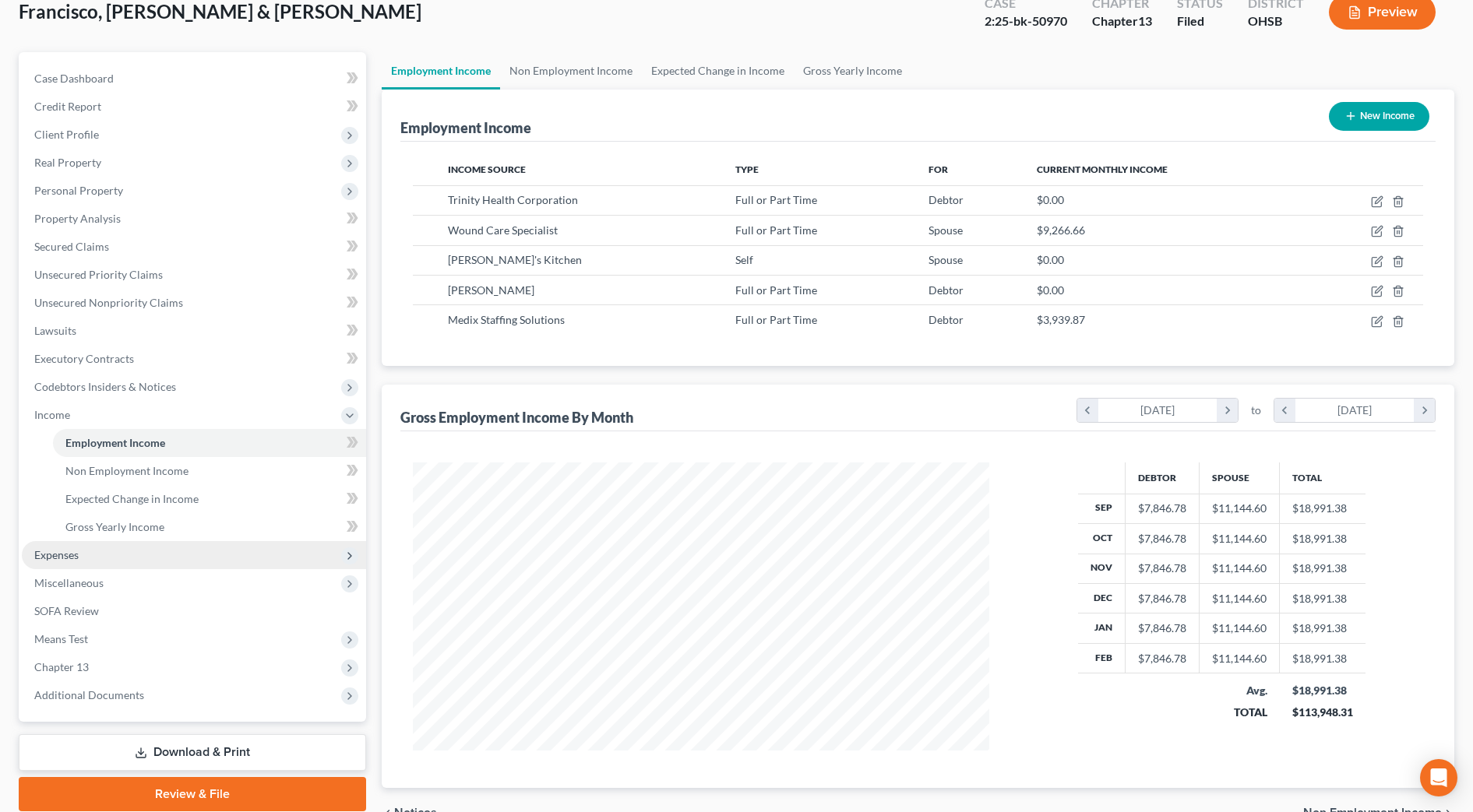
click at [85, 544] on span "Expenses" at bounding box center [194, 555] width 344 height 28
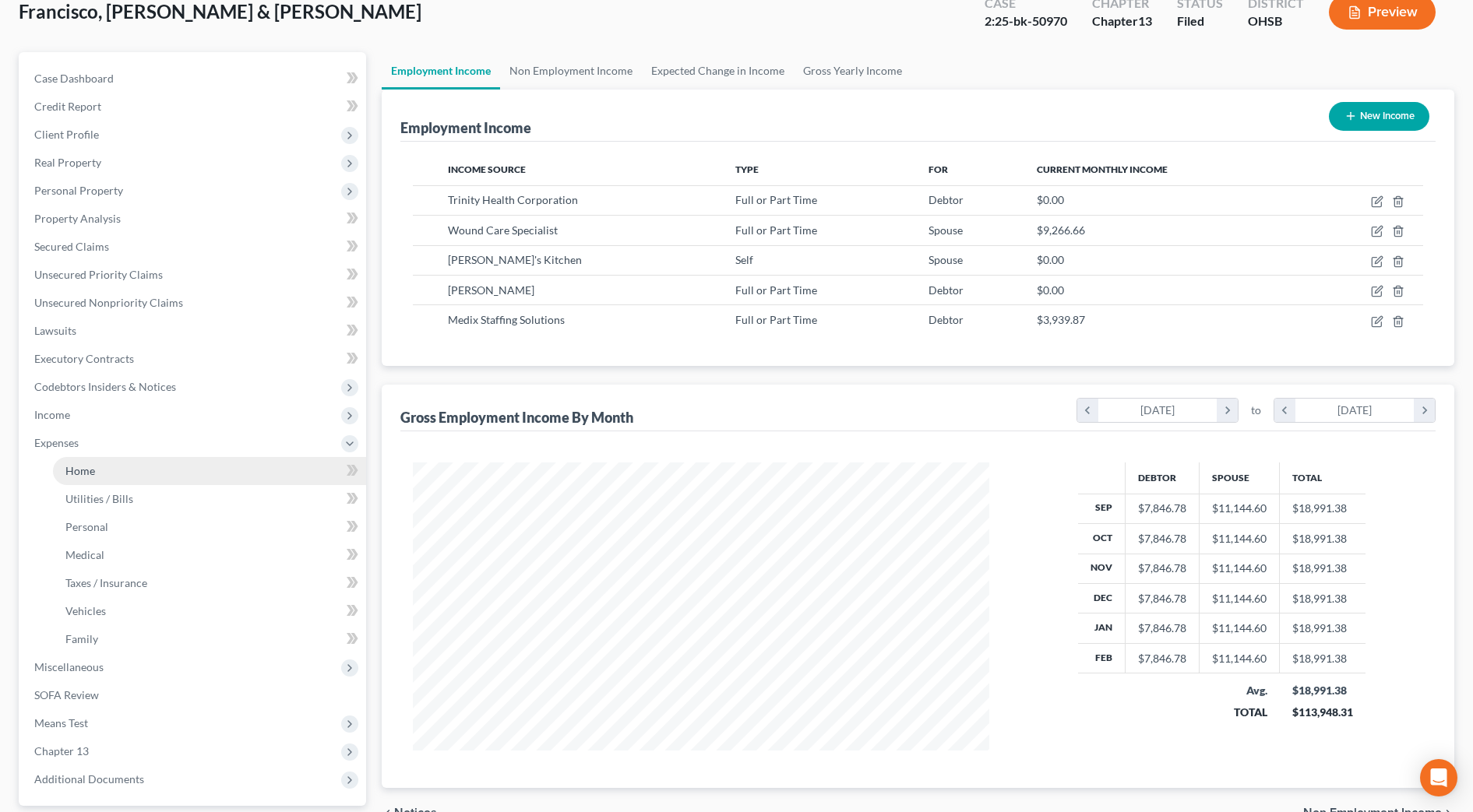
click at [96, 459] on link "Home" at bounding box center [209, 471] width 313 height 28
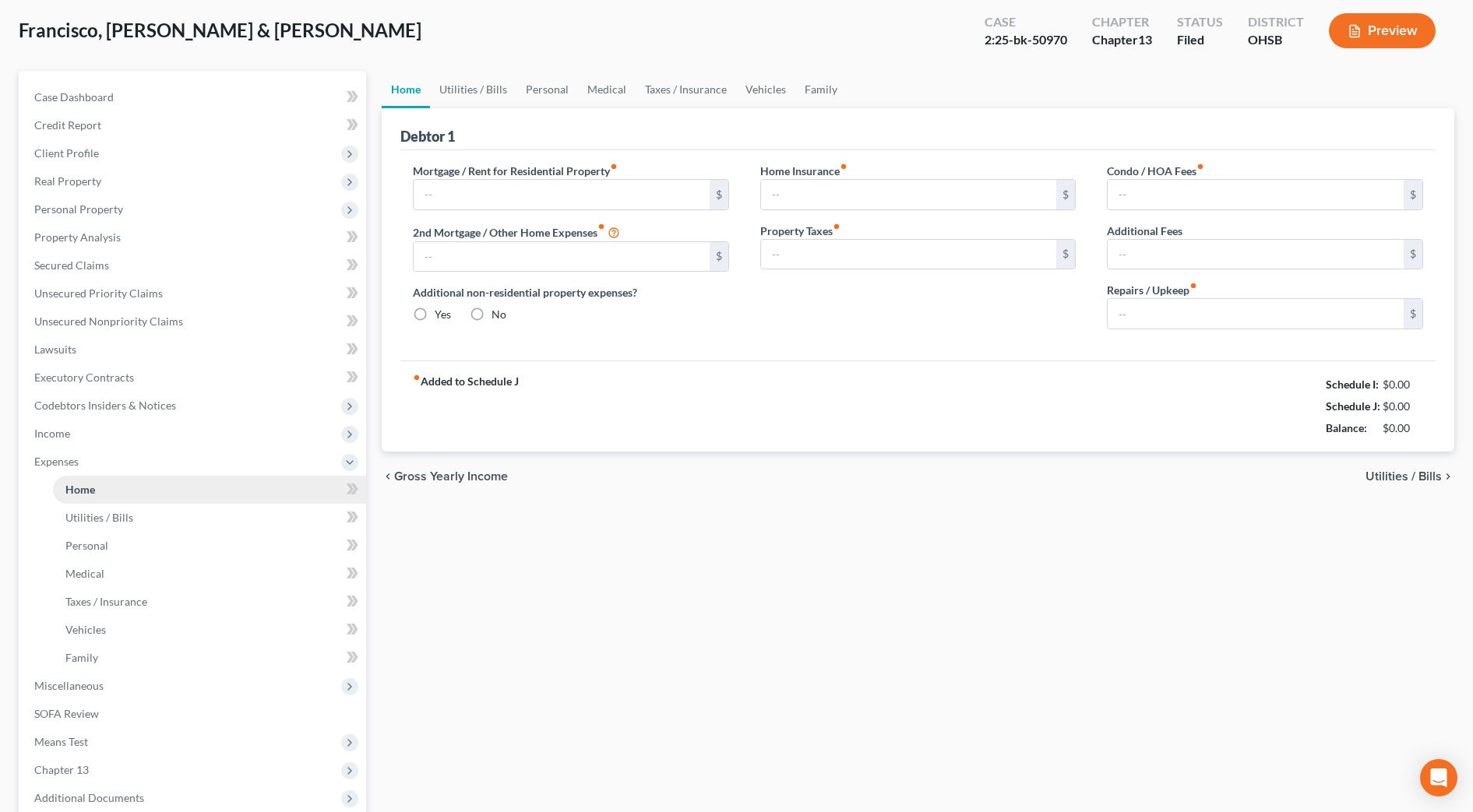
type input "2,471.00"
type input "0.00"
radio input "true"
type input "25.00"
type input "0.00"
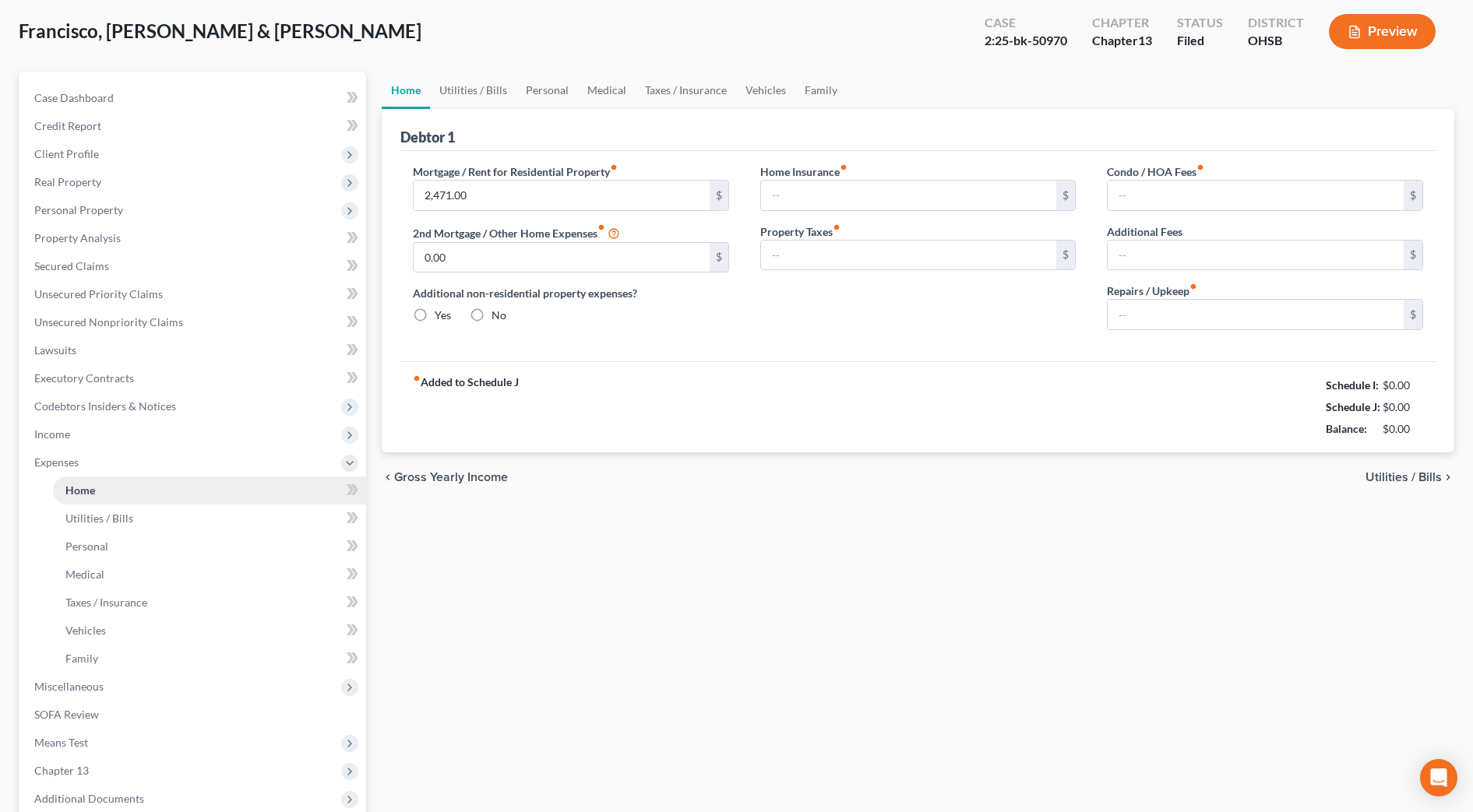
type input "0.00"
type input "25.00"
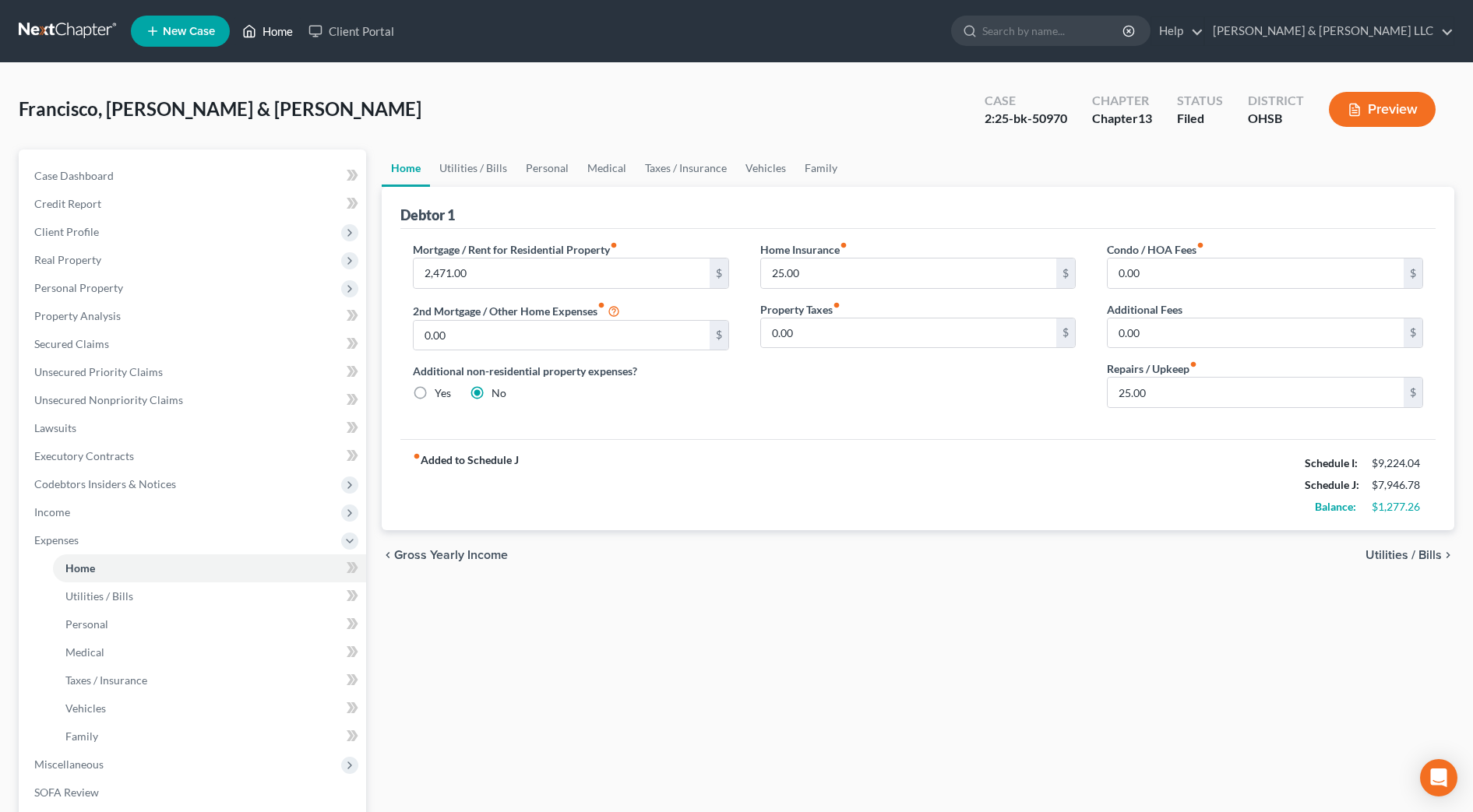
click at [264, 31] on link "Home" at bounding box center [268, 31] width 66 height 28
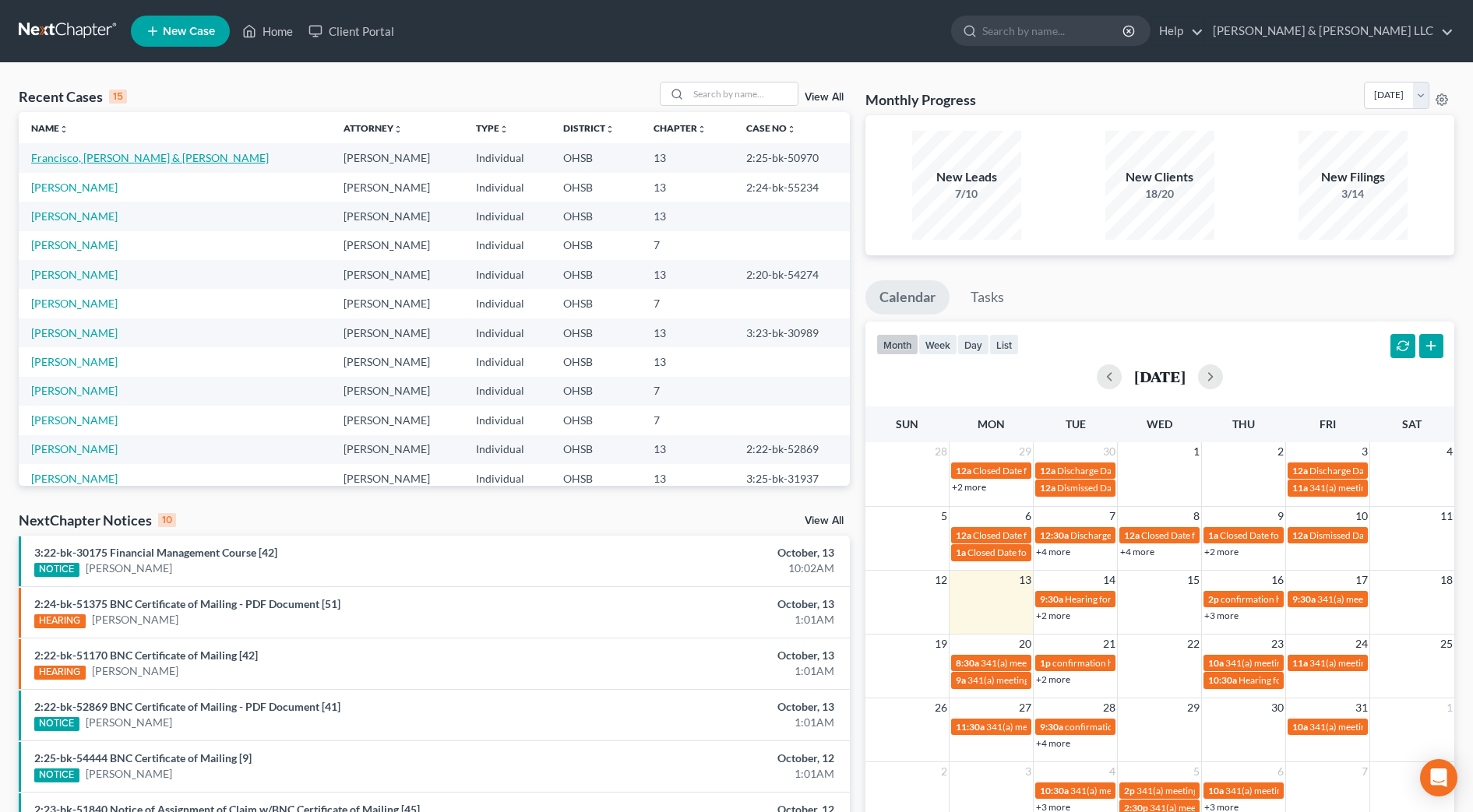
click at [154, 155] on link "Francisco, [PERSON_NAME] & [PERSON_NAME]" at bounding box center [150, 158] width 238 height 14
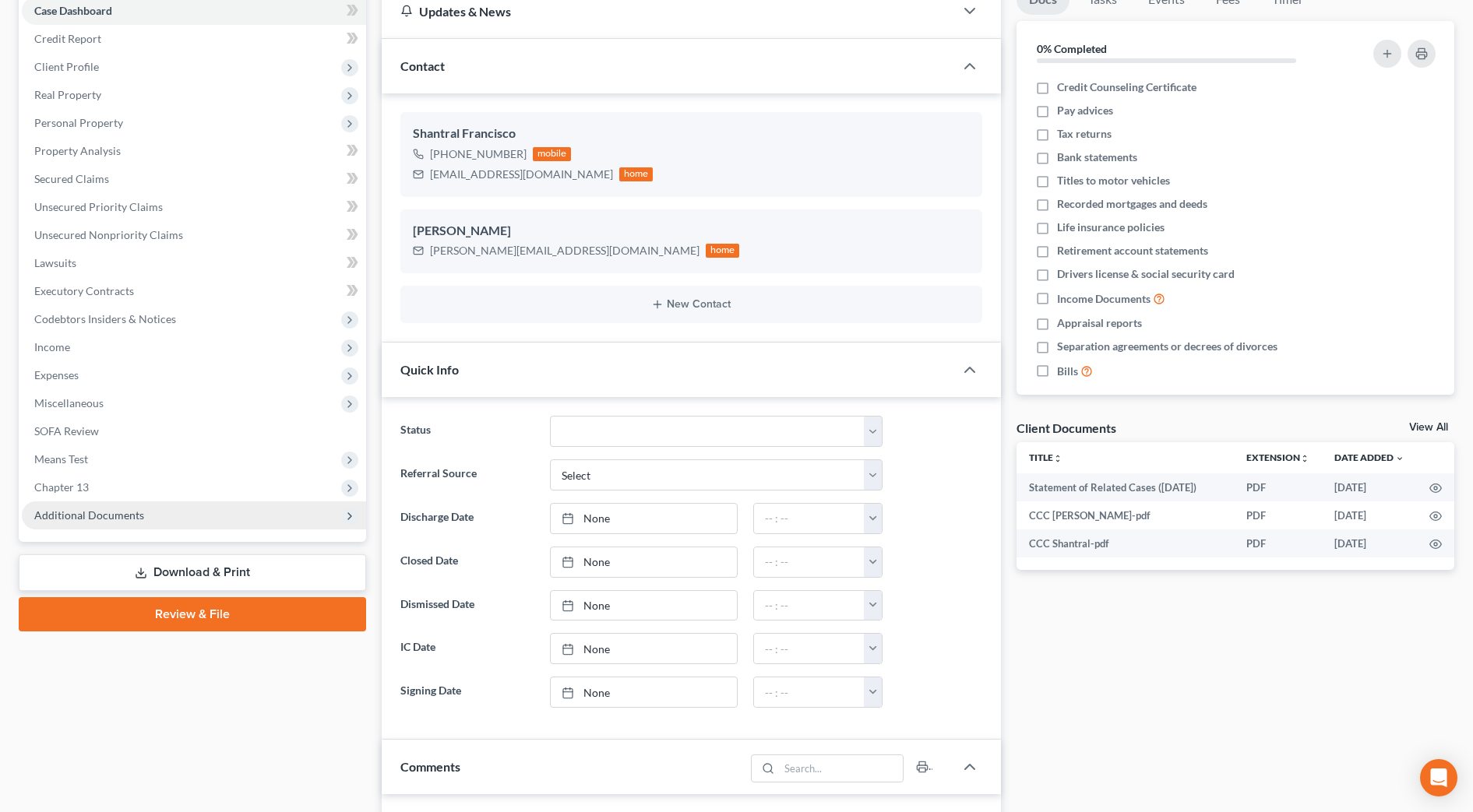
scroll to position [195, 0]
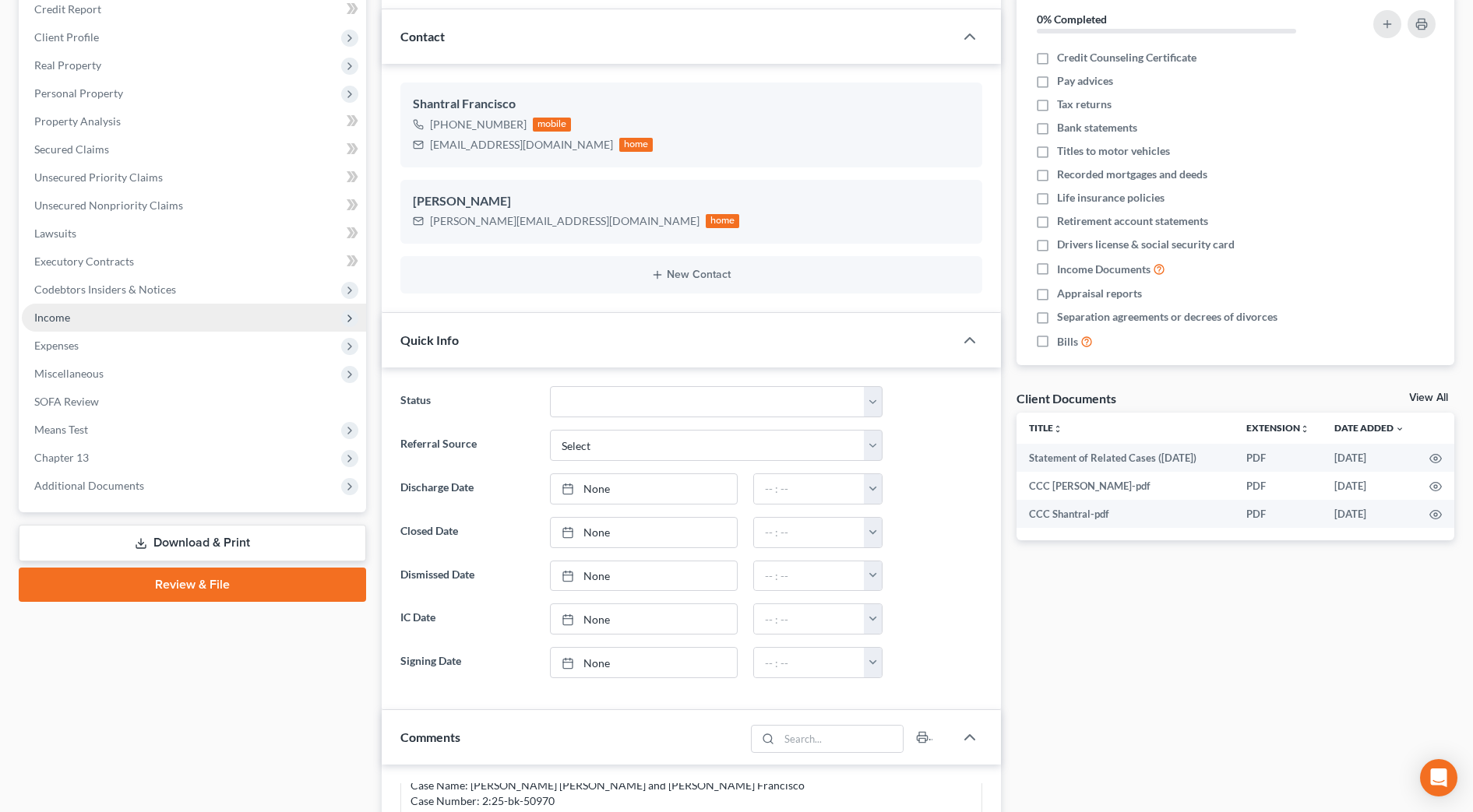
click at [80, 317] on span "Income" at bounding box center [194, 318] width 344 height 28
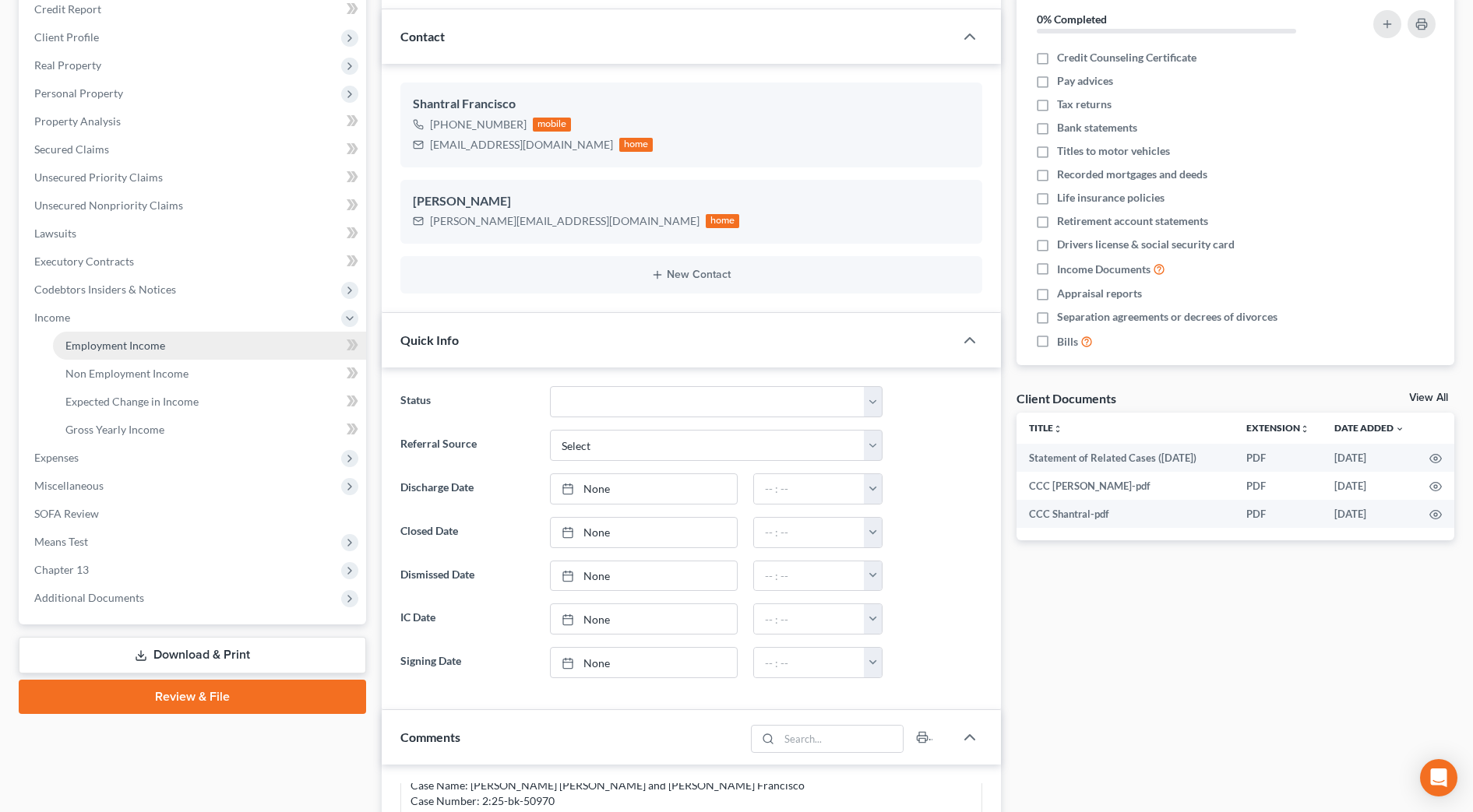
click at [99, 341] on span "Employment Income" at bounding box center [115, 346] width 99 height 14
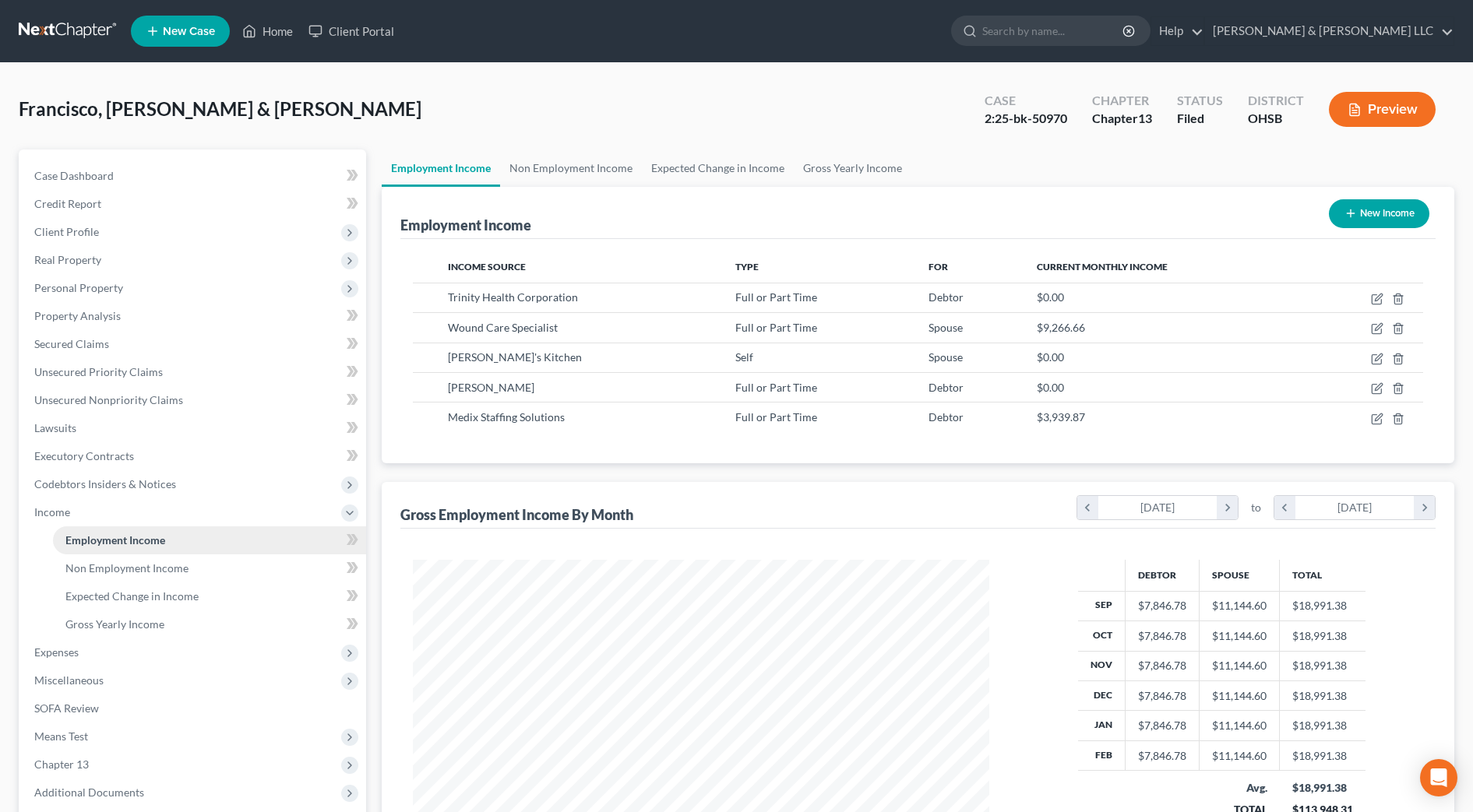
scroll to position [288, 607]
click at [127, 661] on span "Expenses" at bounding box center [194, 652] width 344 height 28
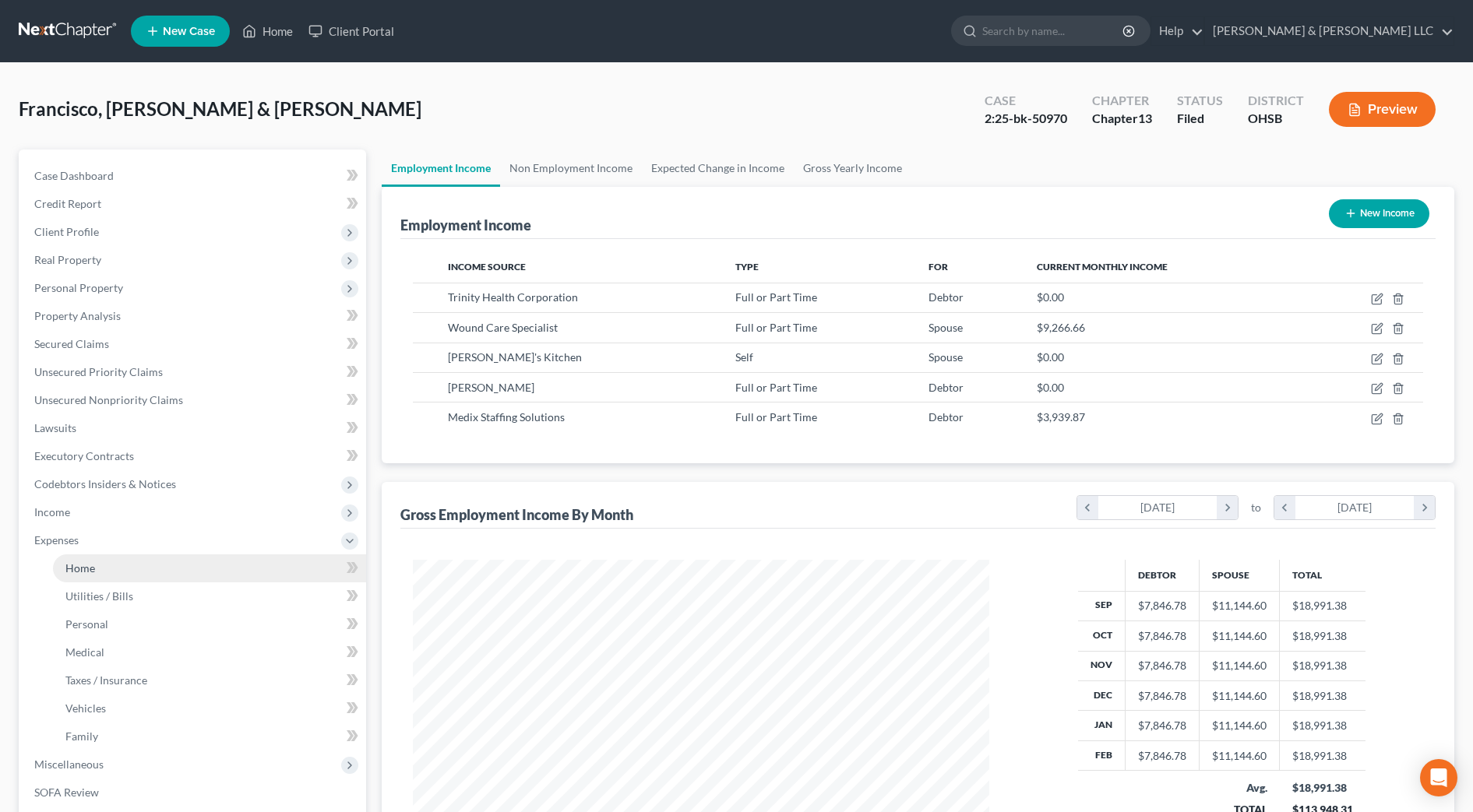
click at [76, 572] on span "Home" at bounding box center [80, 568] width 30 height 14
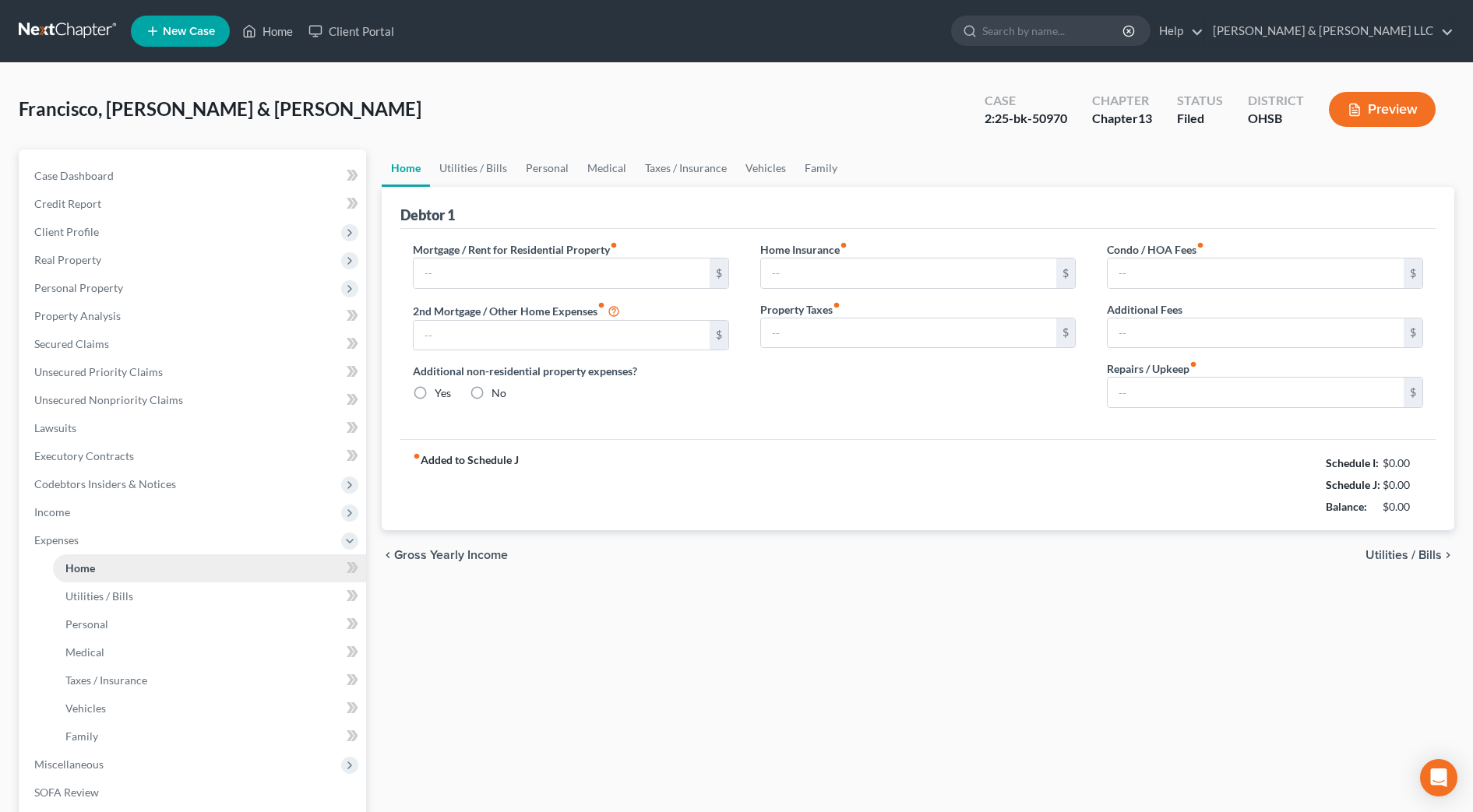
type input "2,471.00"
type input "0.00"
radio input "true"
type input "25.00"
type input "0.00"
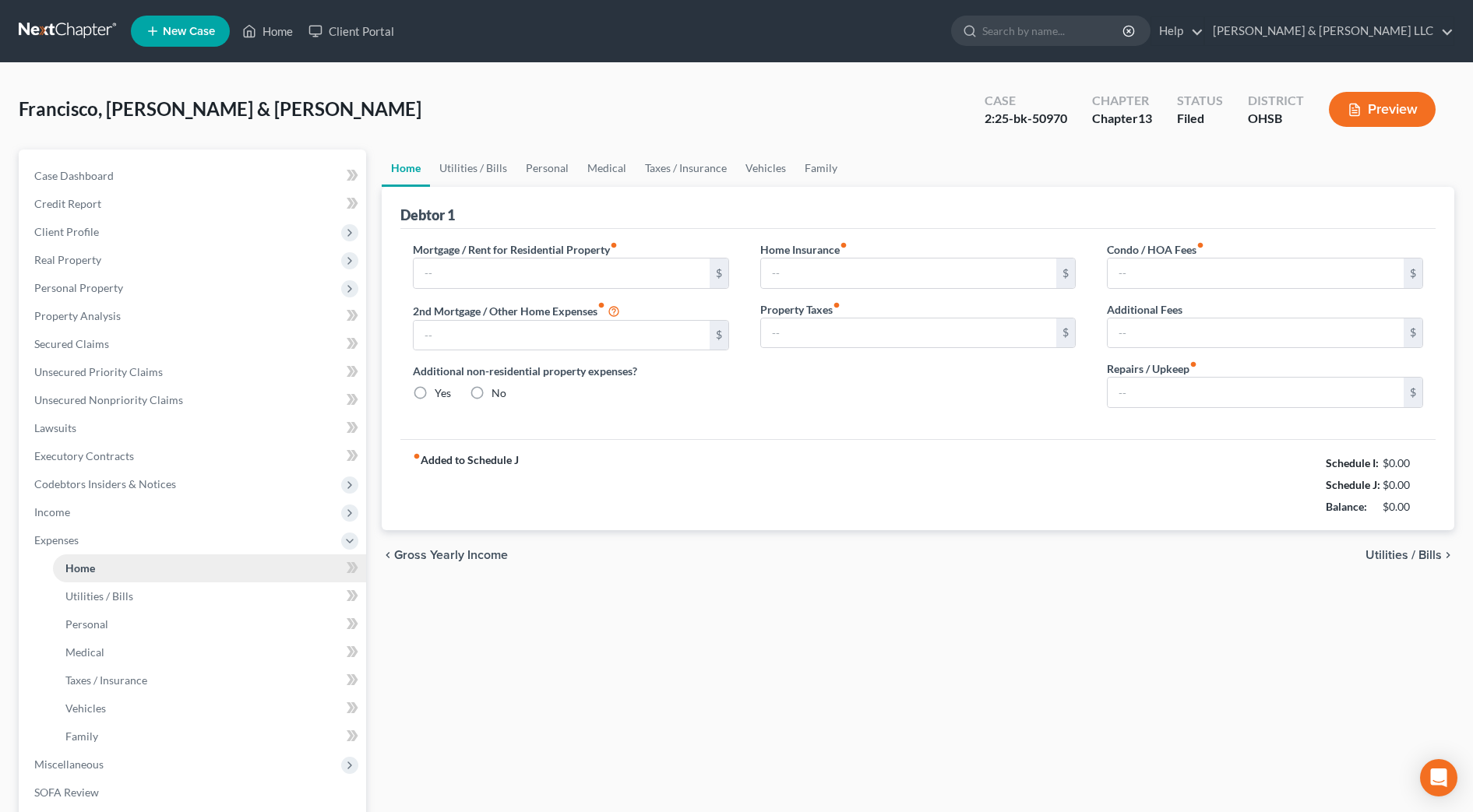
type input "0.00"
type input "25.00"
click at [94, 518] on span "Income" at bounding box center [194, 512] width 344 height 28
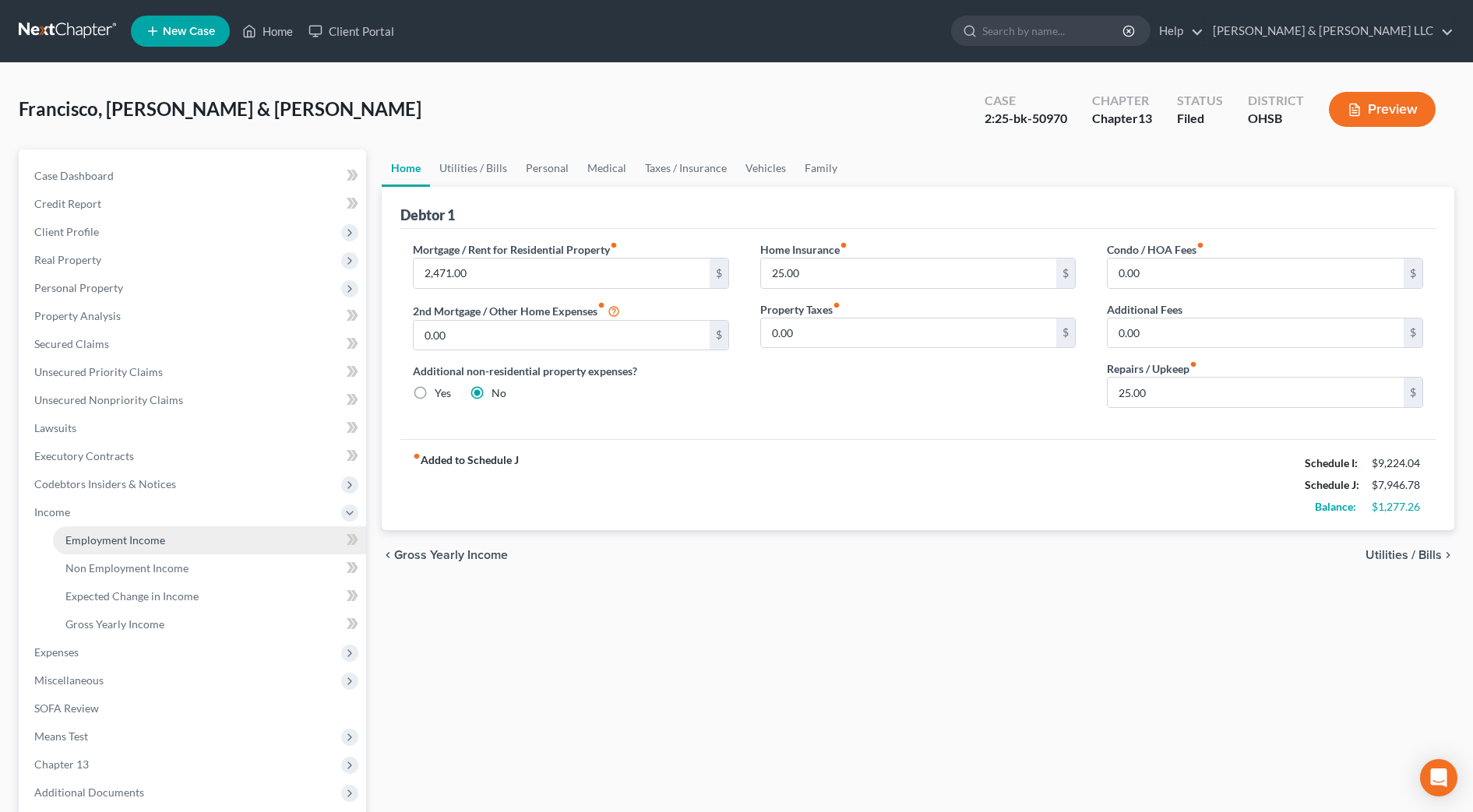
click at [105, 544] on span "Employment Income" at bounding box center [115, 540] width 99 height 14
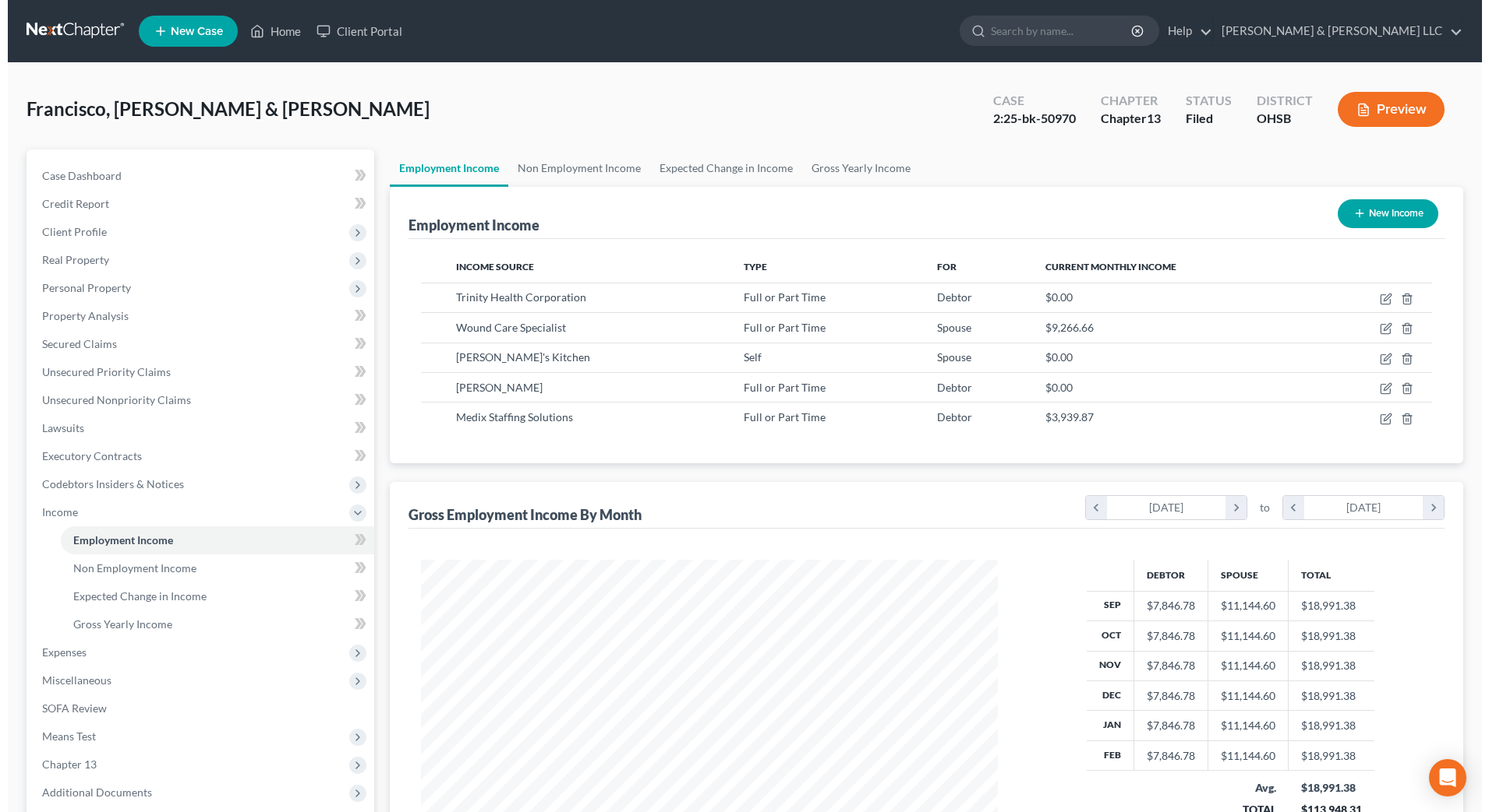
scroll to position [288, 608]
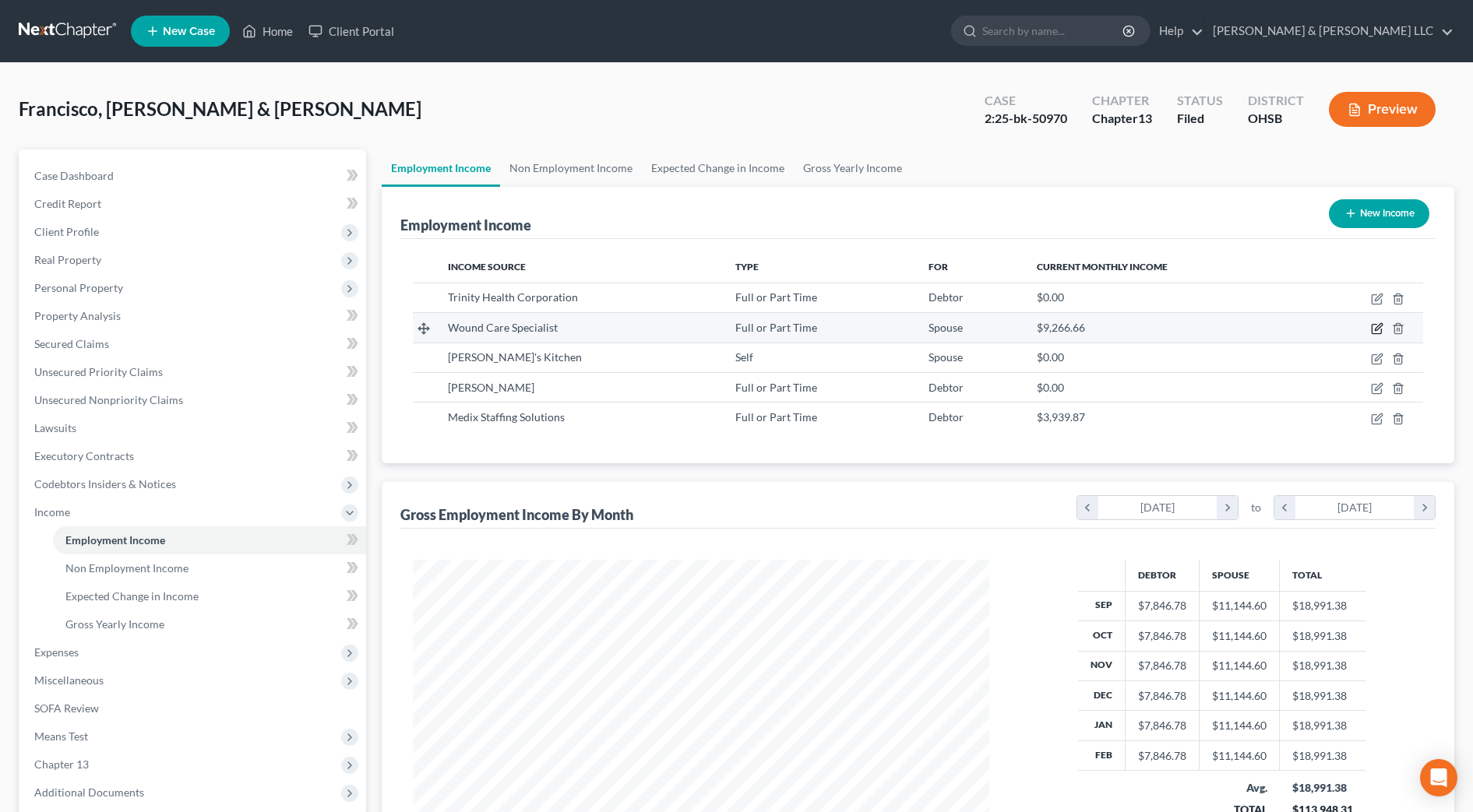
click at [1381, 329] on icon "button" at bounding box center [1377, 329] width 13 height 13
select select "0"
select select "36"
select select "2"
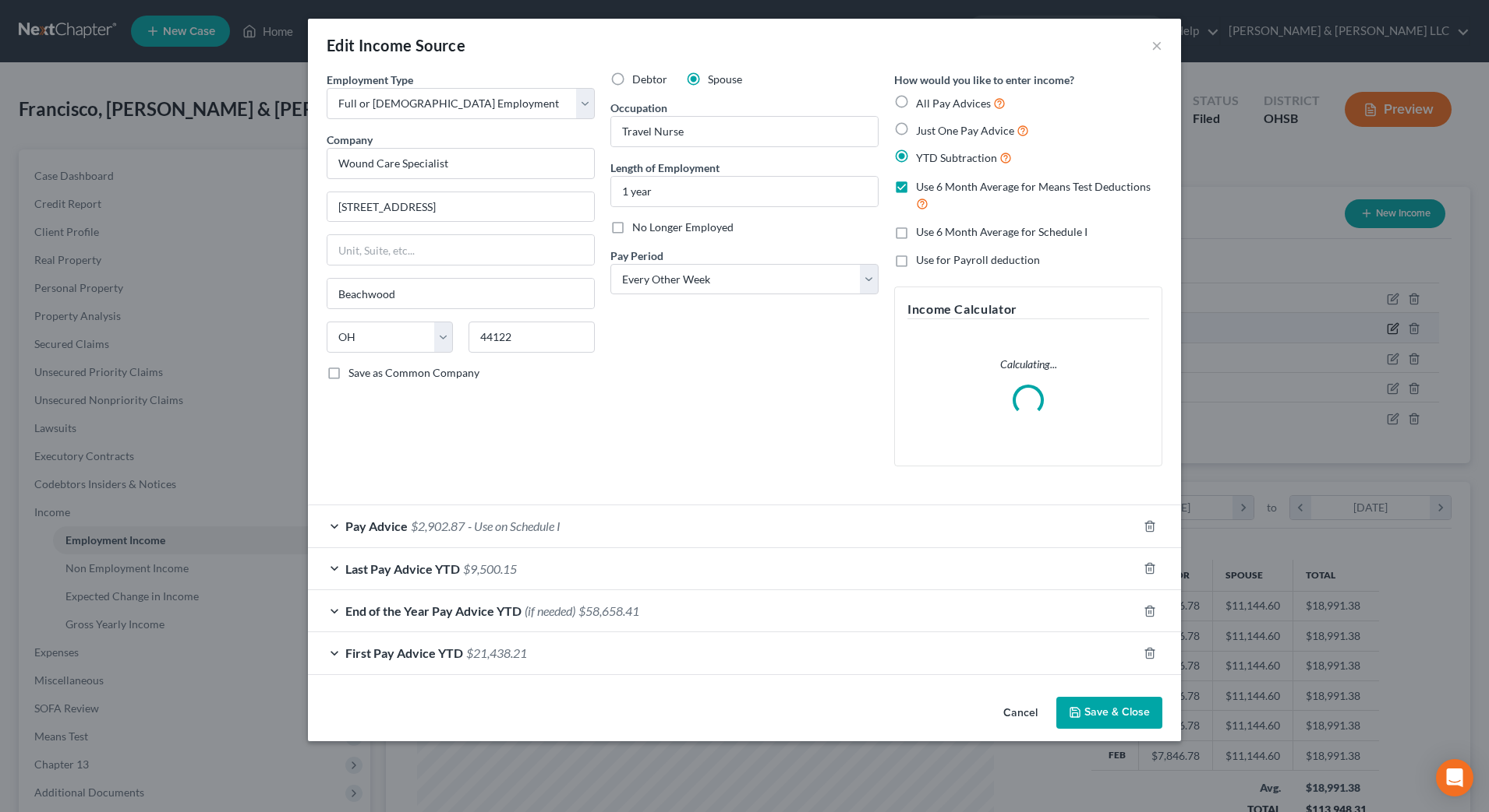
scroll to position [291, 615]
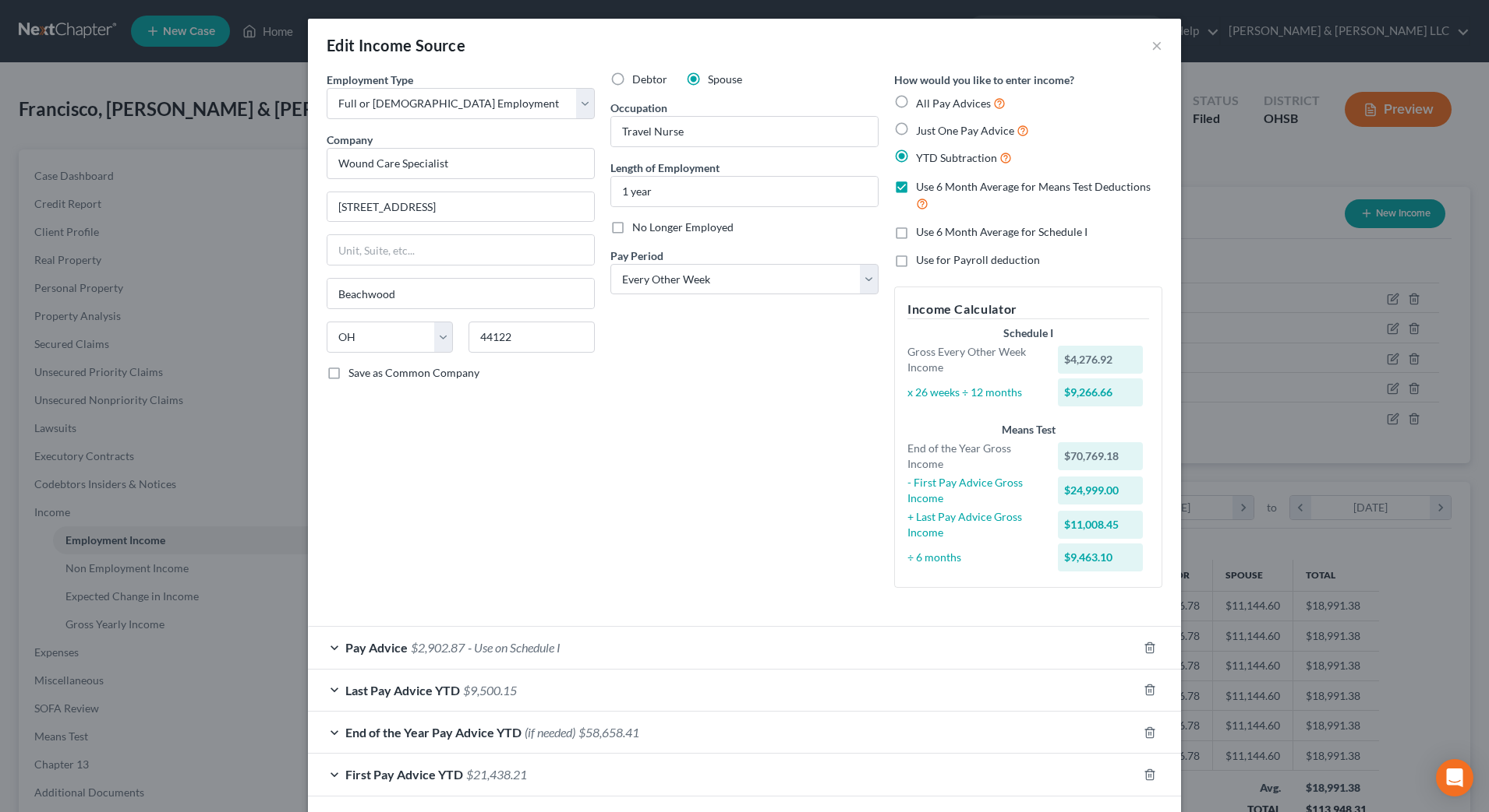
click at [502, 632] on div "Pay Advice $2,902.87 - Use on Schedule I" at bounding box center [722, 647] width 829 height 42
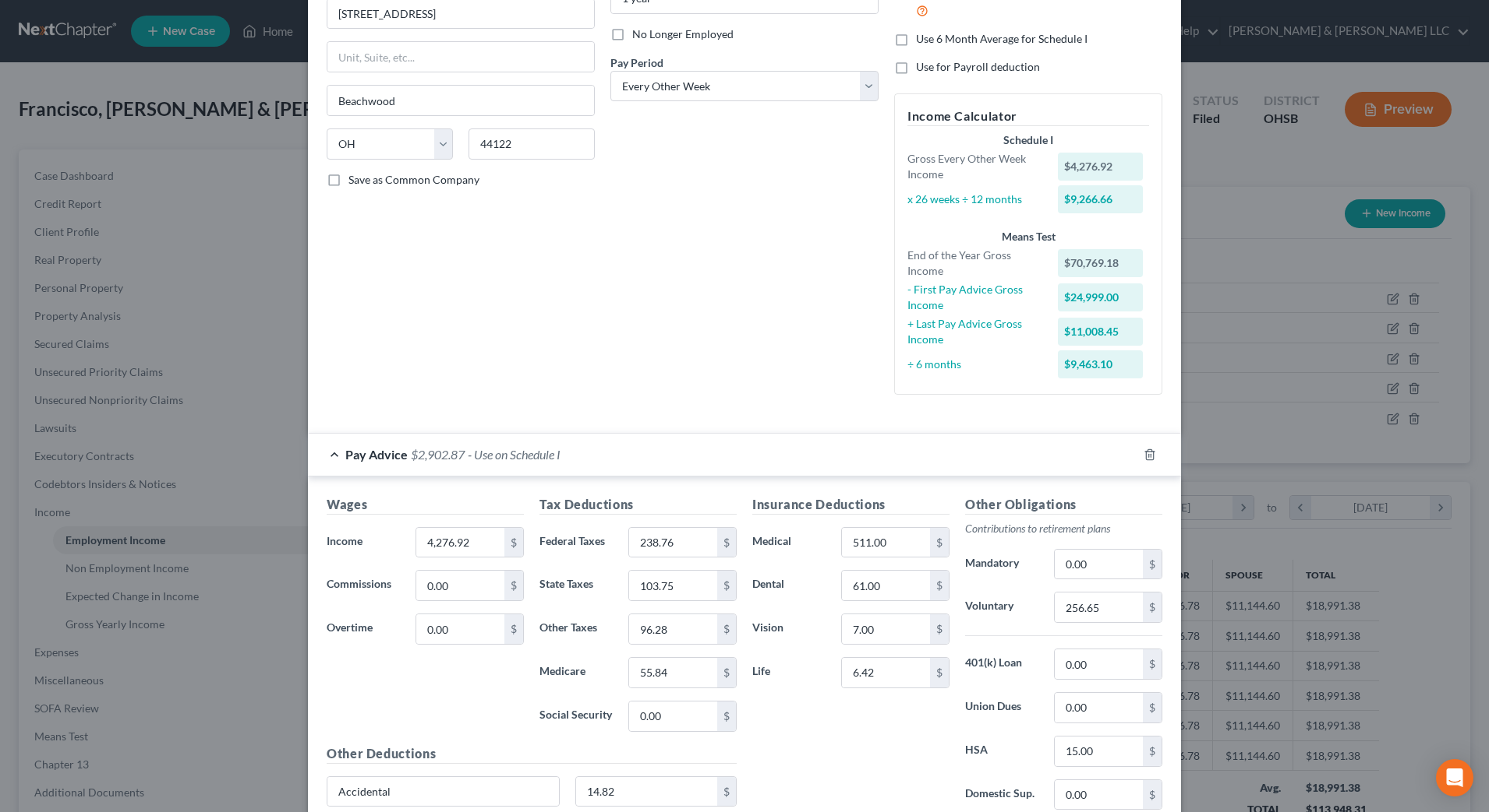
scroll to position [195, 0]
type input "3,876.92"
click at [785, 361] on div "Debtor Spouse Occupation Travel Nurse Length of Employment 1 year No Longer Emp…" at bounding box center [744, 141] width 284 height 529
click at [1101, 612] on input "256.65" at bounding box center [1099, 606] width 88 height 30
type input "155.08"
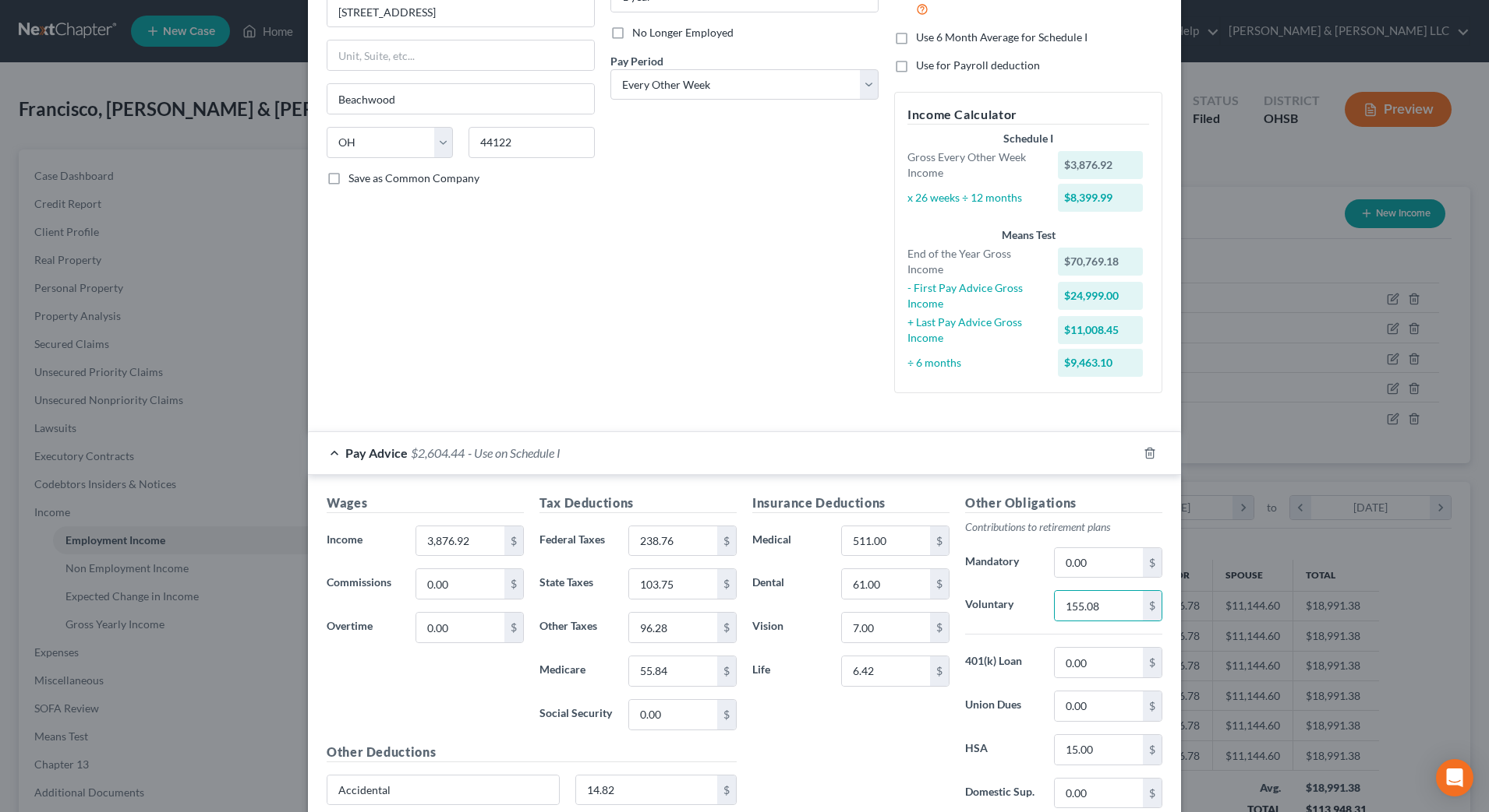
click at [895, 719] on div "Insurance Deductions Medical 511.00 $ Dental 61.00 $ Vision 7.00 $ Life 6.42 $" at bounding box center [851, 657] width 212 height 328
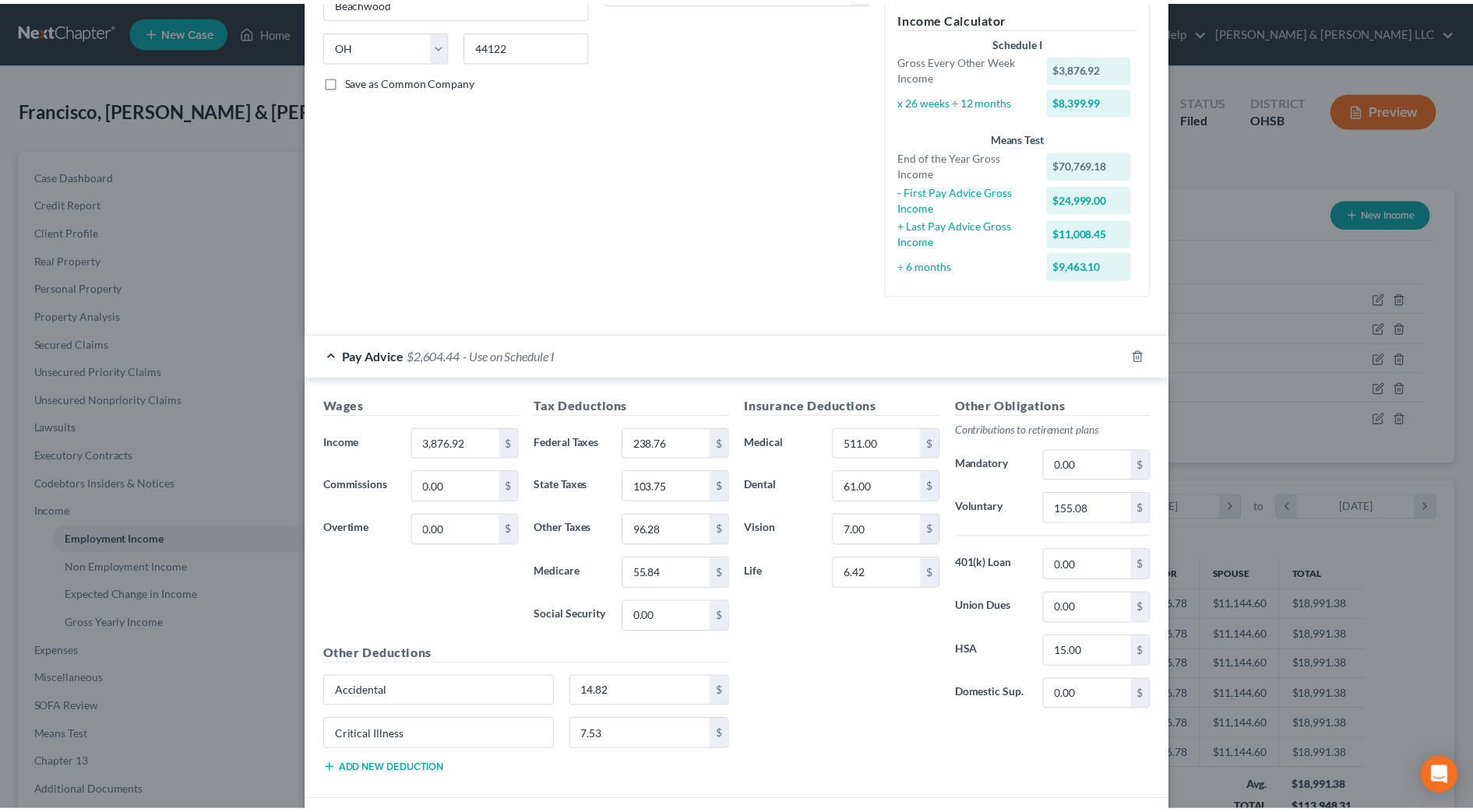
scroll to position [487, 0]
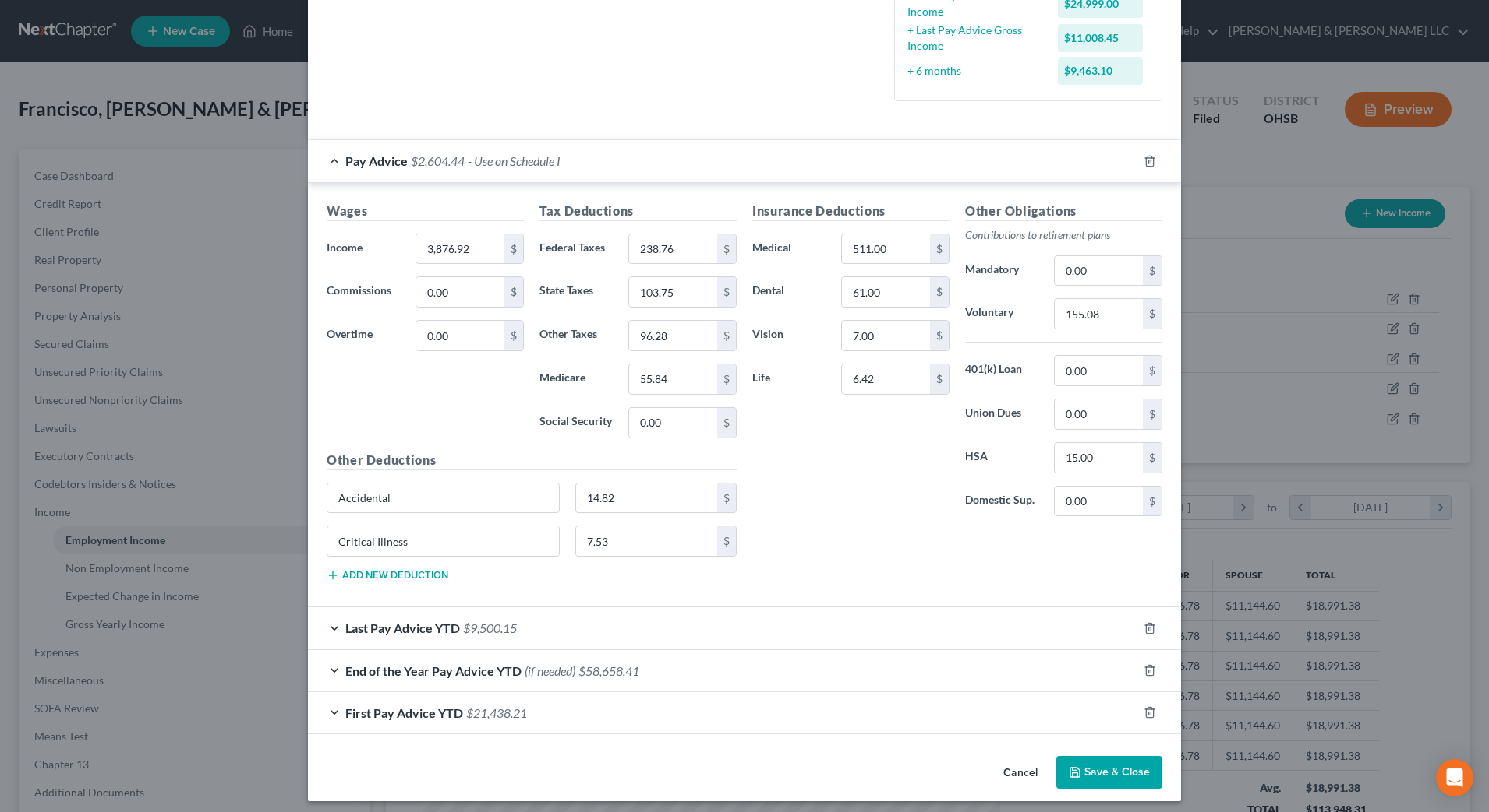
click at [1086, 775] on button "Save & Close" at bounding box center [1109, 772] width 106 height 33
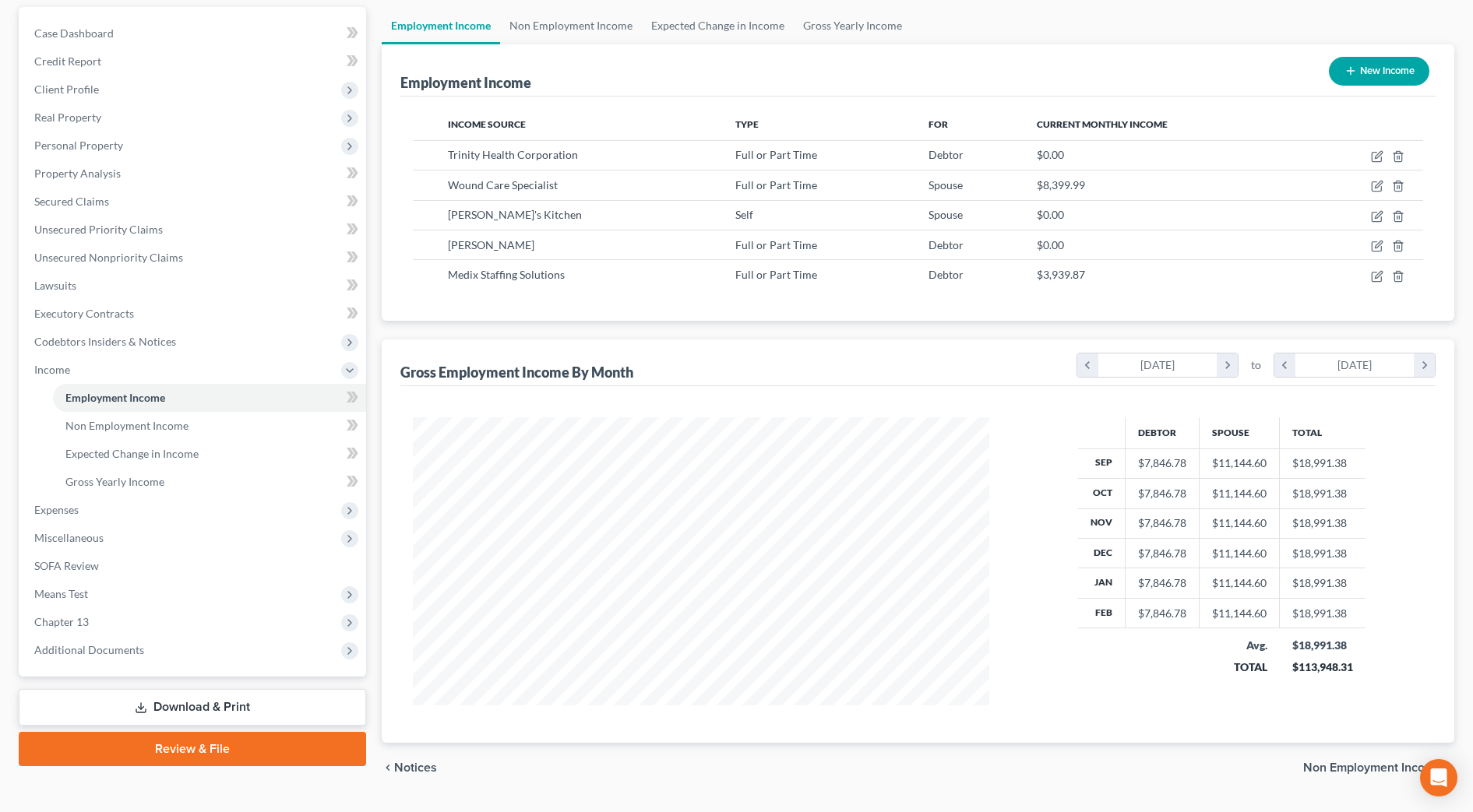
scroll to position [183, 0]
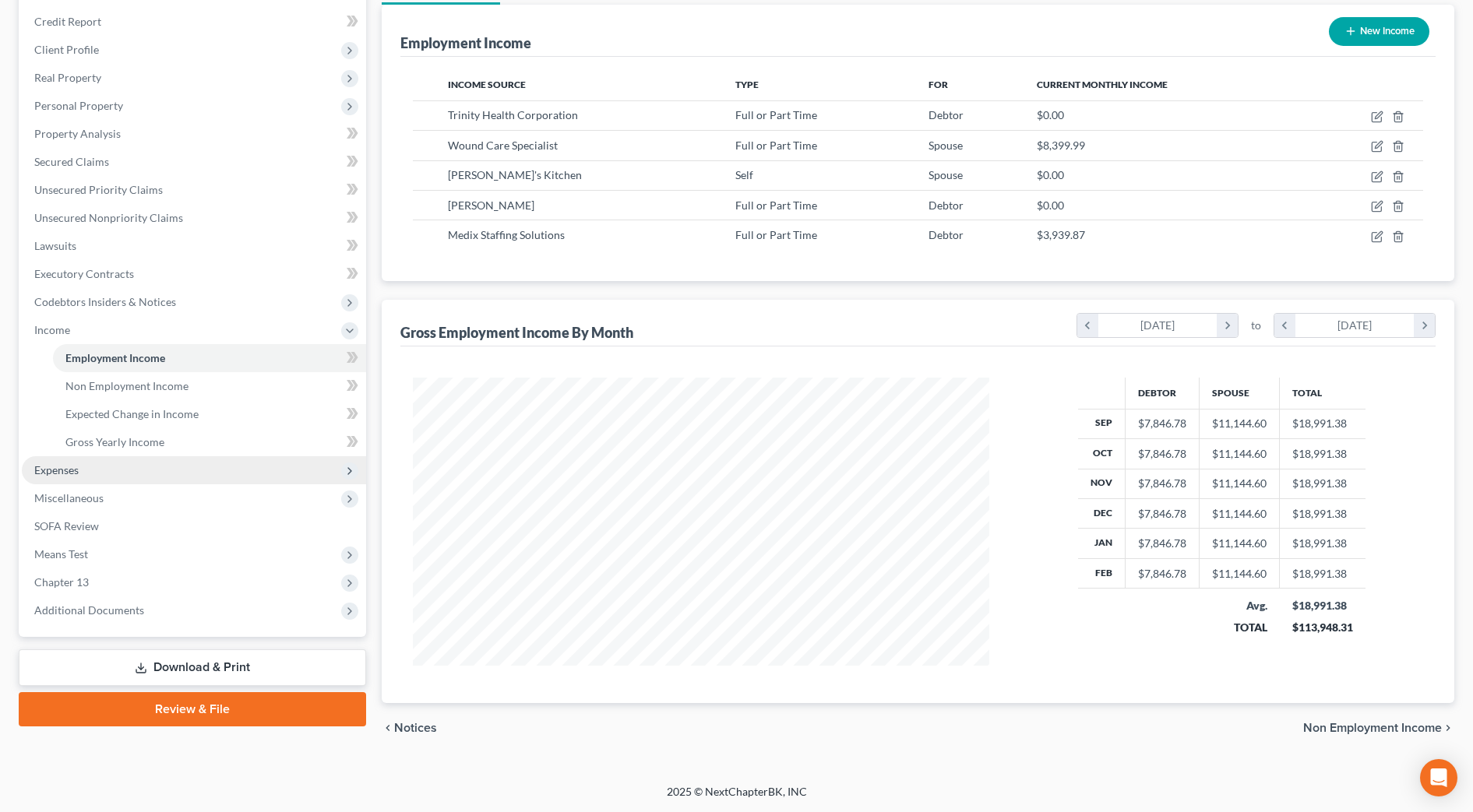
click at [69, 475] on span "Expenses" at bounding box center [56, 471] width 44 height 14
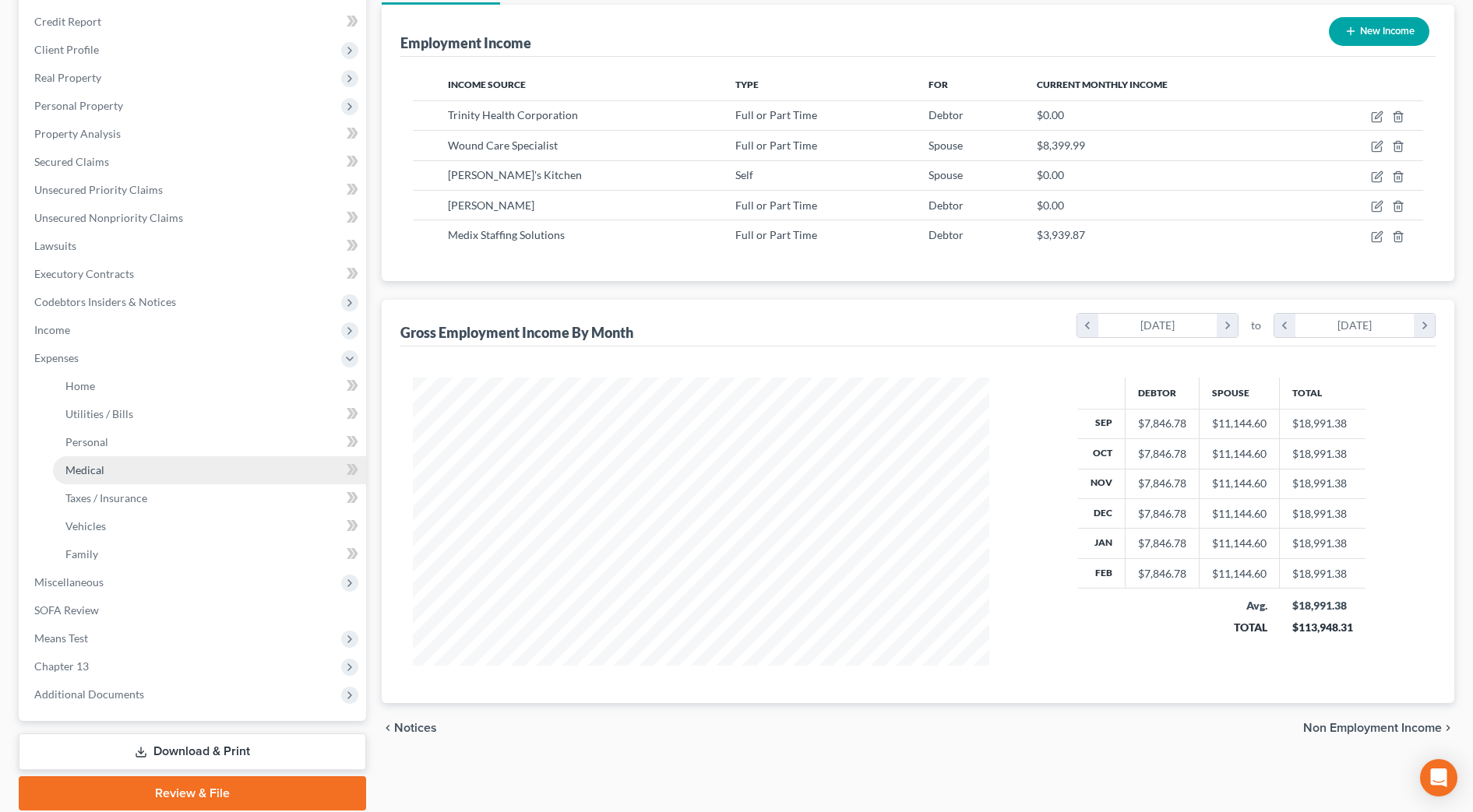
click at [83, 472] on span "Medical" at bounding box center [85, 471] width 39 height 14
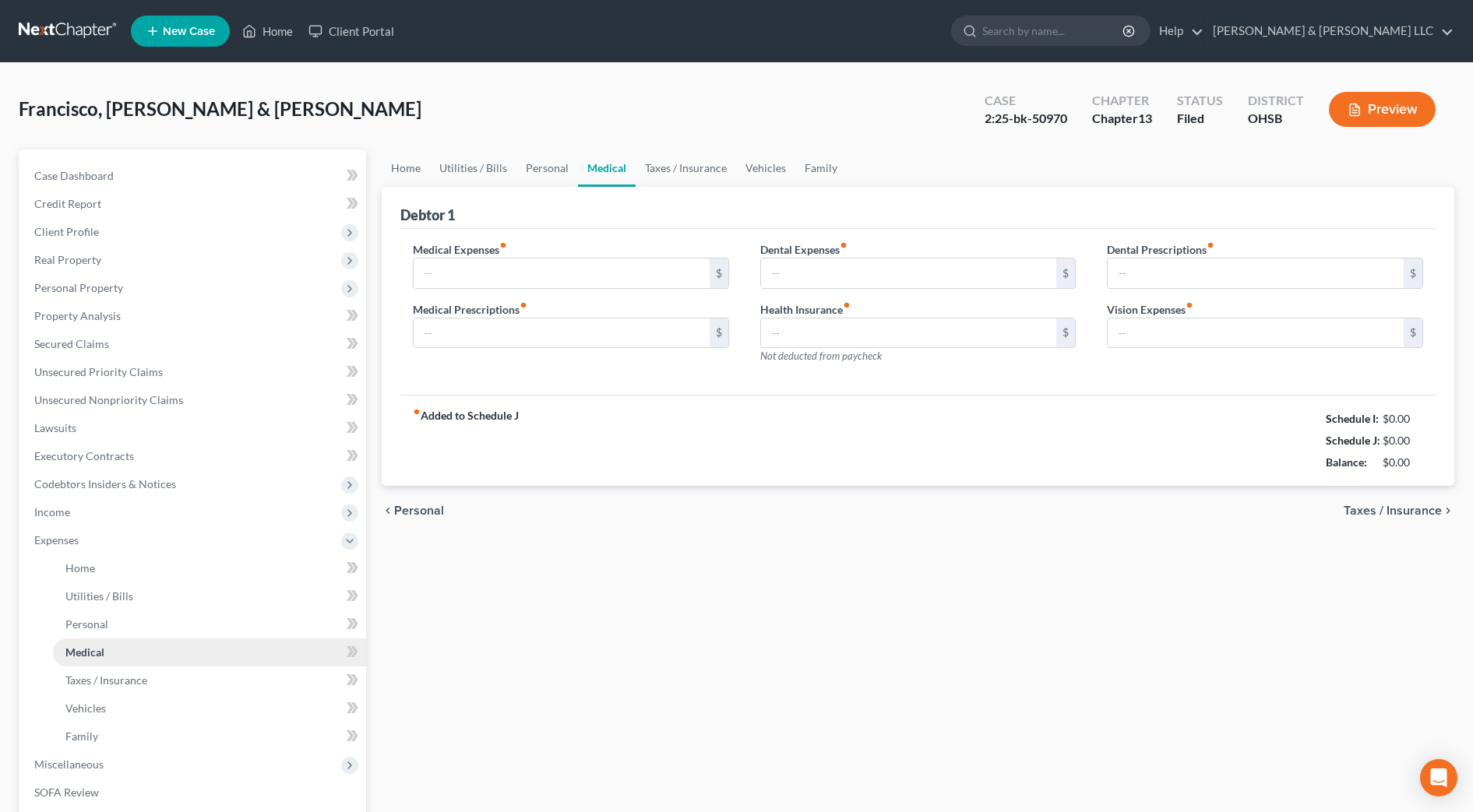
type input "300.00"
type input "100.00"
type input "180.00"
type input "0.00"
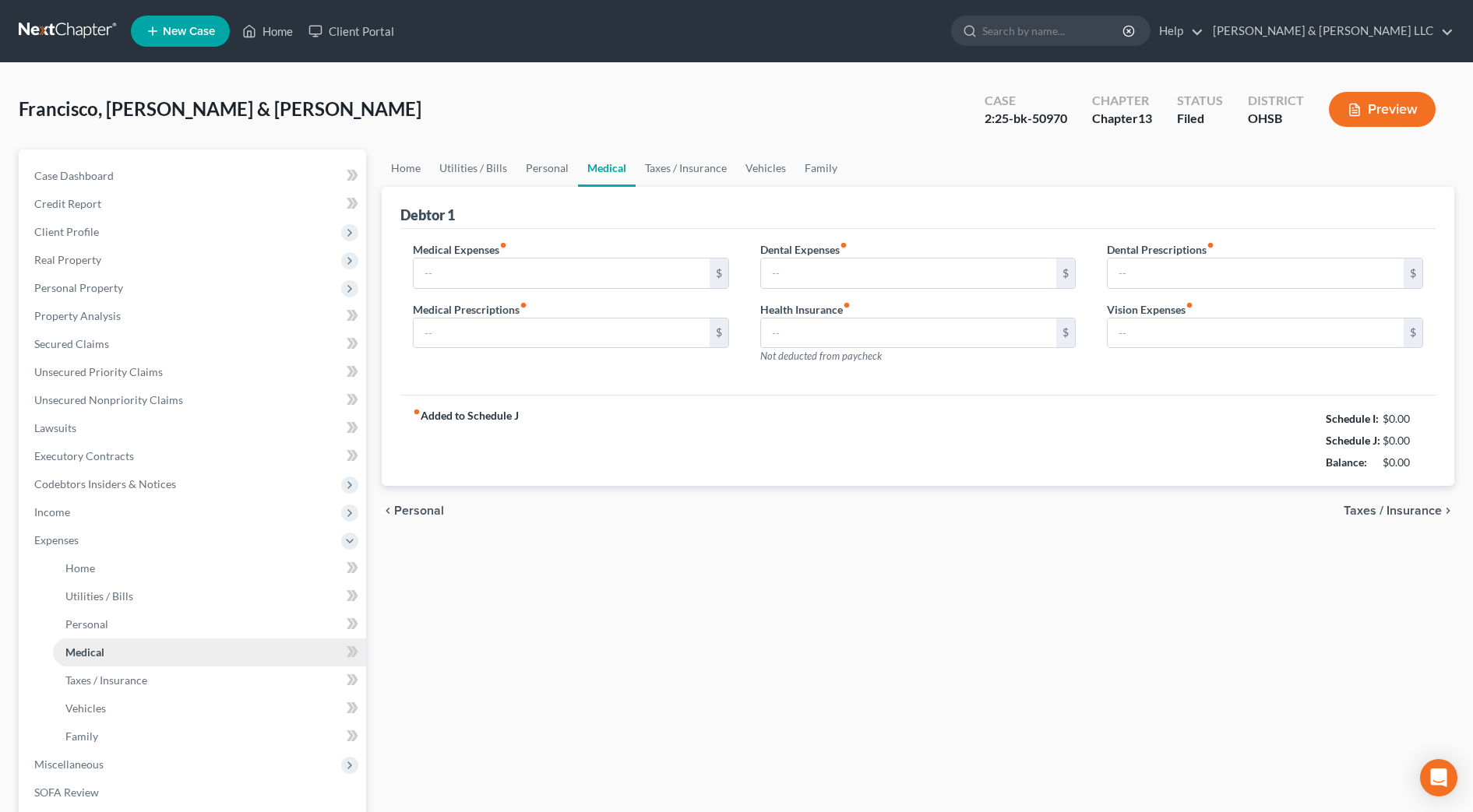
type input "0.00"
type input "300.00"
type input "100.00"
type input "180.00"
type input "0.00"
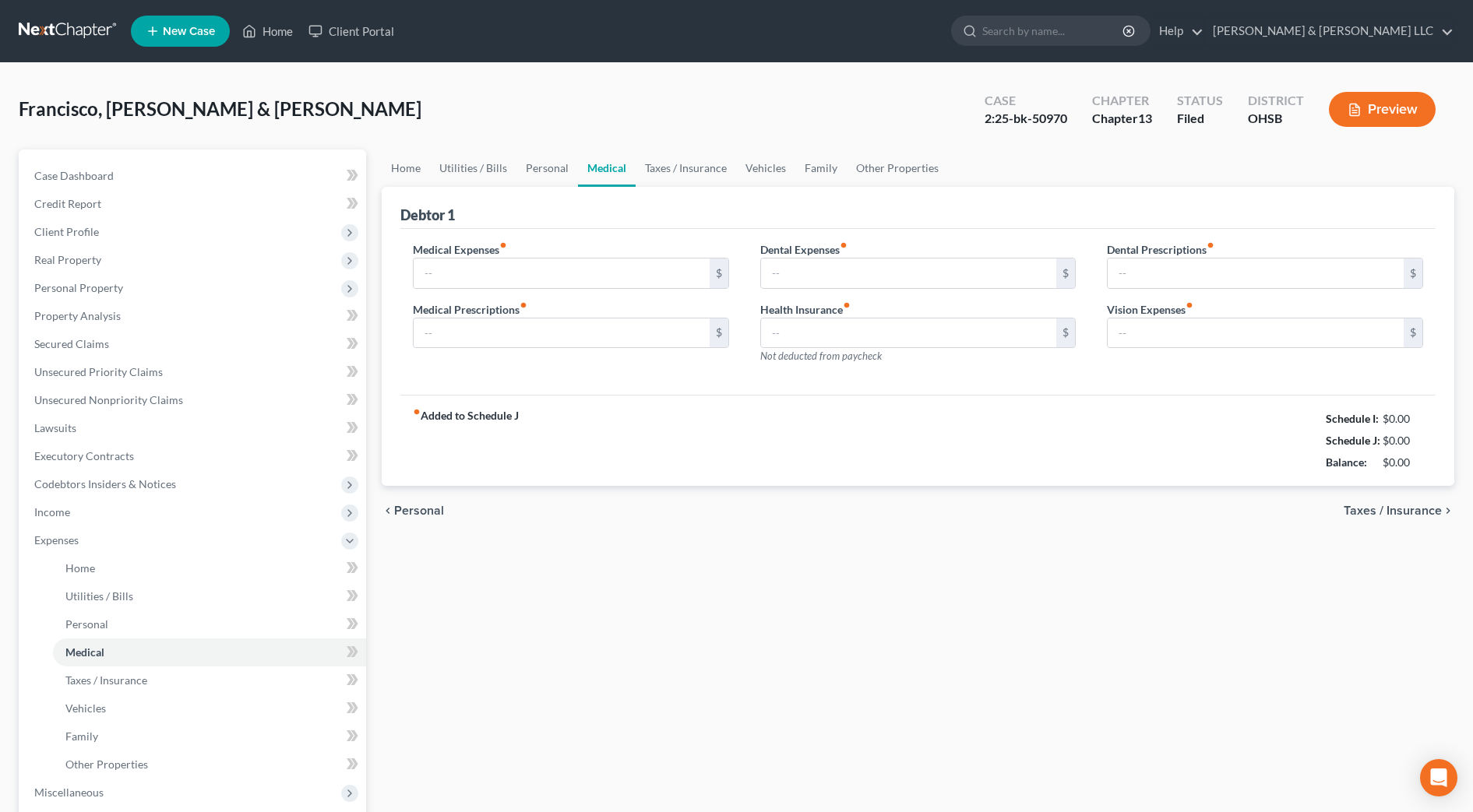
type input "0.00"
click at [762, 169] on link "Vehicles" at bounding box center [766, 168] width 59 height 37
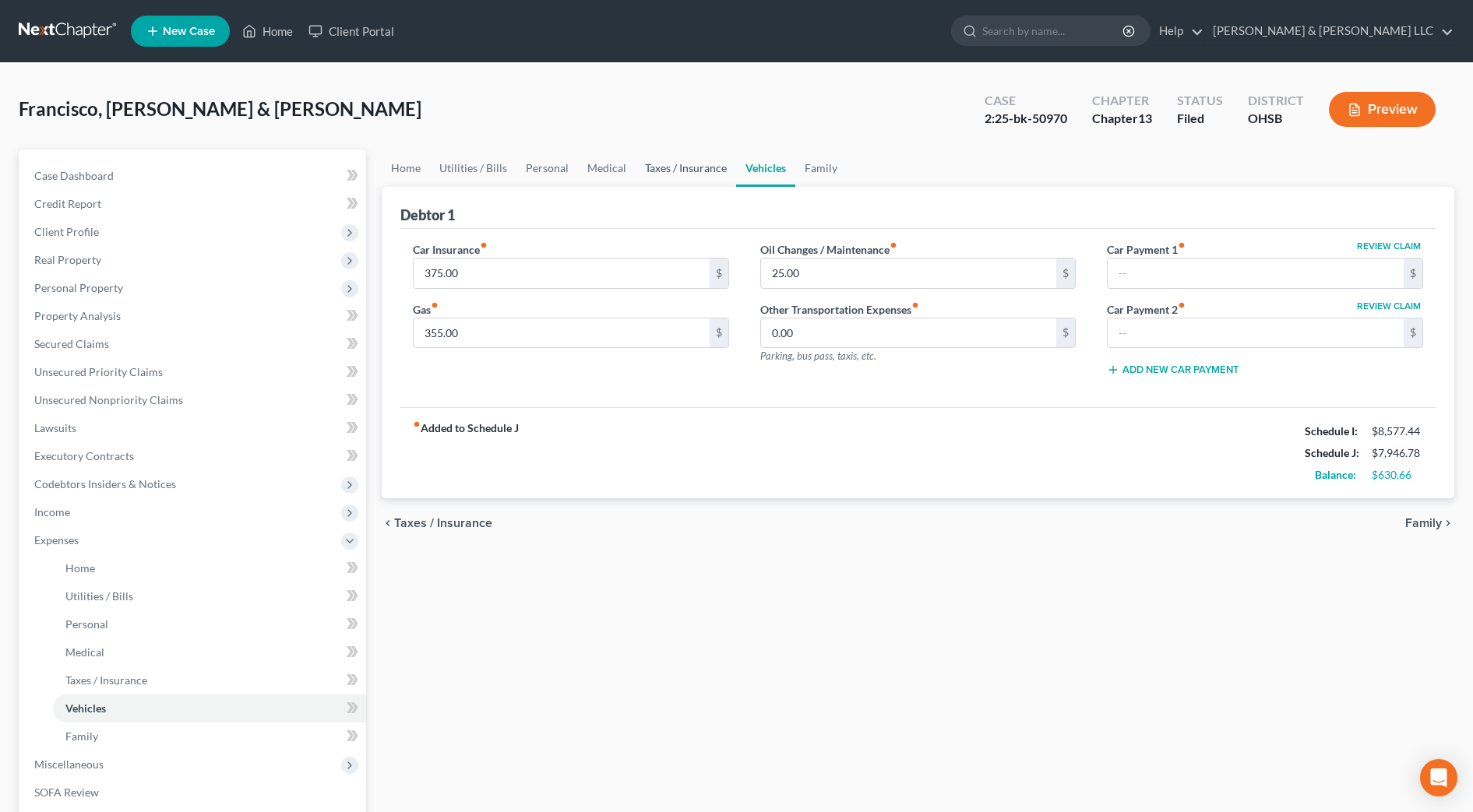
click at [672, 174] on link "Taxes / Insurance" at bounding box center [686, 168] width 100 height 37
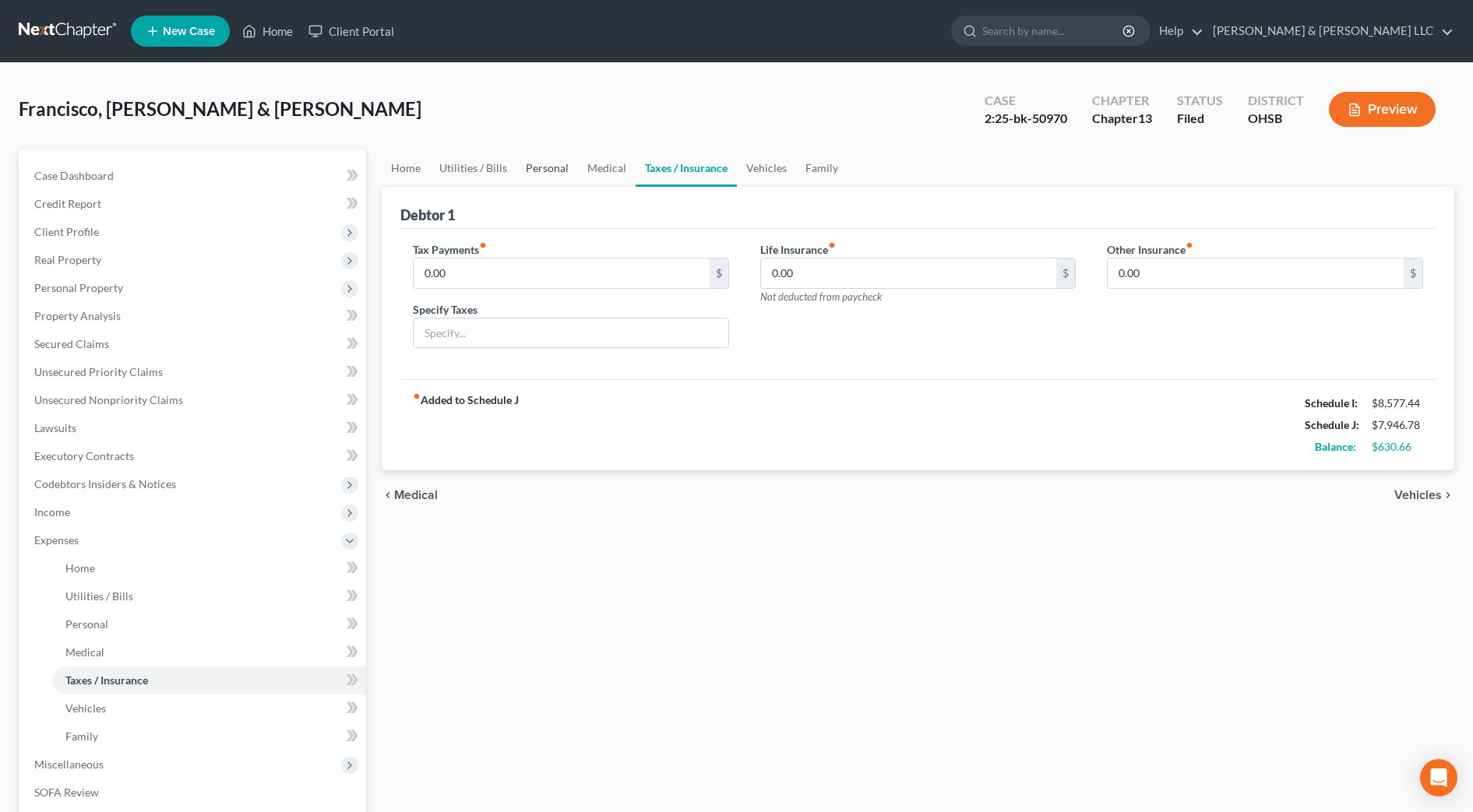
click at [566, 168] on link "Personal" at bounding box center [547, 168] width 61 height 37
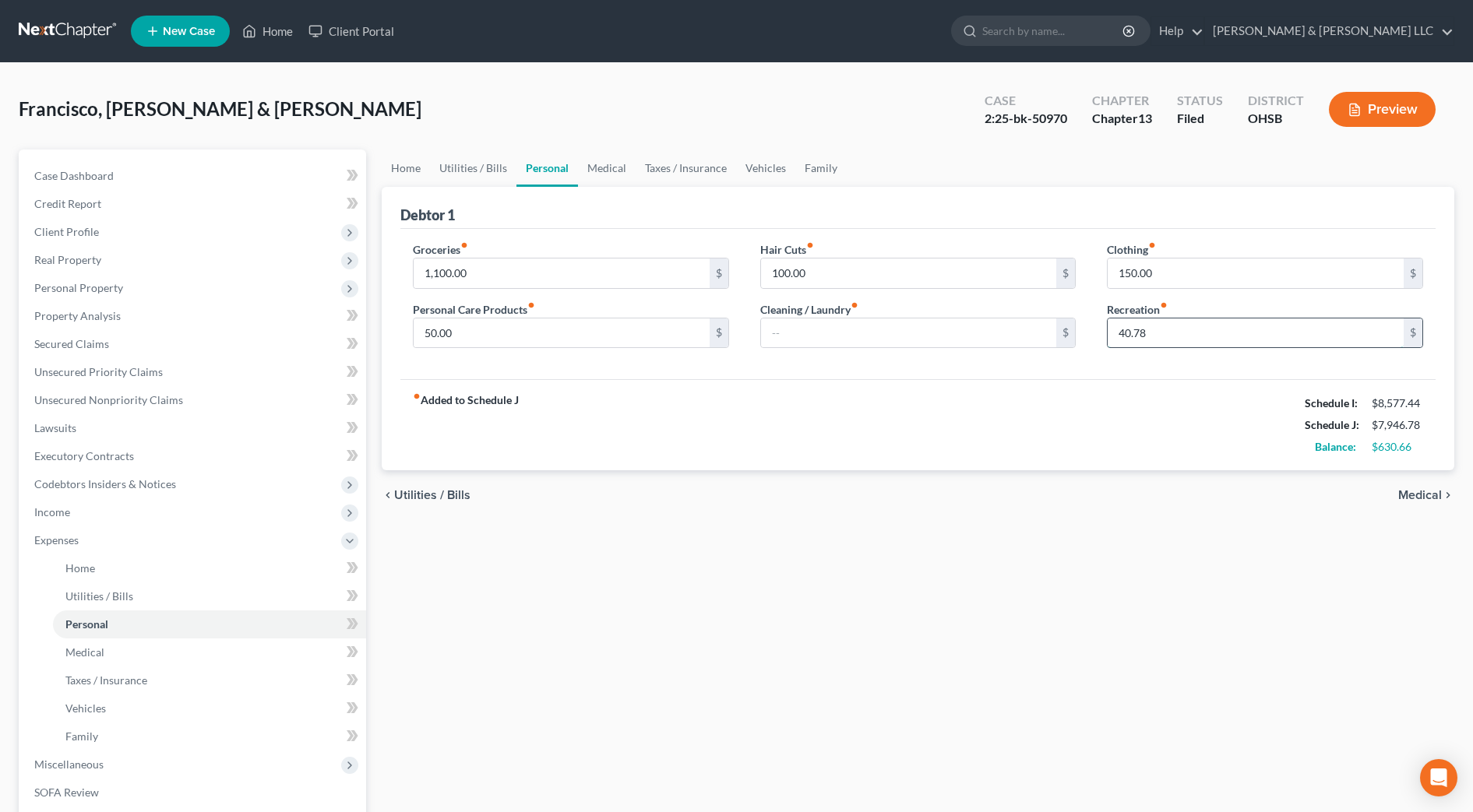
click at [1179, 326] on input "40.78" at bounding box center [1256, 333] width 296 height 30
click at [1048, 381] on div "fiber_manual_record Added to Schedule J Schedule I: $8,577.44 Schedule J: $7,94…" at bounding box center [917, 425] width 1036 height 91
click at [487, 174] on link "Utilities / Bills" at bounding box center [473, 168] width 87 height 37
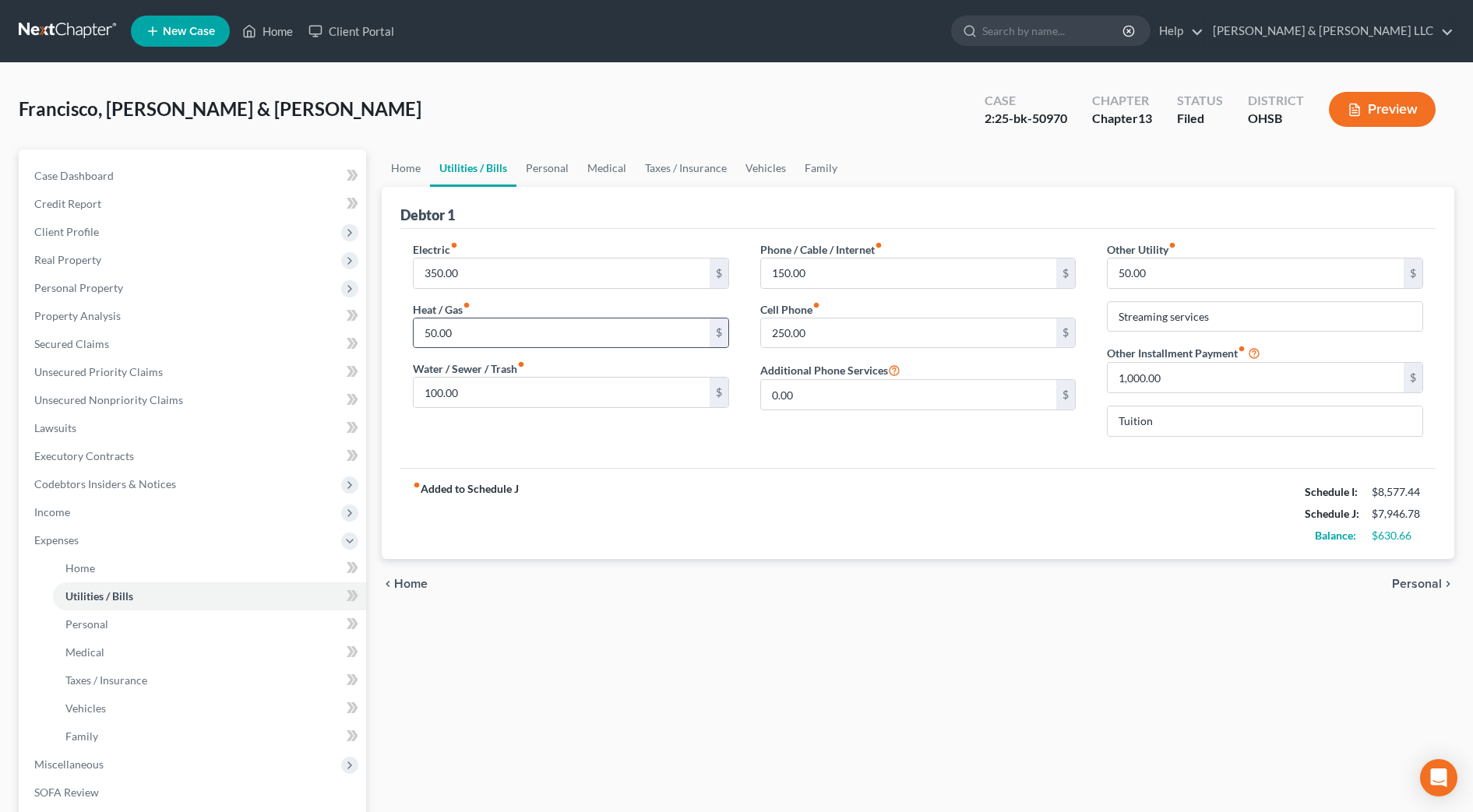
click at [494, 318] on div "50.00 $" at bounding box center [571, 333] width 316 height 31
click at [502, 319] on input "50.00" at bounding box center [562, 333] width 296 height 30
type input "0"
click at [832, 476] on div "fiber_manual_record Added to Schedule J Schedule I: $8,577.44 Schedule J: $7,89…" at bounding box center [917, 513] width 1036 height 91
click at [417, 161] on link "Home" at bounding box center [405, 168] width 48 height 37
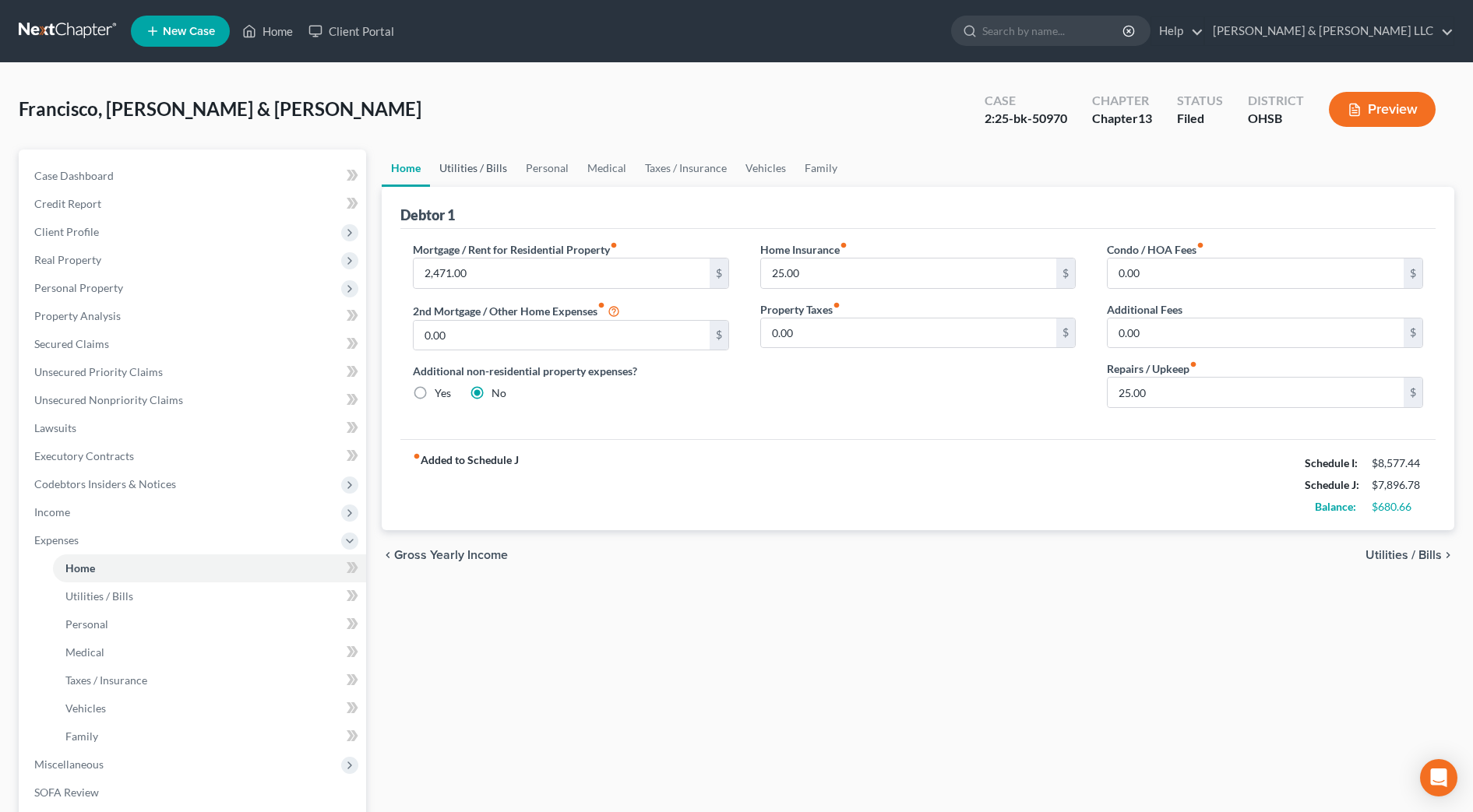
click at [501, 174] on link "Utilities / Bills" at bounding box center [473, 168] width 87 height 37
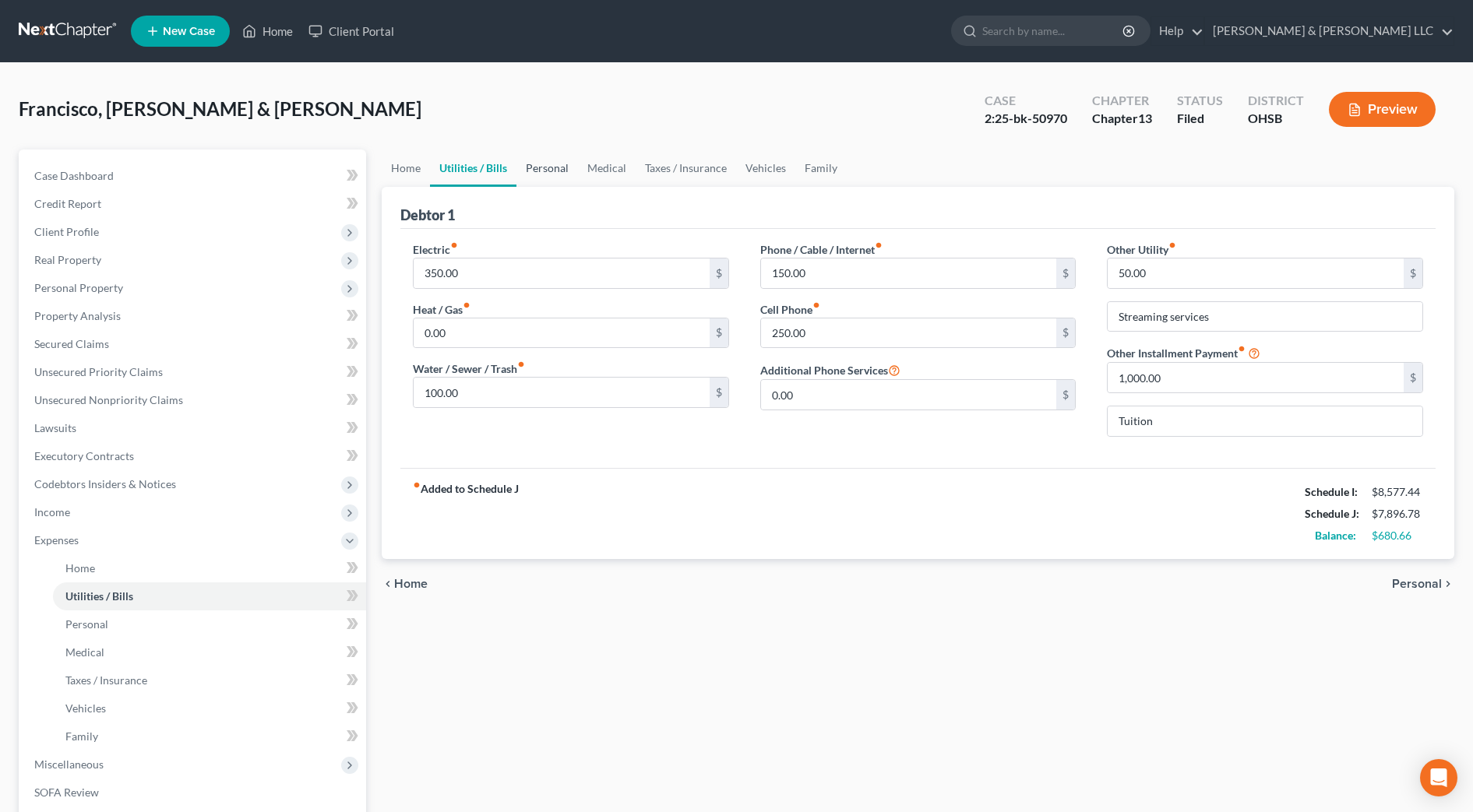
click at [558, 173] on link "Personal" at bounding box center [547, 168] width 61 height 37
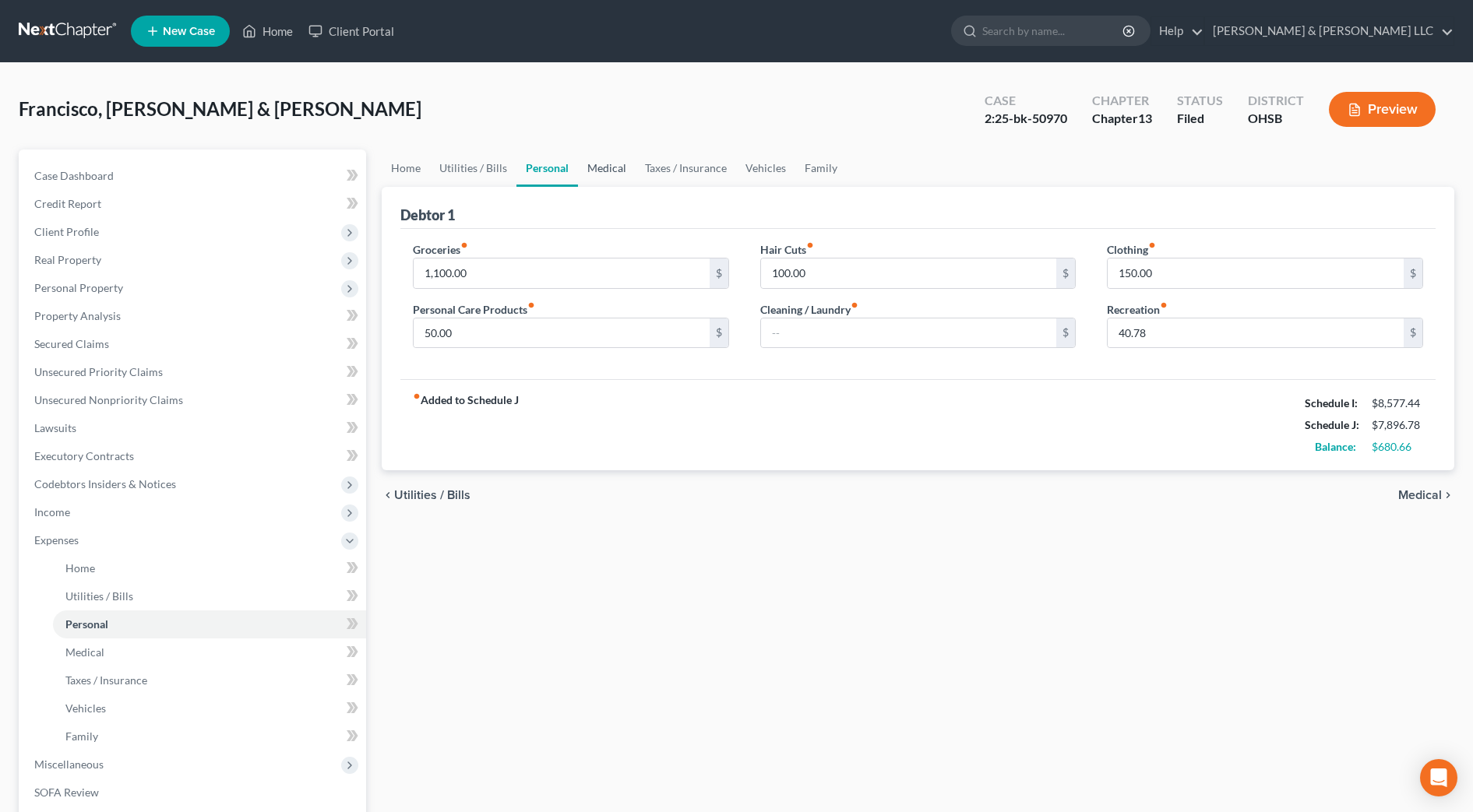
click at [611, 177] on link "Medical" at bounding box center [607, 168] width 58 height 37
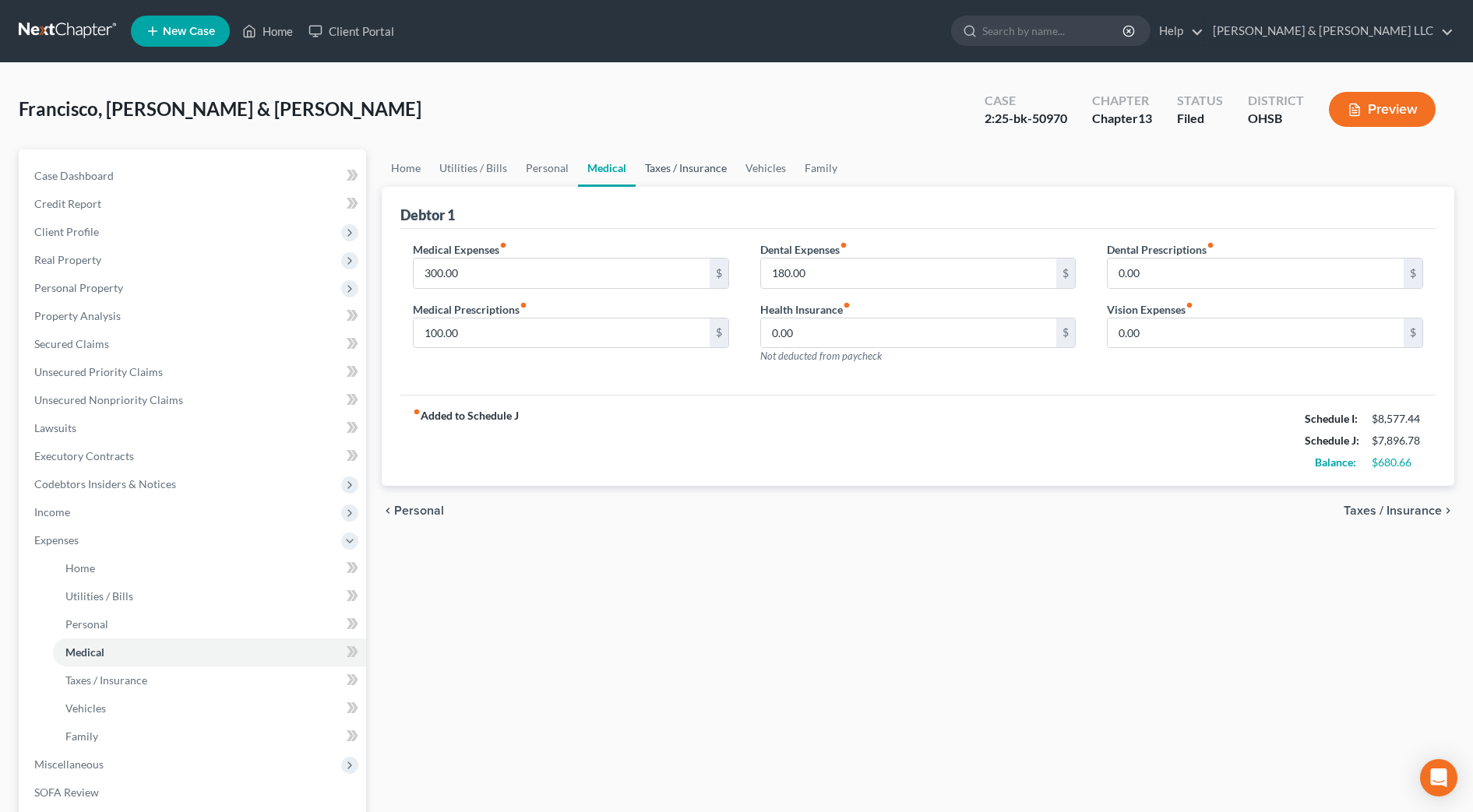
click at [652, 170] on link "Taxes / Insurance" at bounding box center [686, 168] width 100 height 37
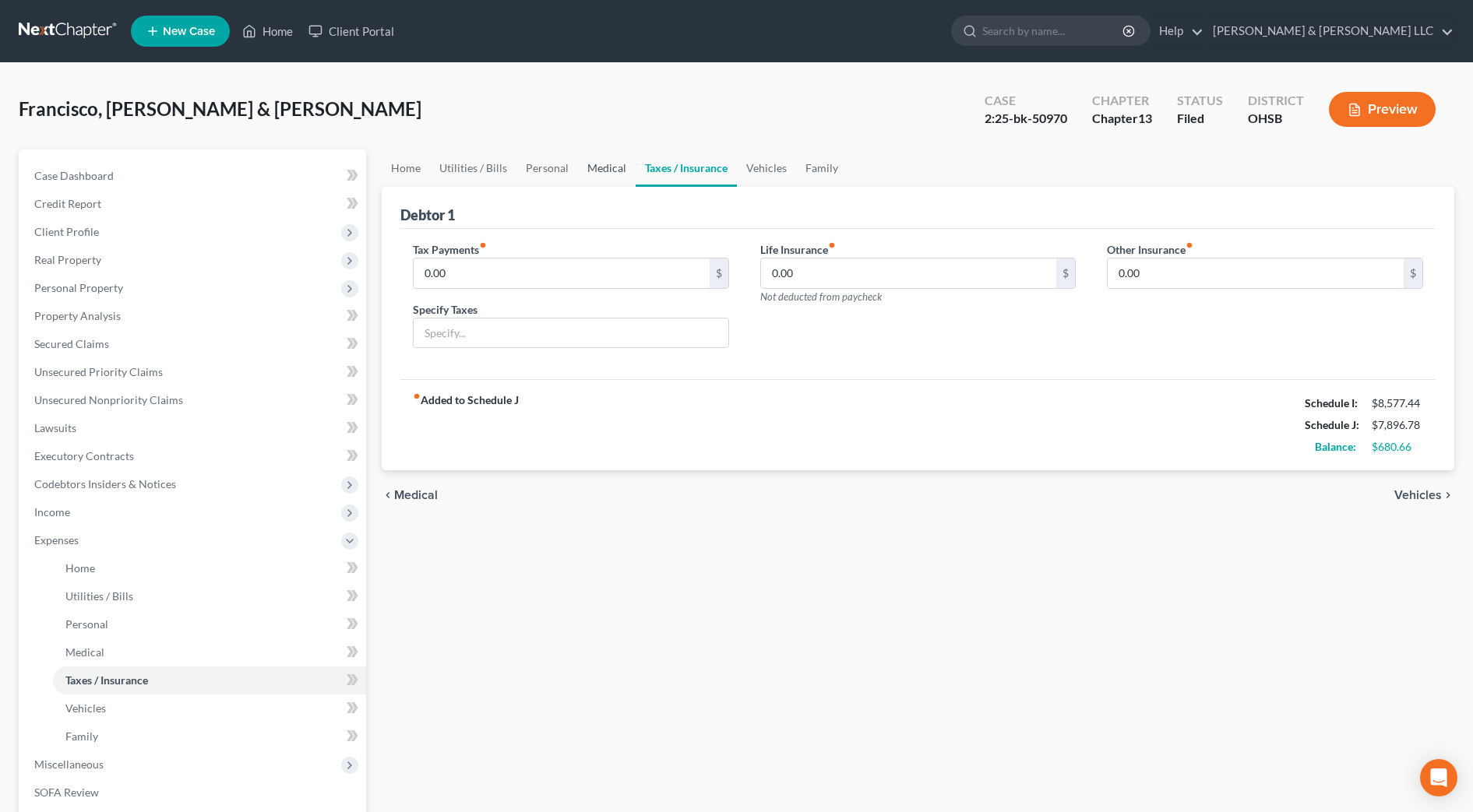
click at [608, 176] on link "Medical" at bounding box center [607, 168] width 58 height 37
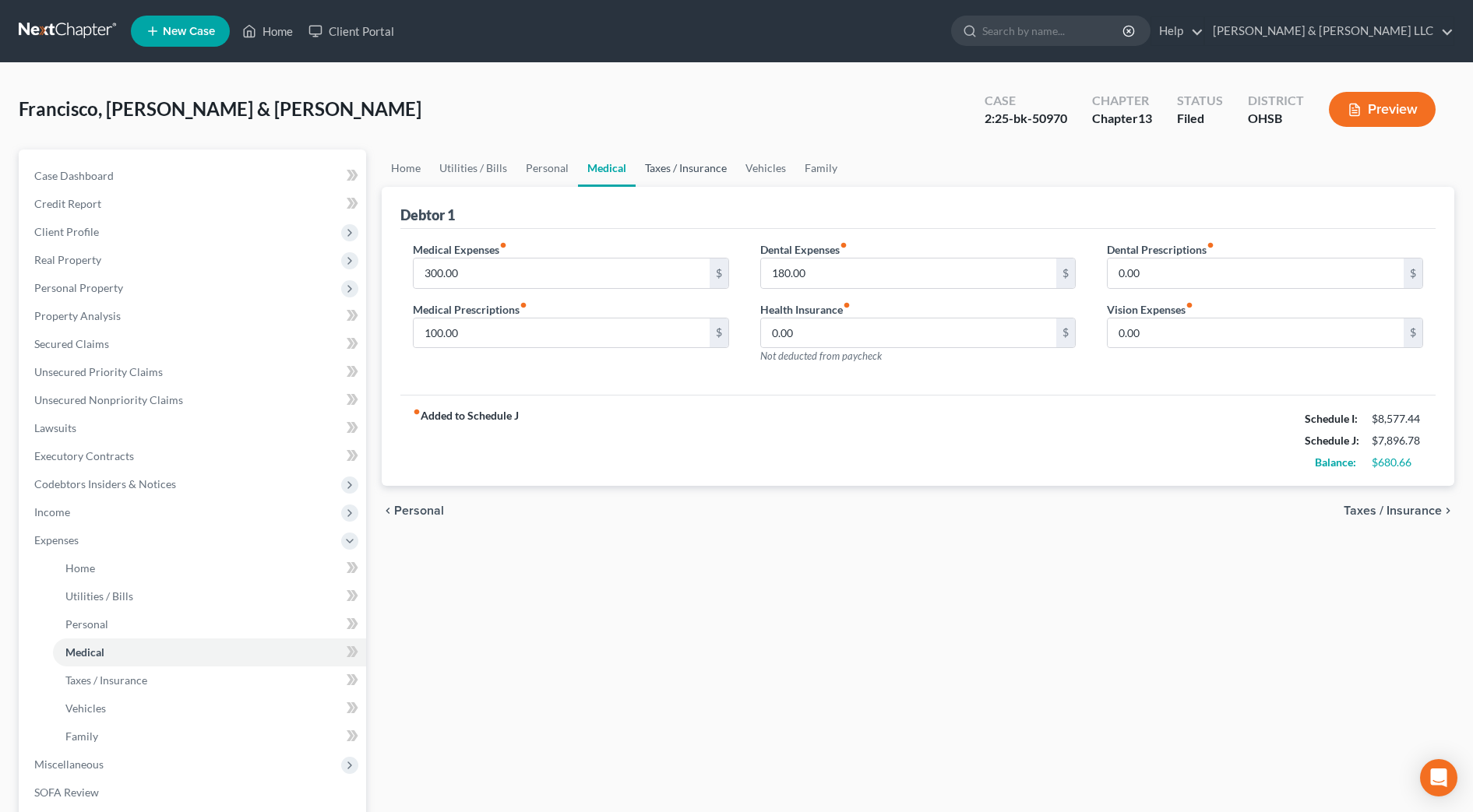
click at [662, 177] on link "Taxes / Insurance" at bounding box center [686, 168] width 100 height 37
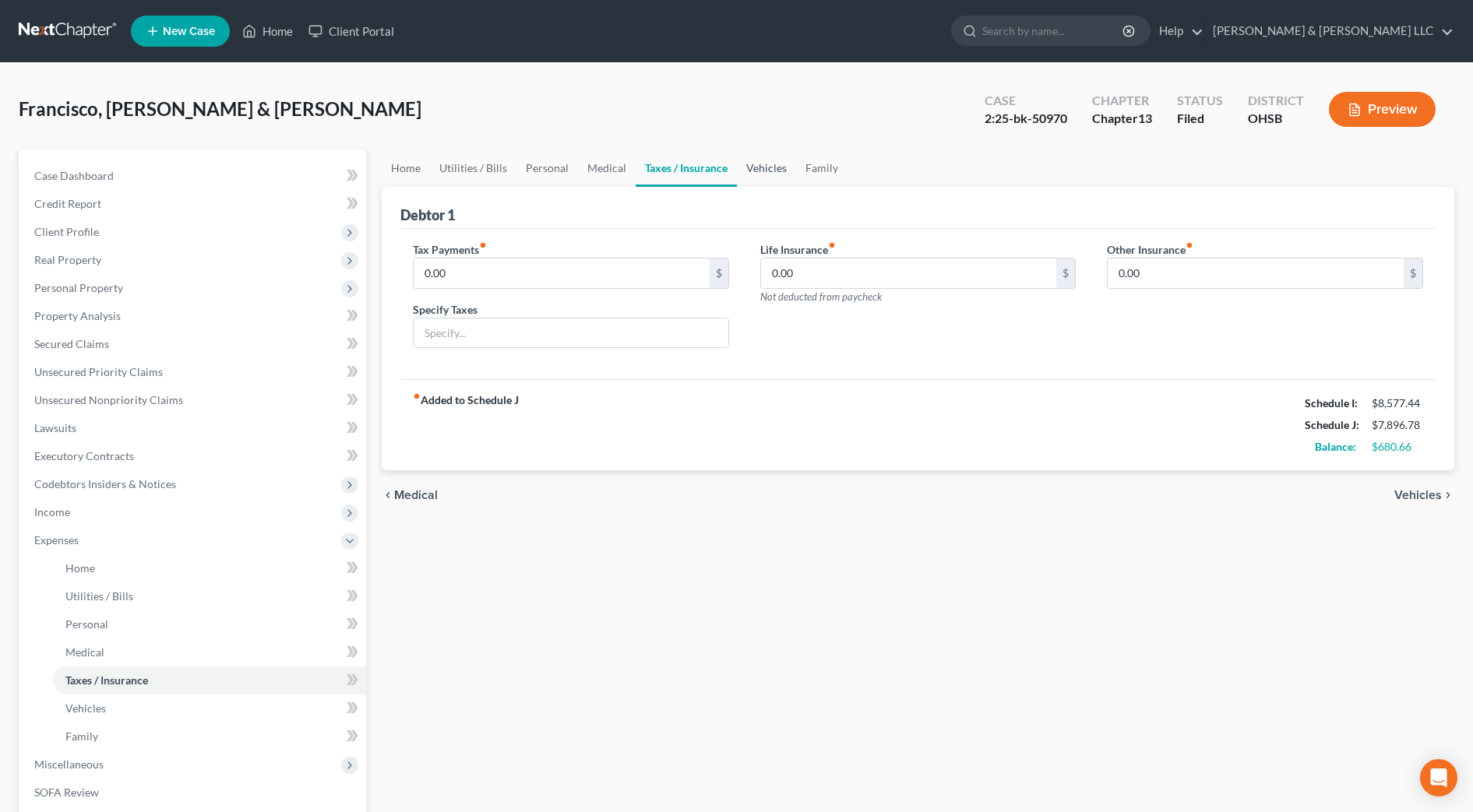
click at [758, 172] on link "Vehicles" at bounding box center [767, 168] width 59 height 37
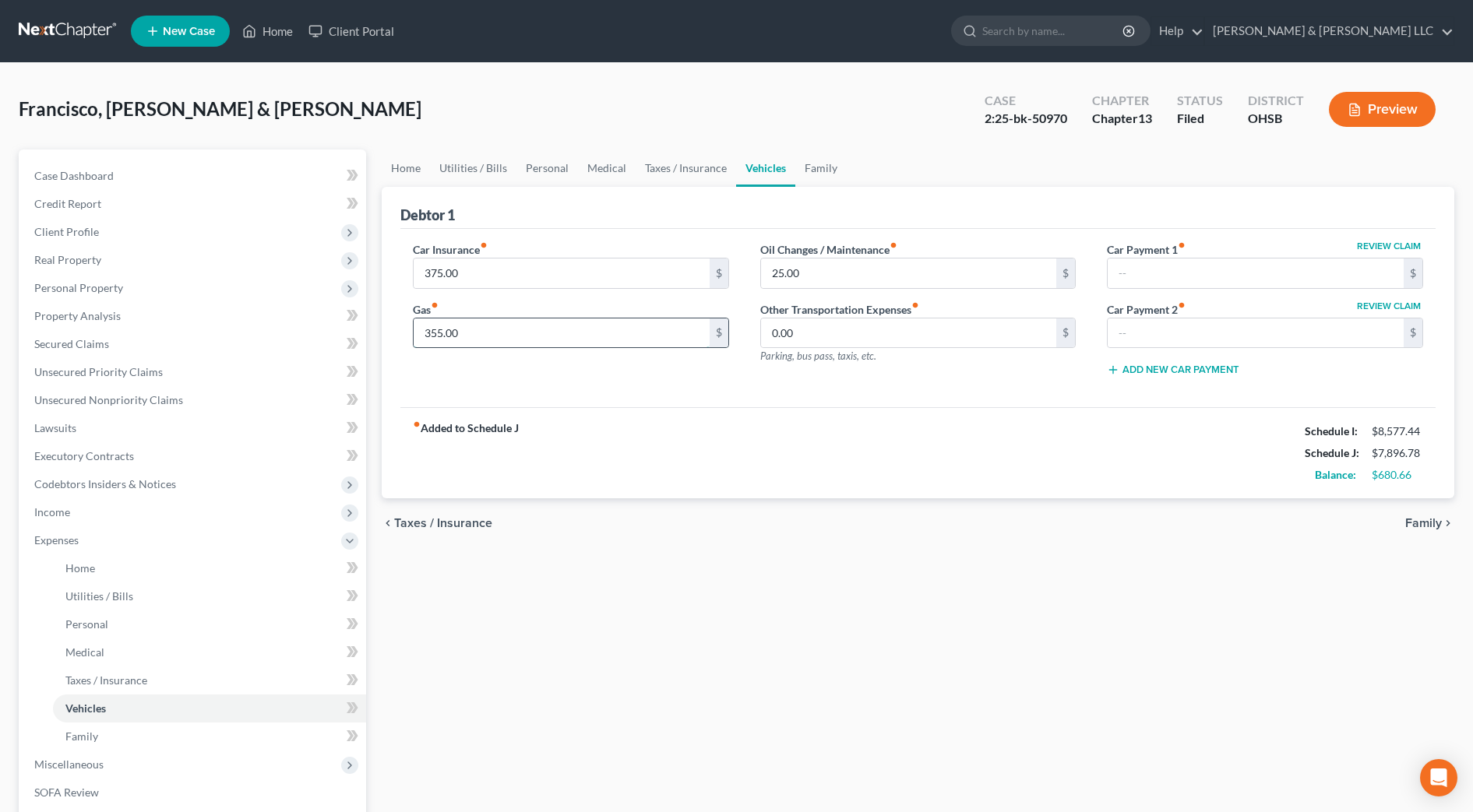
click at [540, 339] on input "355.00" at bounding box center [562, 333] width 296 height 30
type input "300"
click at [824, 381] on div "Oil Changes / Maintenance fiber_manual_record 25.00 $ Other Transportation Expe…" at bounding box center [918, 315] width 347 height 148
click at [816, 167] on link "Family" at bounding box center [821, 168] width 52 height 37
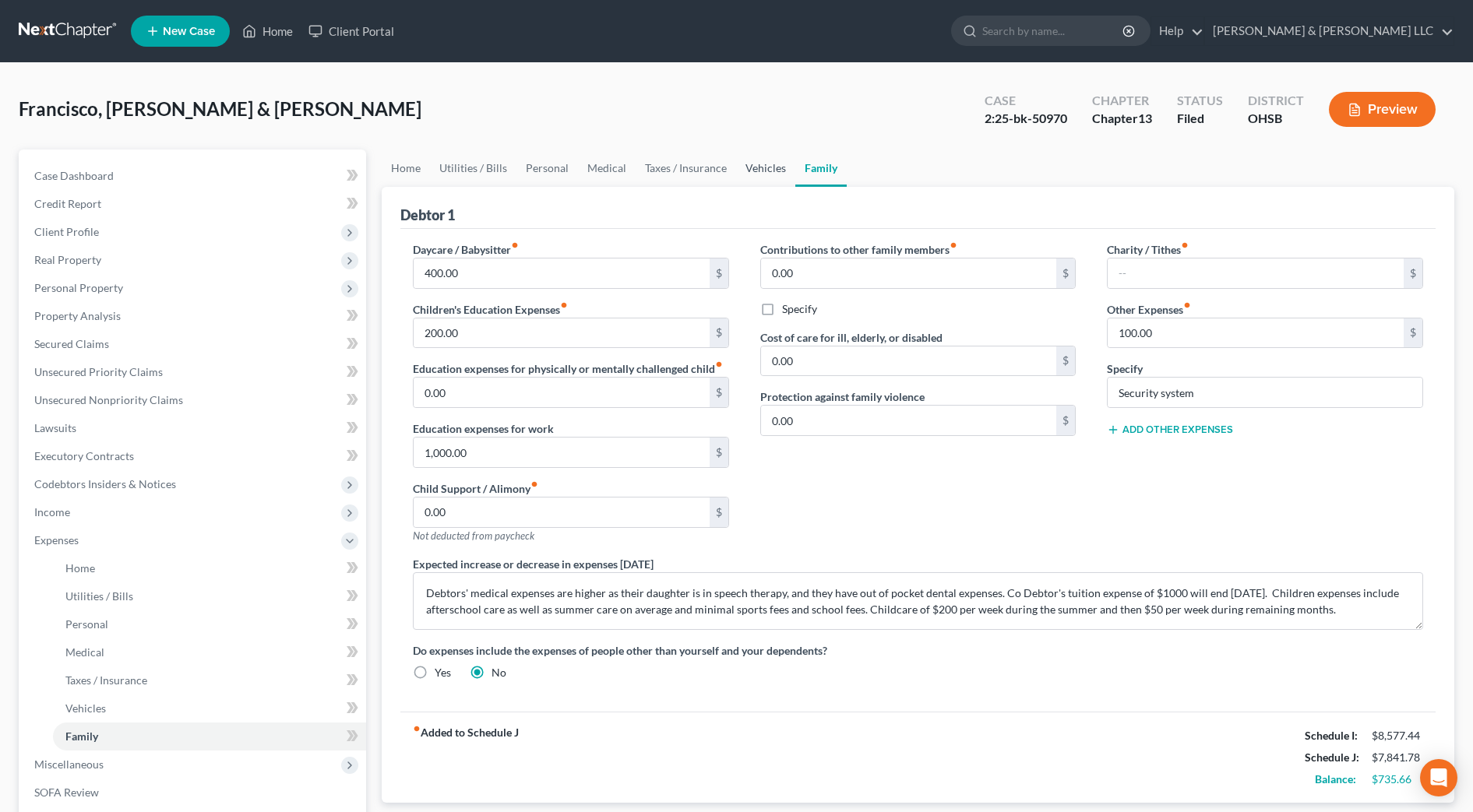
click at [768, 174] on link "Vehicles" at bounding box center [766, 168] width 59 height 37
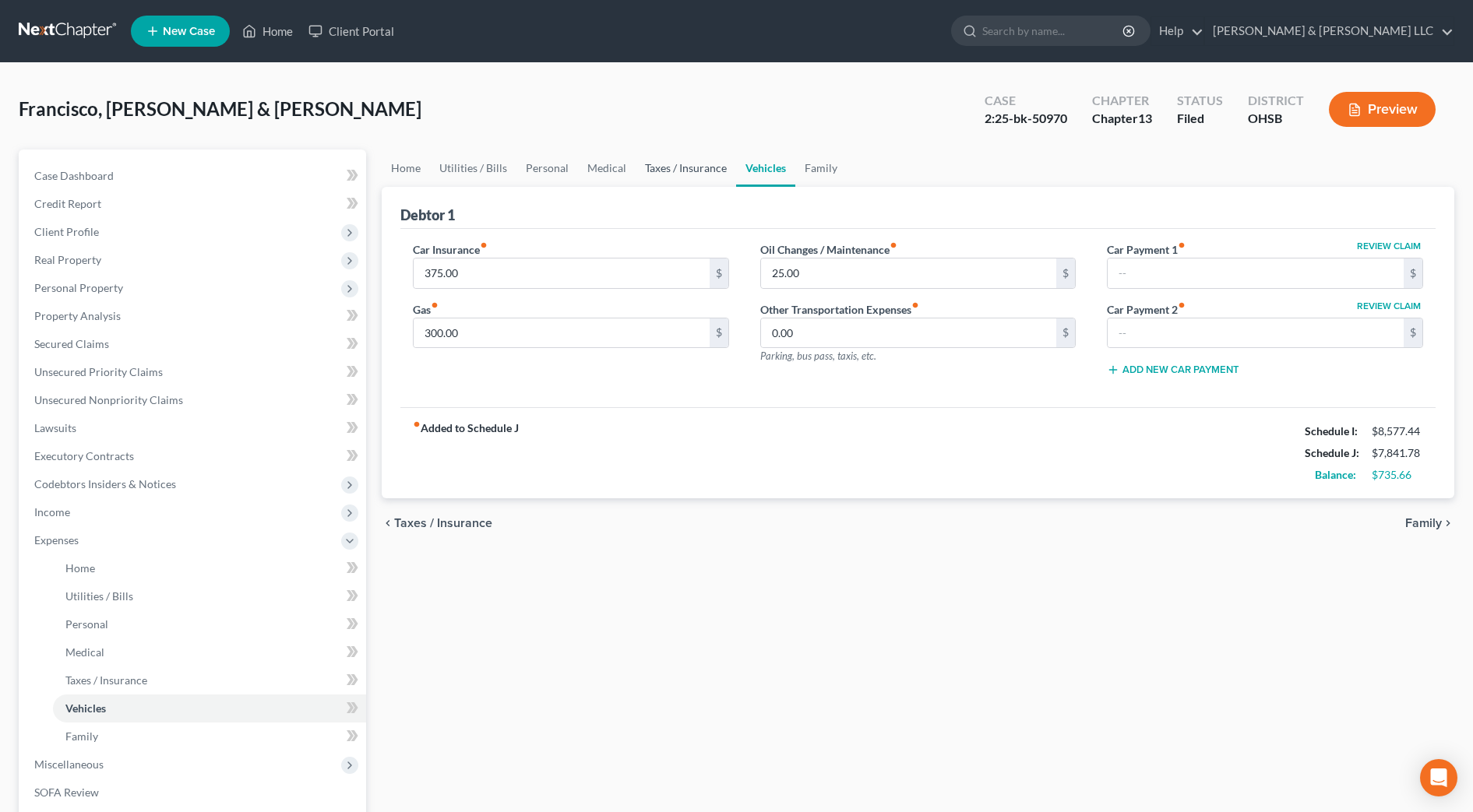
click at [669, 173] on link "Taxes / Insurance" at bounding box center [686, 168] width 100 height 37
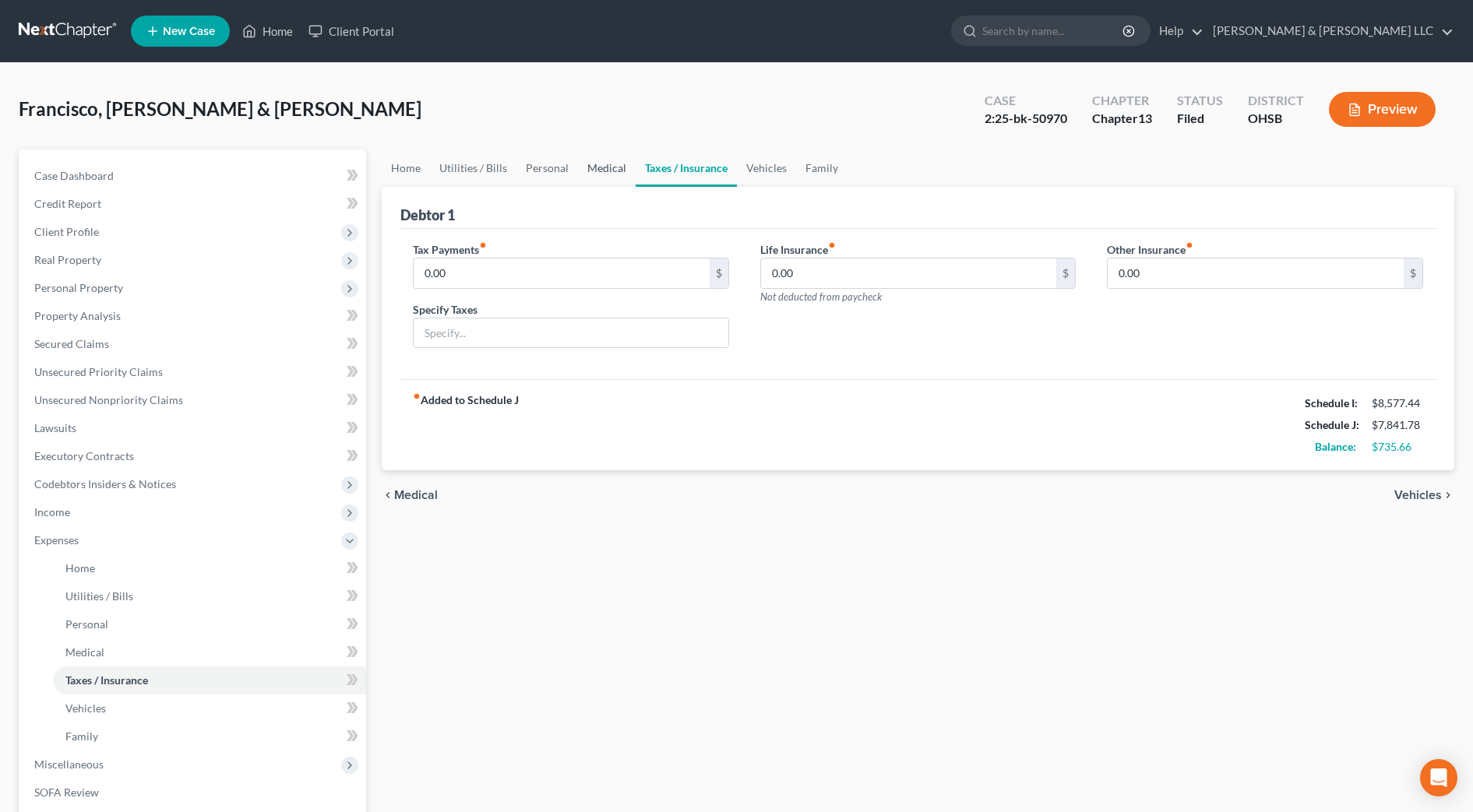
click at [590, 165] on link "Medical" at bounding box center [607, 168] width 58 height 37
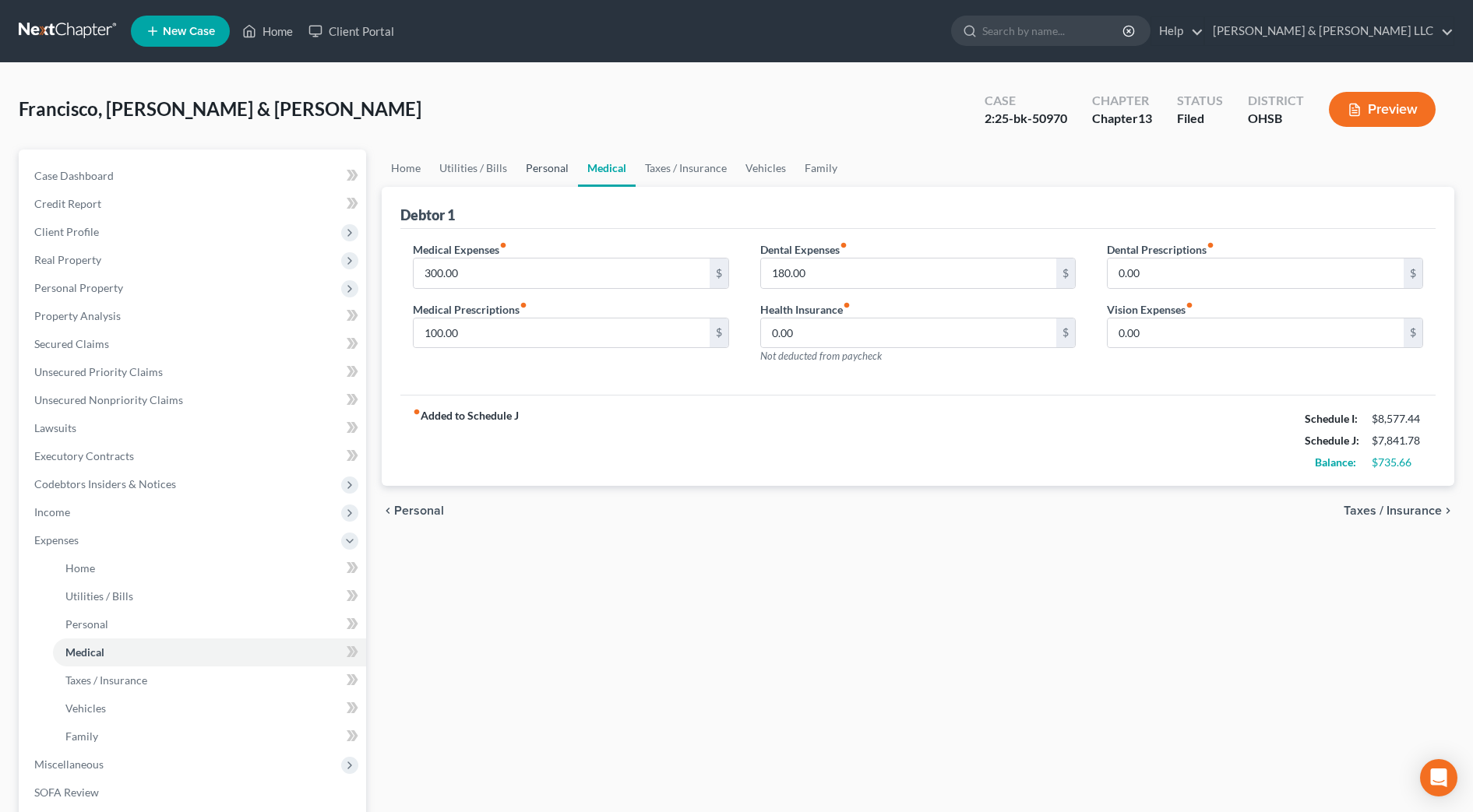
click at [538, 169] on link "Personal" at bounding box center [547, 168] width 61 height 37
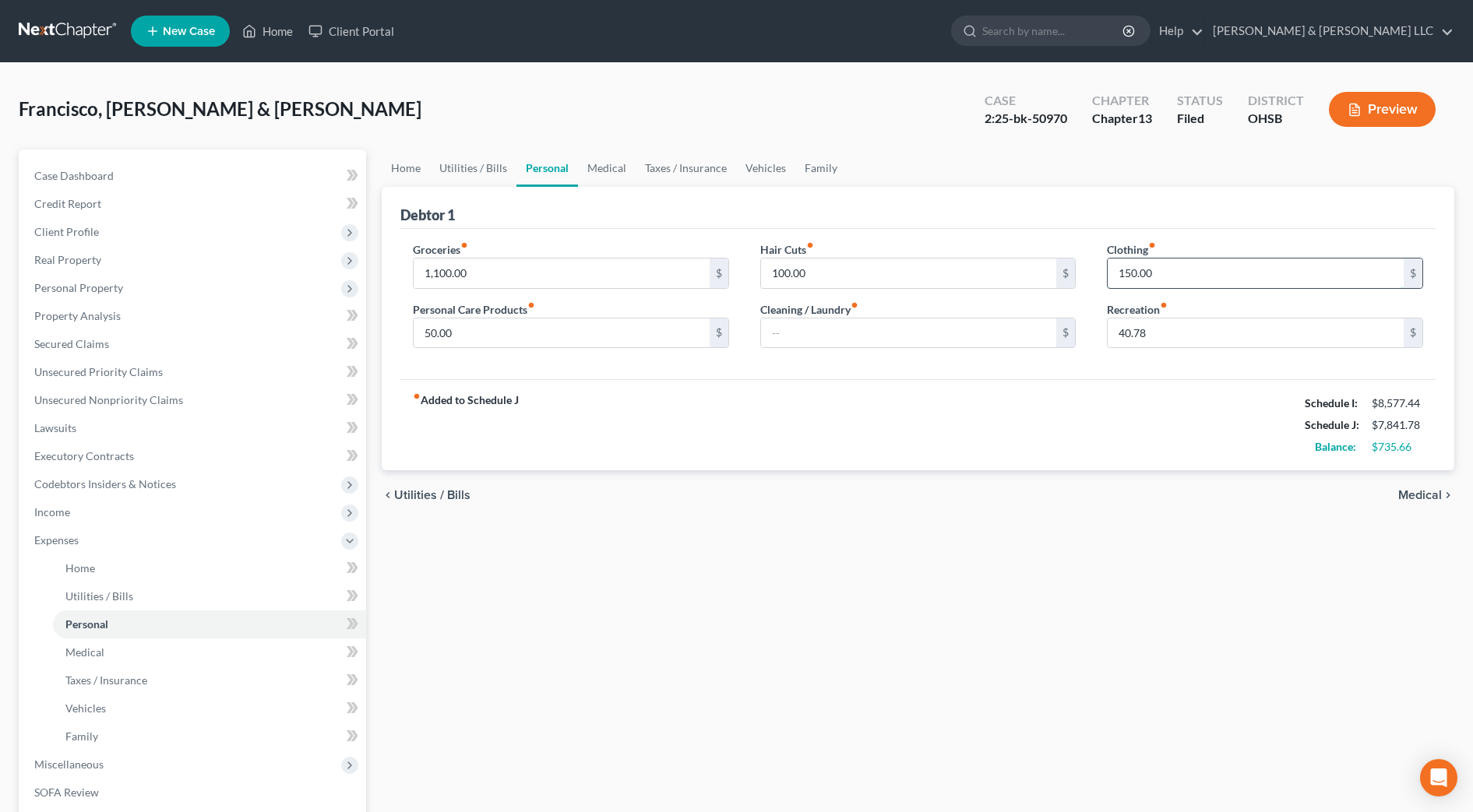
click at [1178, 268] on input "150.00" at bounding box center [1256, 273] width 296 height 30
type input "135.00"
click at [1177, 330] on input "40.78" at bounding box center [1256, 333] width 296 height 30
type input "1"
drag, startPoint x: 1247, startPoint y: 334, endPoint x: 1121, endPoint y: 324, distance: 126.4
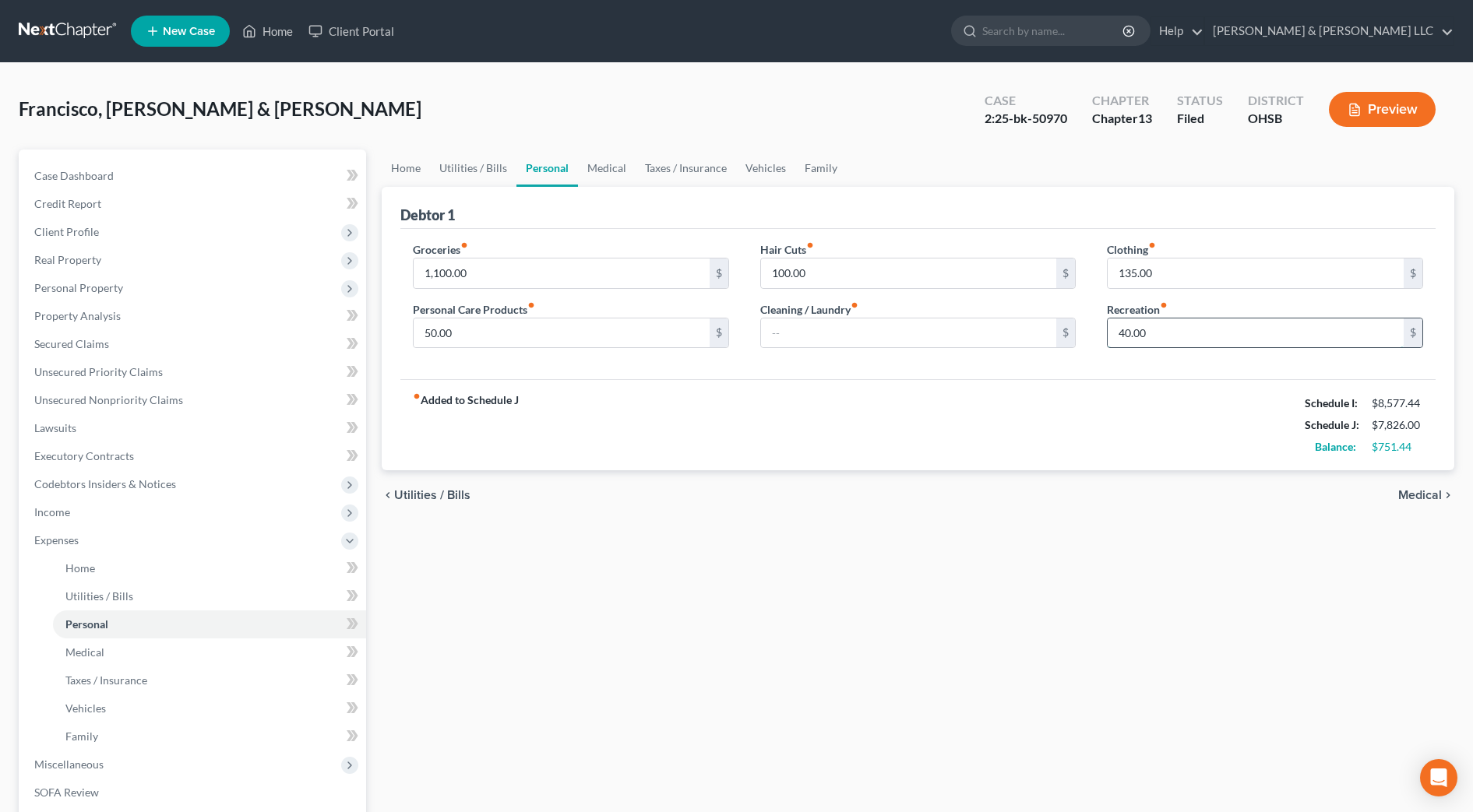
click at [1121, 324] on input "40.00" at bounding box center [1256, 333] width 296 height 30
type input "41.44"
click at [1120, 402] on div "fiber_manual_record Added to Schedule J Schedule I: $8,577.44 Schedule J: $7,82…" at bounding box center [917, 425] width 1036 height 91
